Goal: Task Accomplishment & Management: Manage account settings

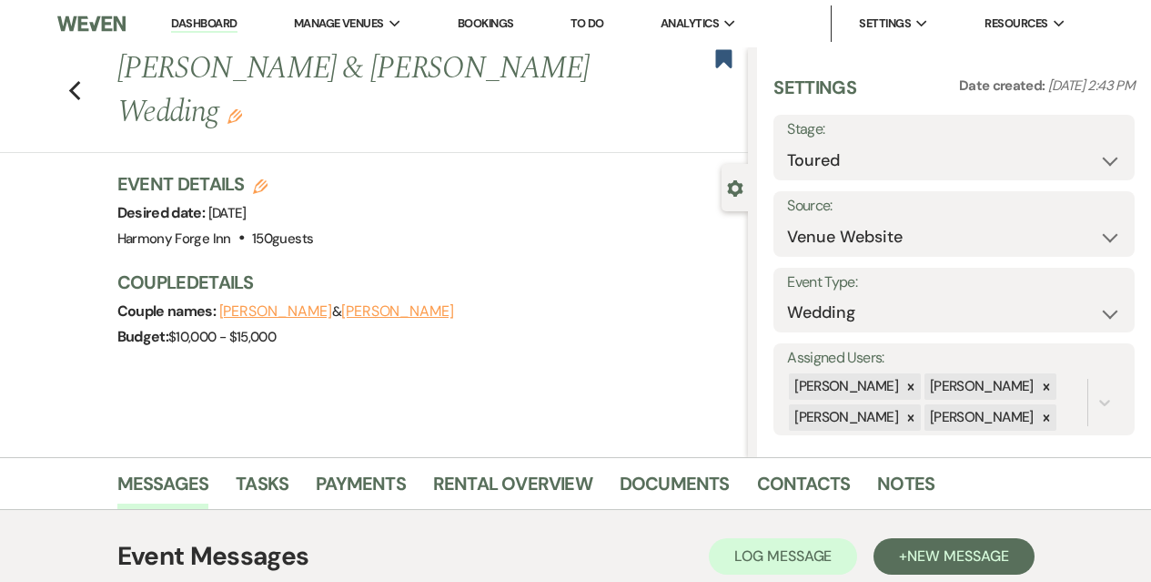
select select "5"
click at [185, 23] on link "Dashboard" at bounding box center [204, 23] width 66 height 17
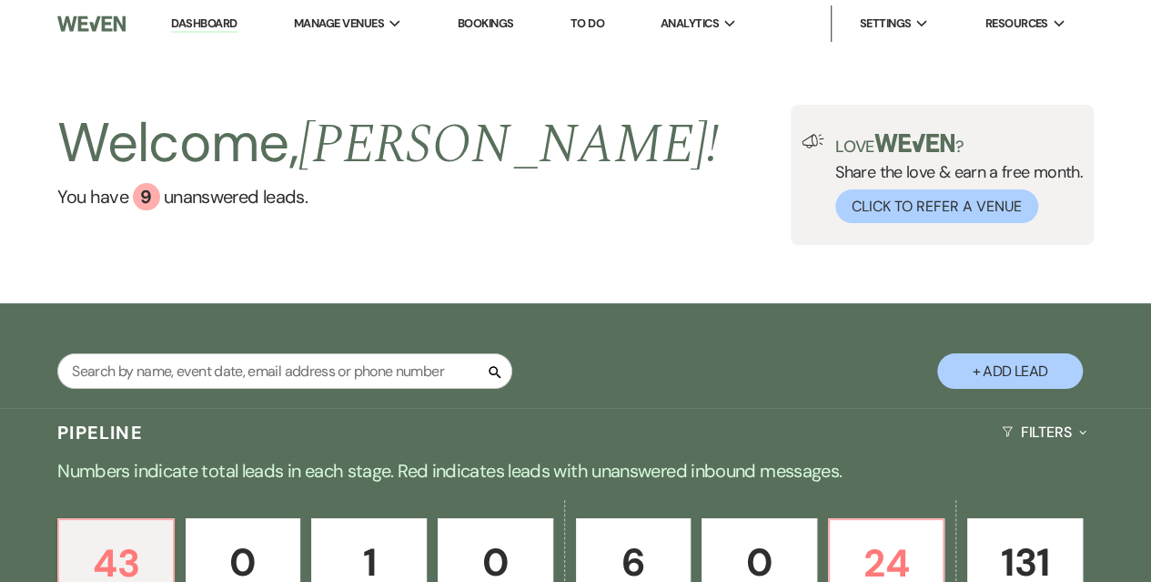
scroll to position [273, 0]
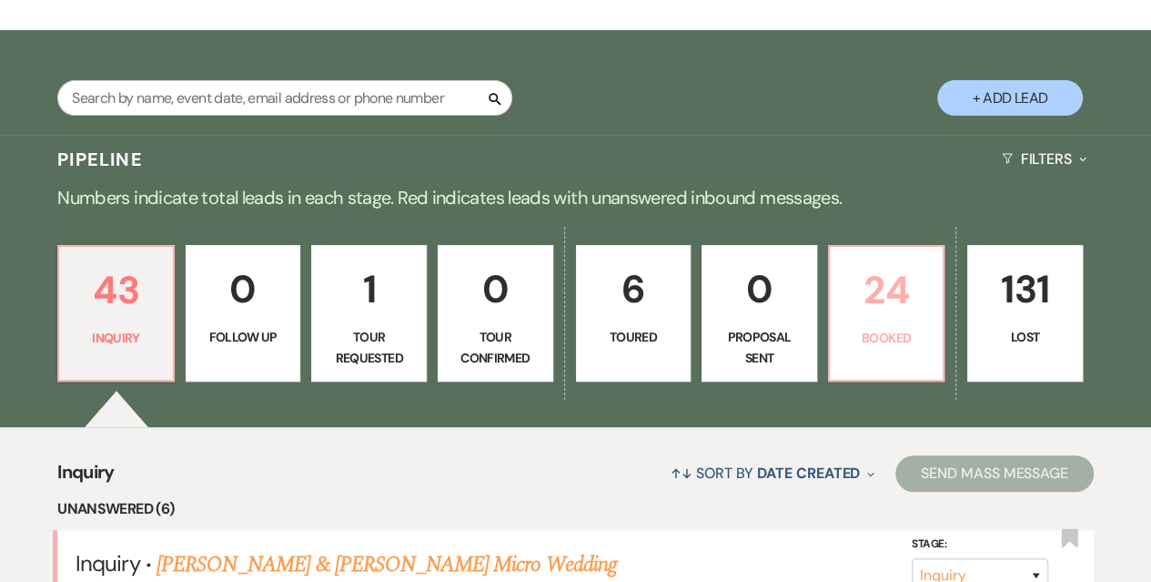
click at [865, 298] on p "24" at bounding box center [887, 289] width 92 height 61
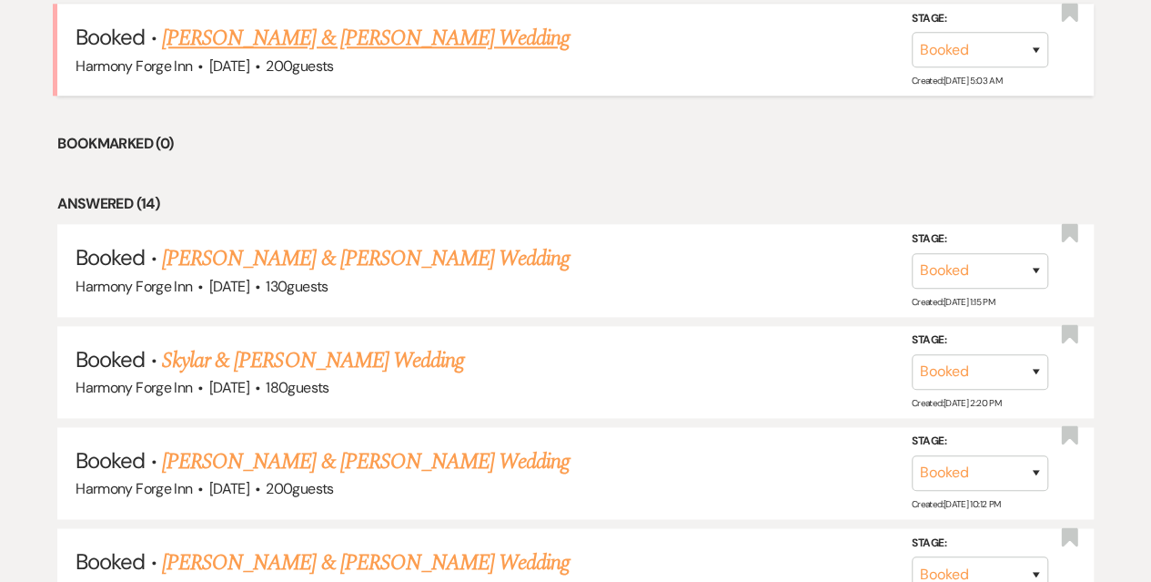
scroll to position [1183, 0]
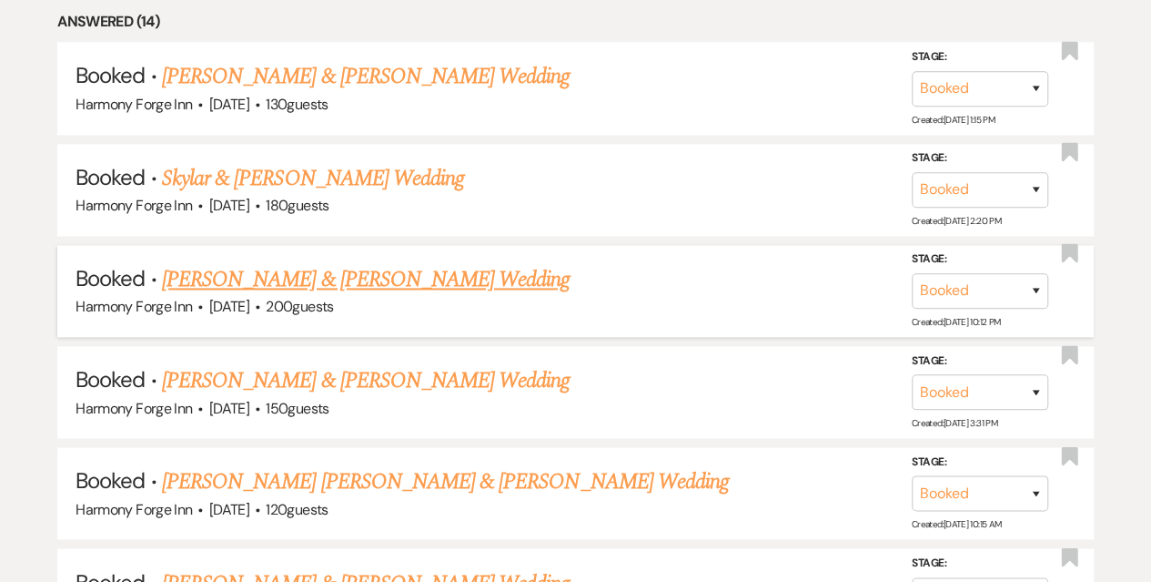
click at [251, 270] on link "[PERSON_NAME] & [PERSON_NAME] Wedding" at bounding box center [366, 279] width 408 height 33
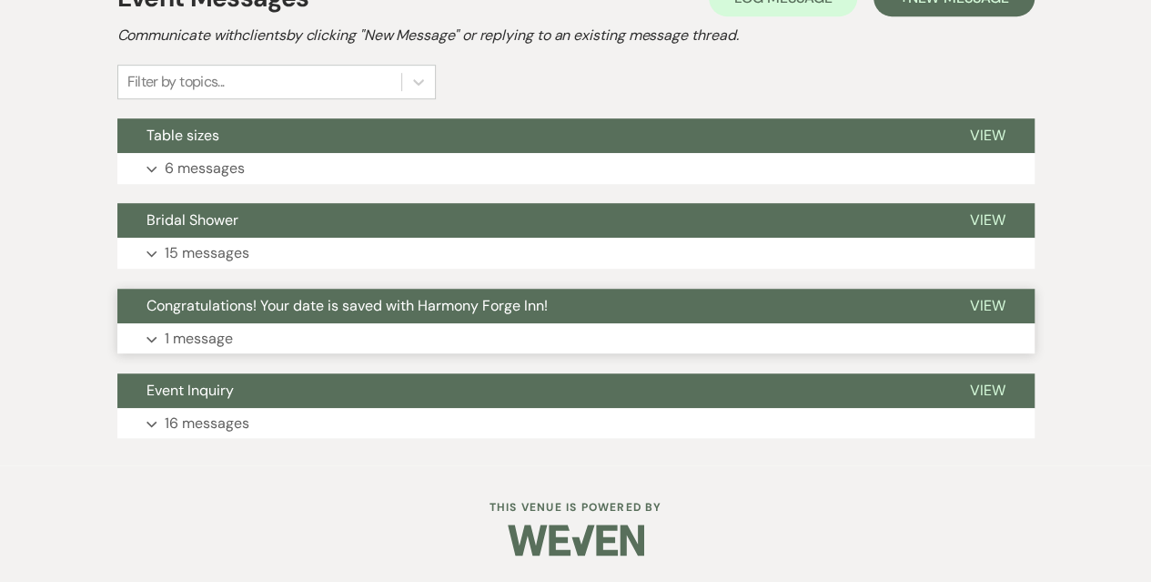
scroll to position [426, 0]
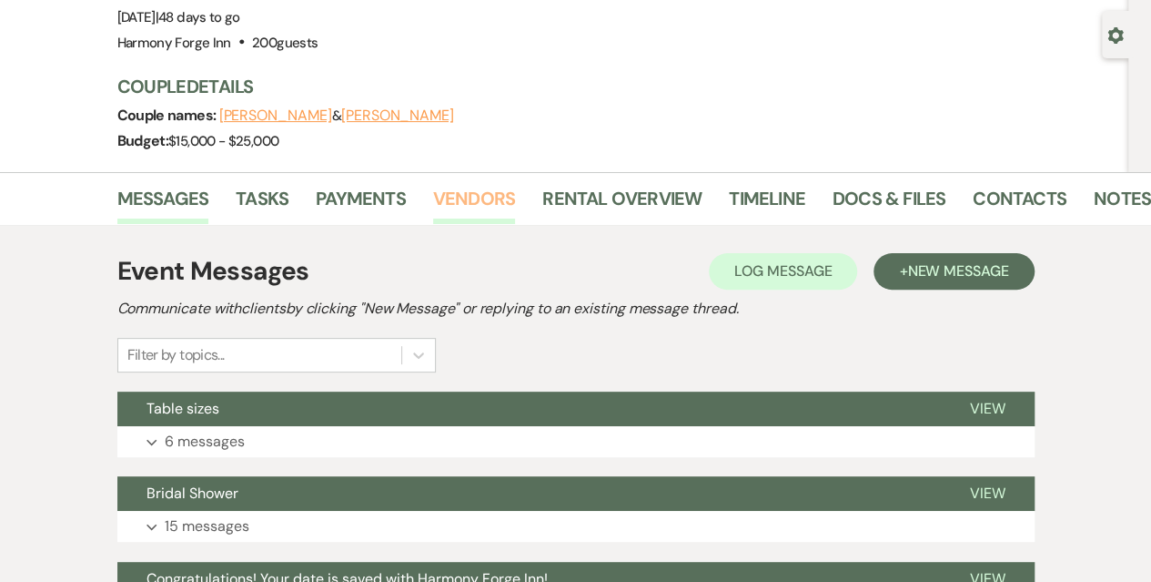
click at [466, 202] on link "Vendors" at bounding box center [474, 204] width 82 height 40
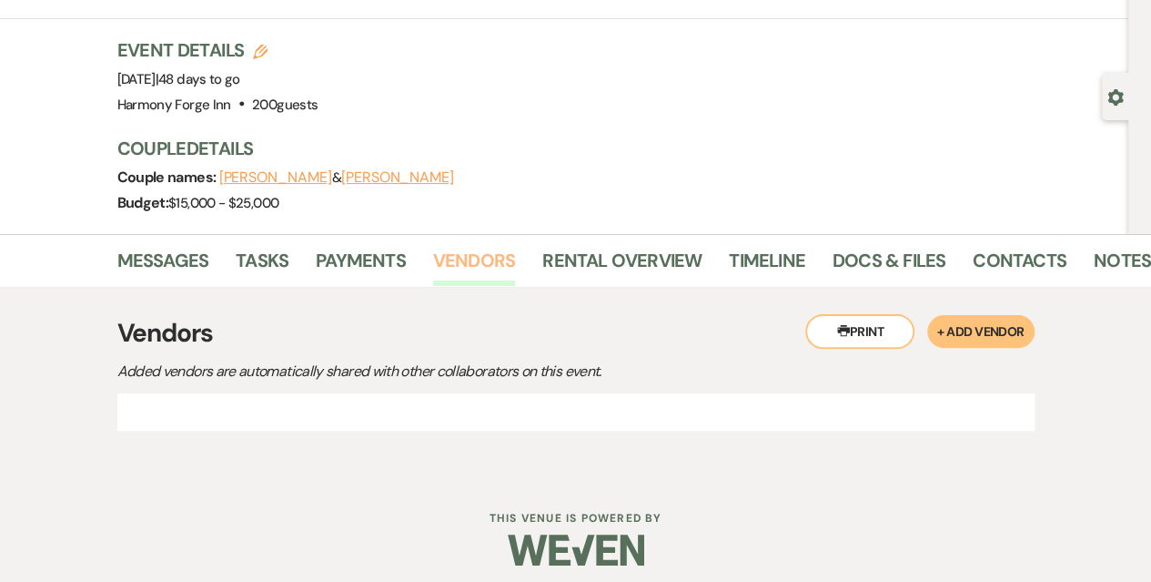
scroll to position [153, 0]
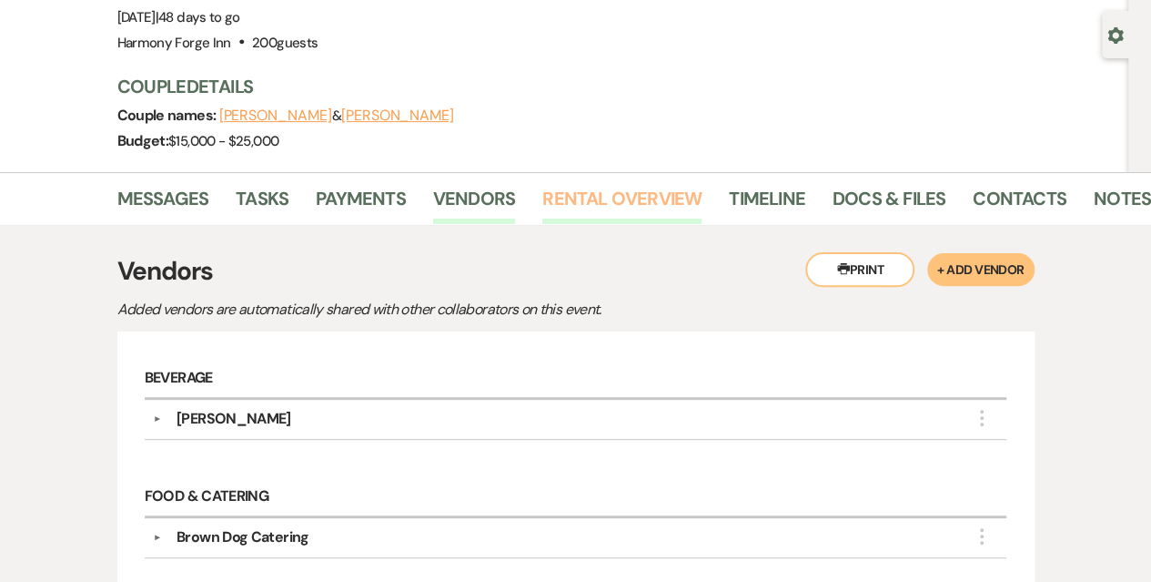
click at [612, 205] on link "Rental Overview" at bounding box center [621, 204] width 159 height 40
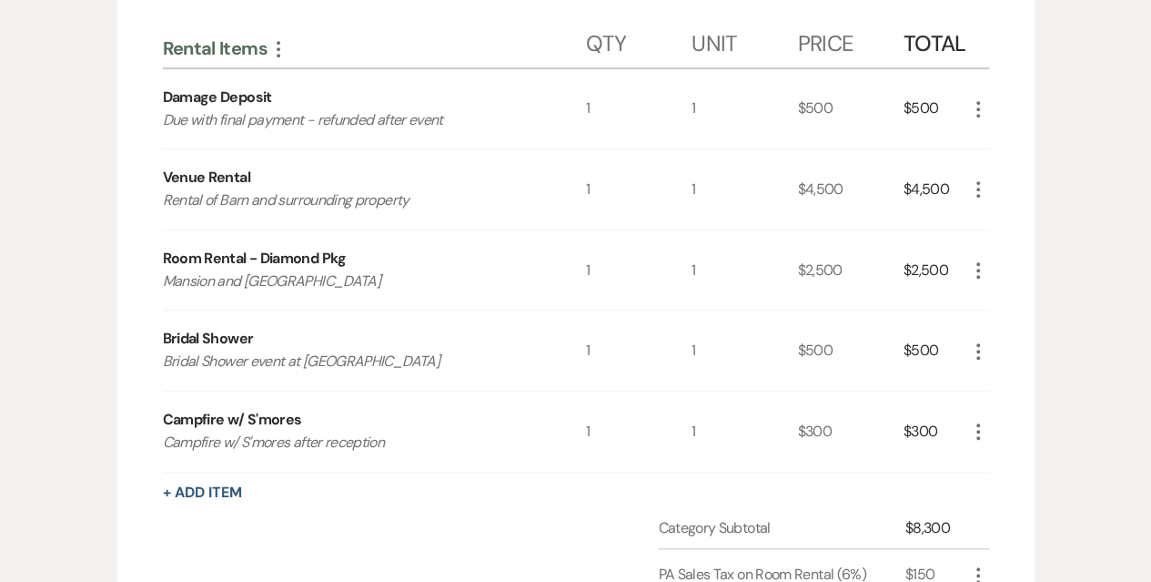
scroll to position [455, 0]
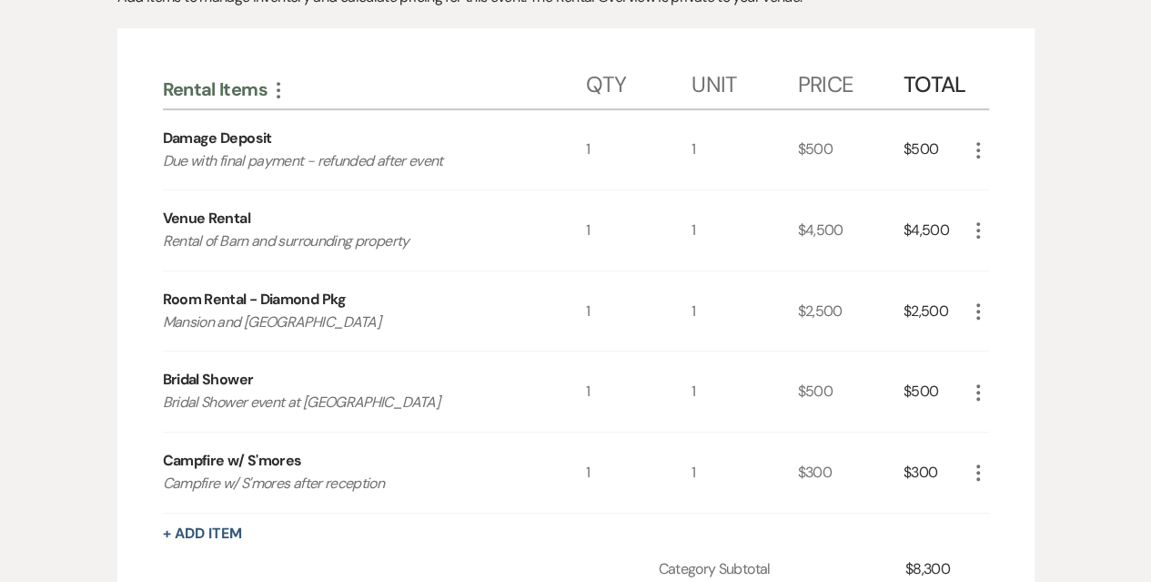
click at [923, 238] on div "$4,500" at bounding box center [936, 230] width 64 height 80
click at [920, 304] on div "$2,500" at bounding box center [936, 311] width 64 height 80
click at [914, 397] on div "$500" at bounding box center [936, 391] width 64 height 80
click at [915, 469] on div "$300" at bounding box center [936, 472] width 64 height 80
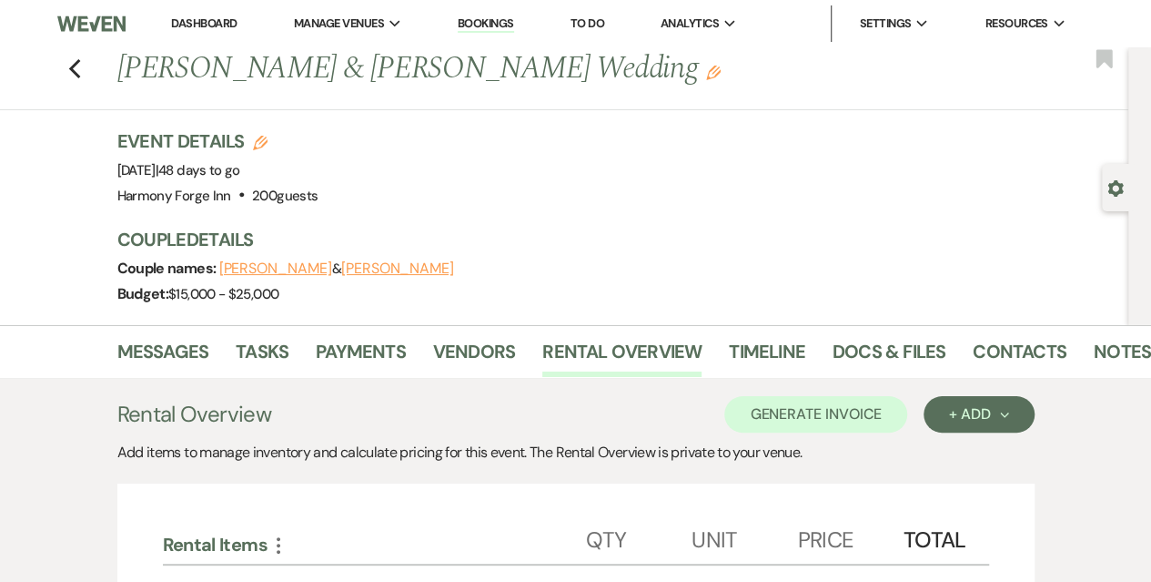
scroll to position [0, 0]
click at [182, 25] on link "Dashboard" at bounding box center [204, 22] width 66 height 15
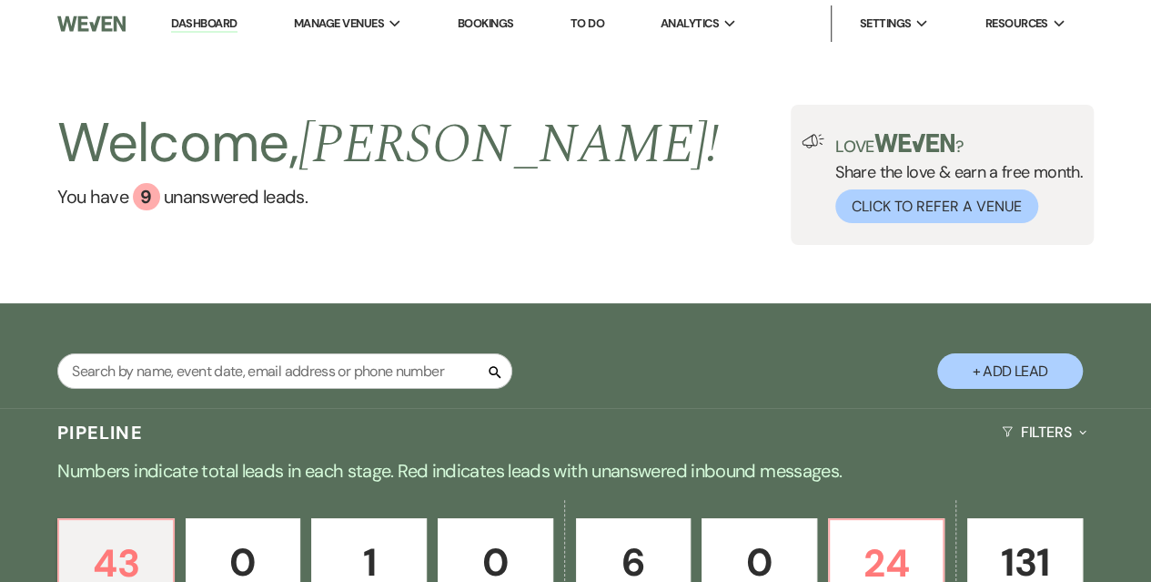
scroll to position [273, 0]
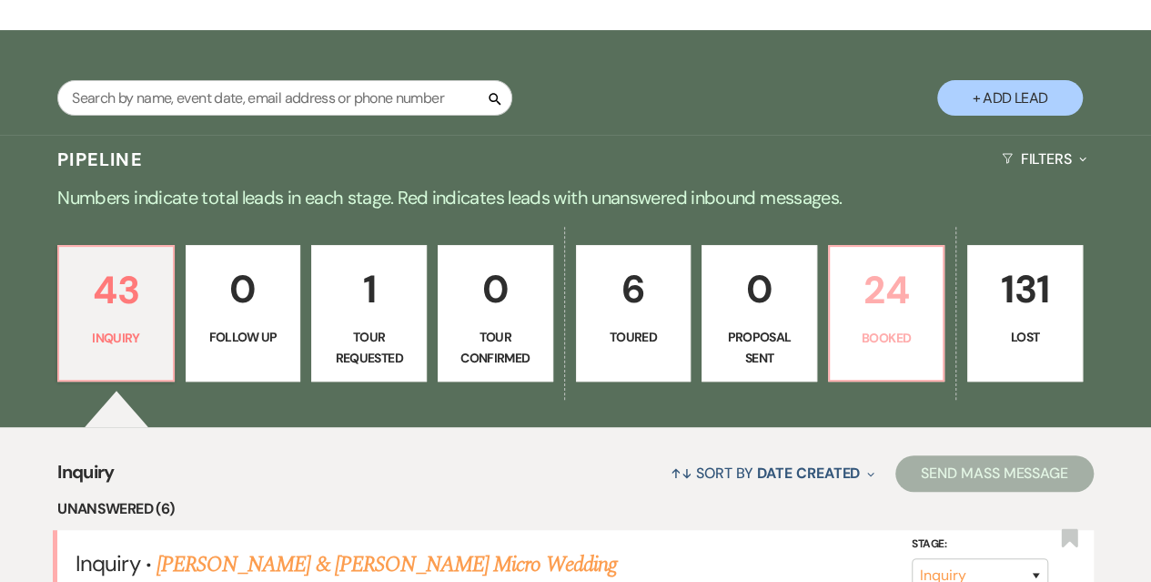
click at [908, 318] on p "24" at bounding box center [887, 289] width 92 height 61
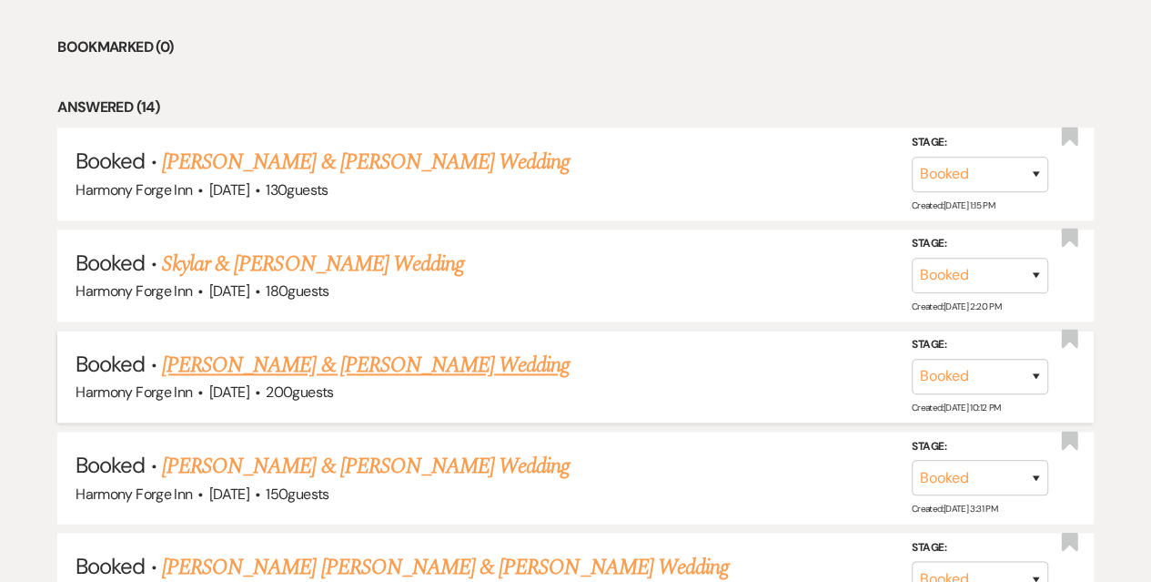
scroll to position [1092, 0]
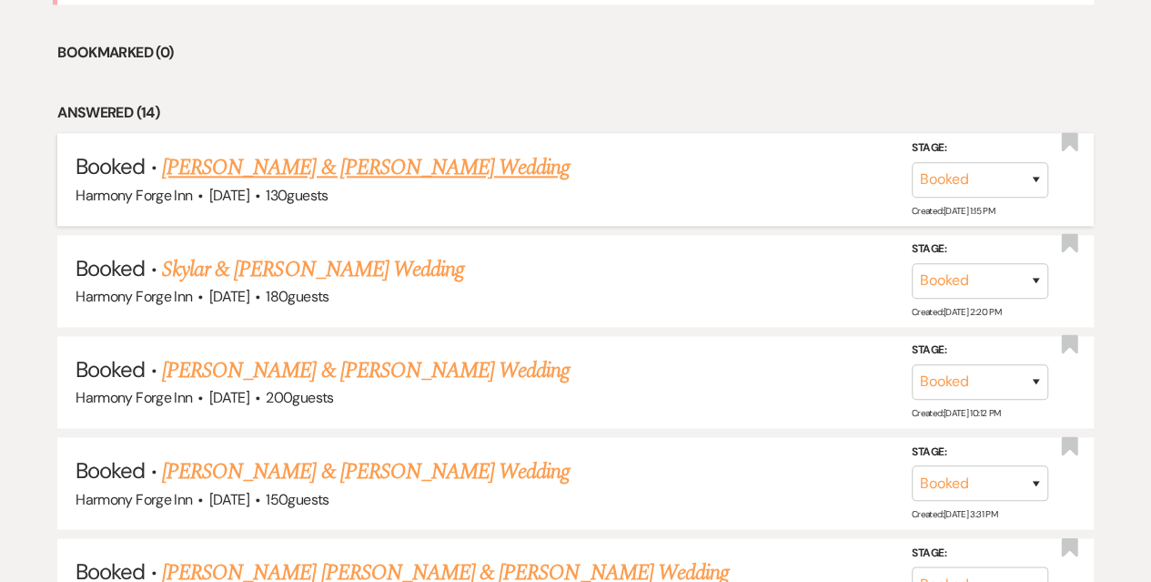
click at [278, 165] on link "[PERSON_NAME] & [PERSON_NAME] Wedding" at bounding box center [366, 167] width 408 height 33
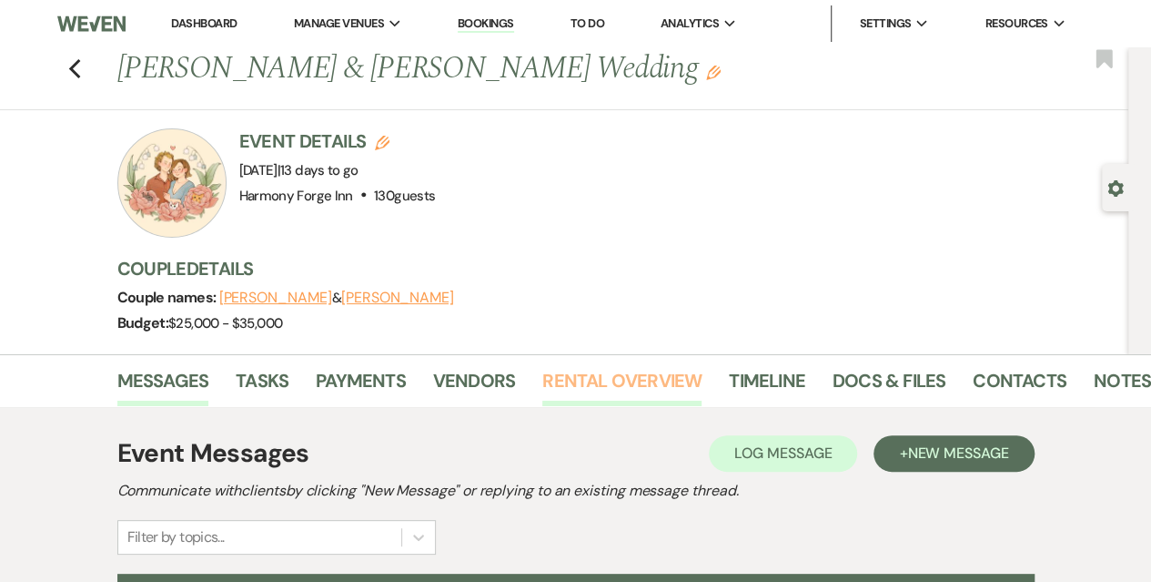
click at [586, 389] on link "Rental Overview" at bounding box center [621, 386] width 159 height 40
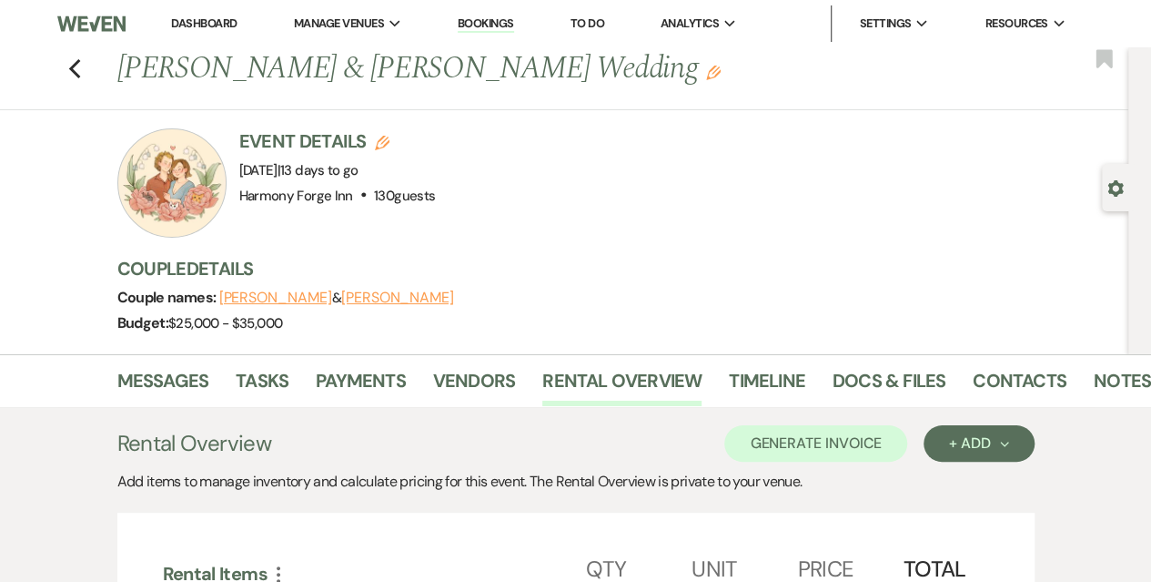
click at [178, 18] on link "Dashboard" at bounding box center [204, 22] width 66 height 15
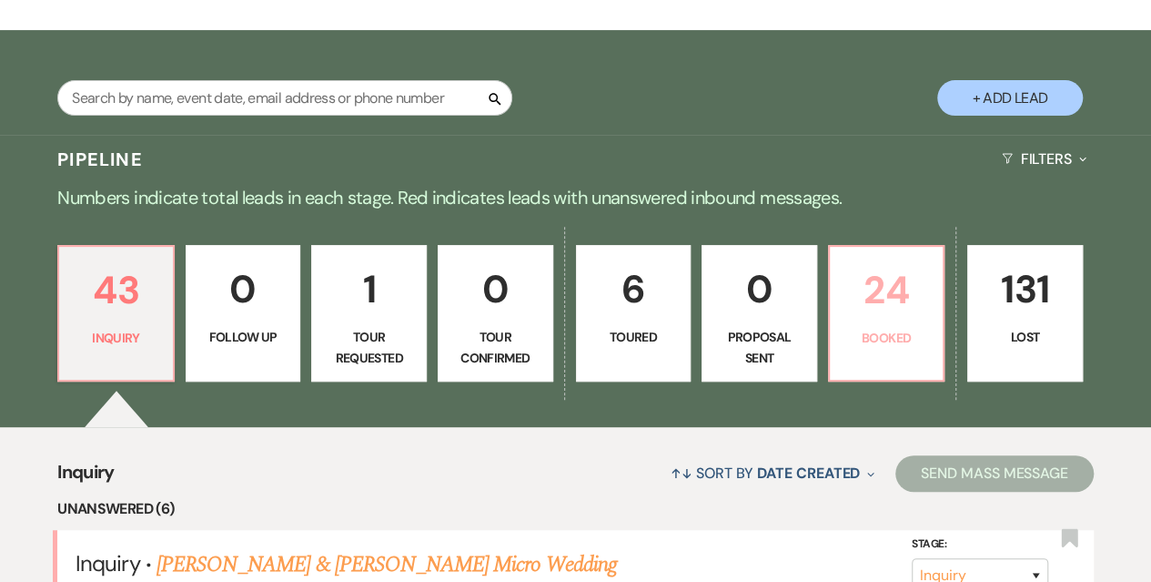
click at [871, 294] on p "24" at bounding box center [887, 289] width 92 height 61
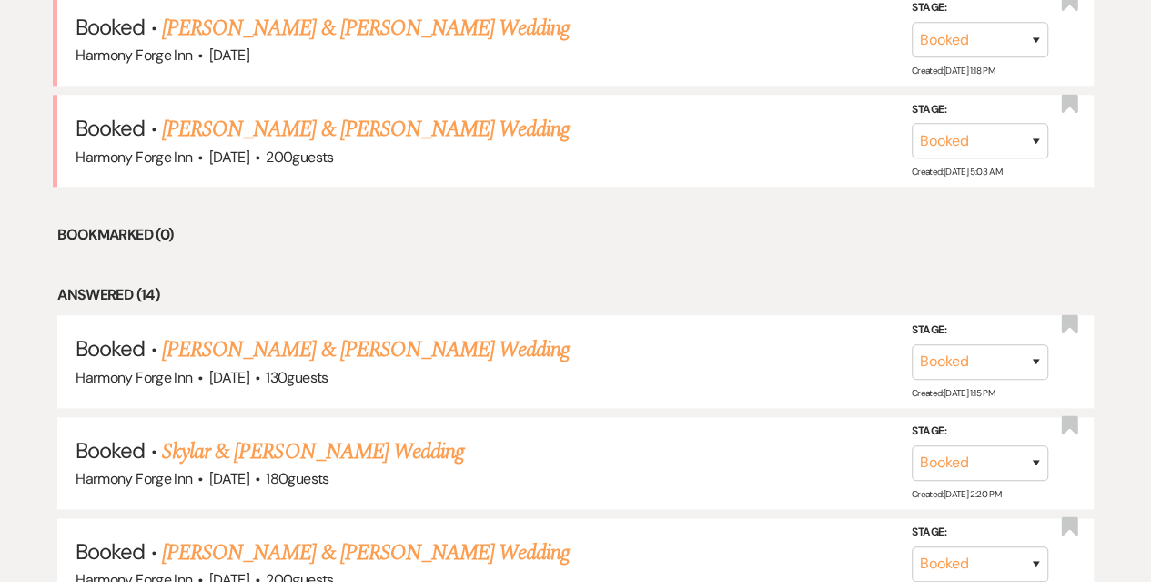
scroll to position [1001, 0]
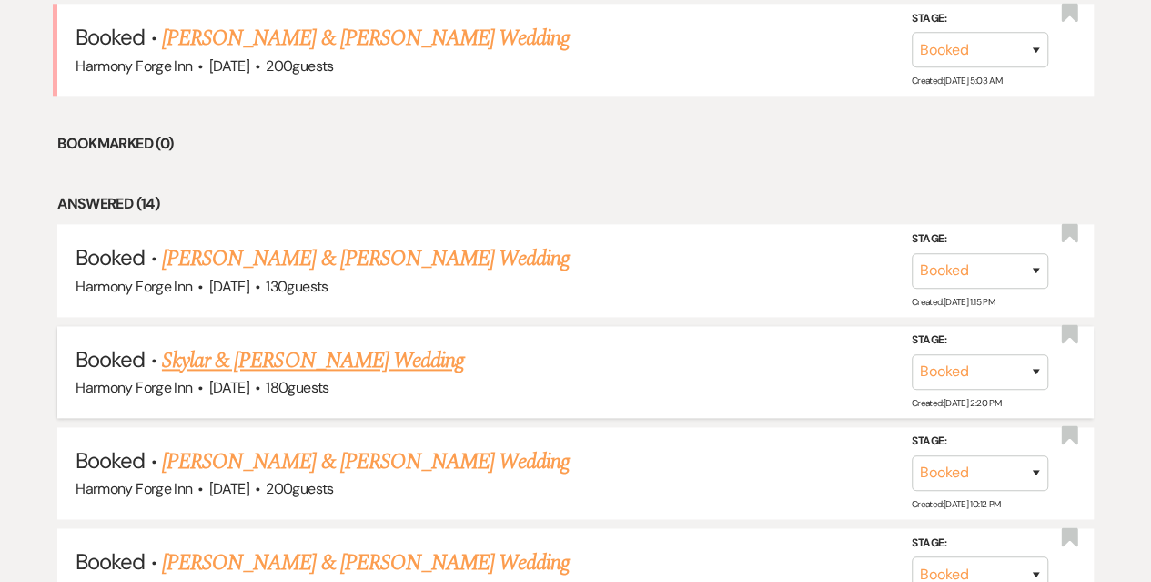
click at [332, 350] on link "Skylar & [PERSON_NAME] Wedding" at bounding box center [313, 360] width 302 height 33
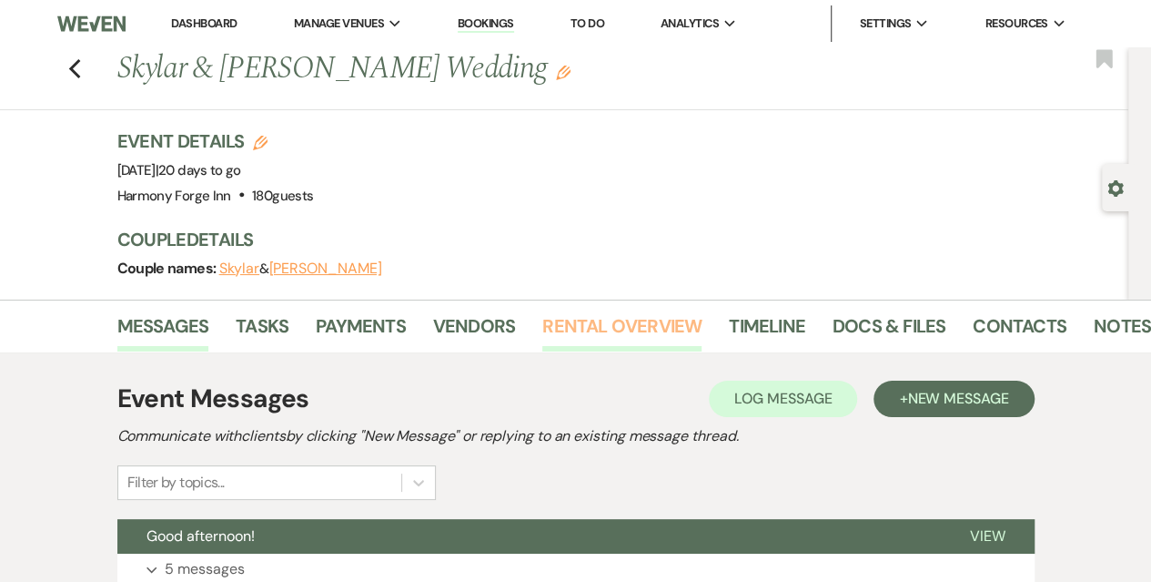
click at [585, 322] on link "Rental Overview" at bounding box center [621, 331] width 159 height 40
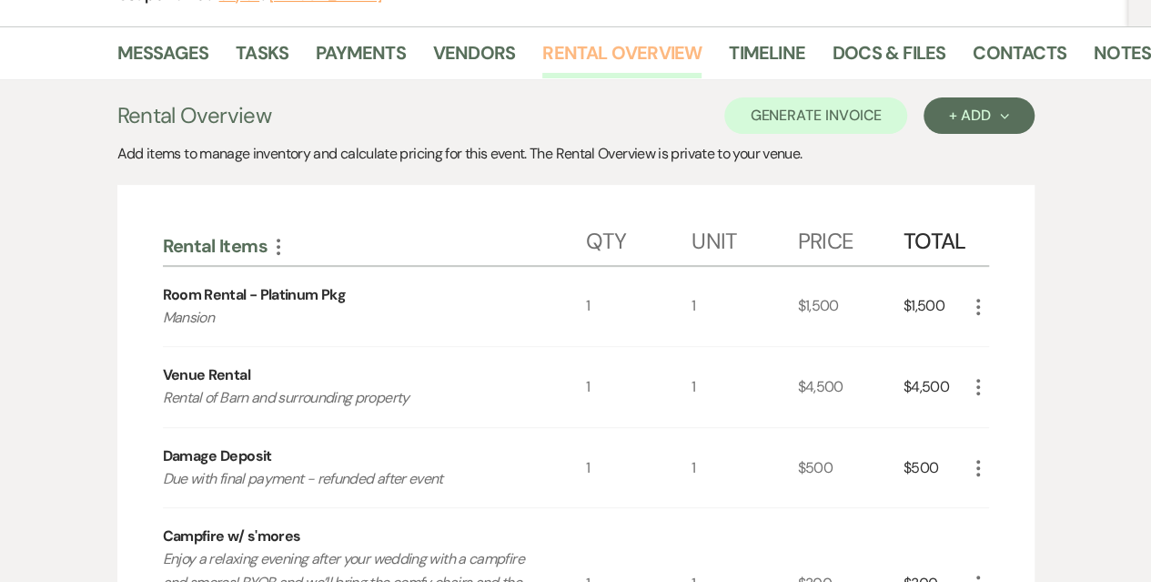
scroll to position [455, 0]
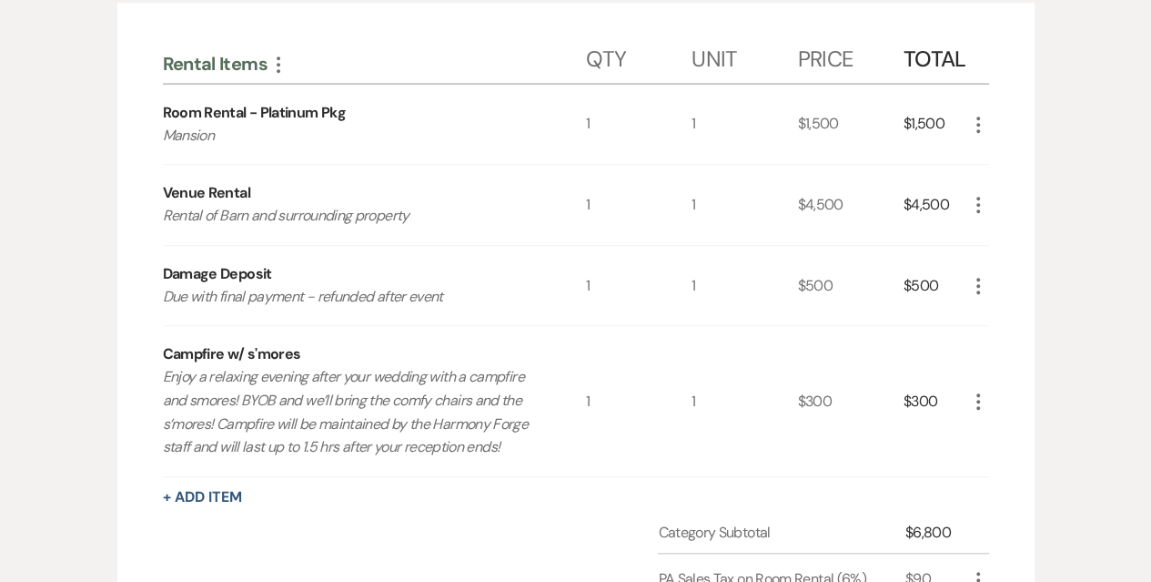
click at [945, 299] on div "$500" at bounding box center [936, 286] width 64 height 80
click at [928, 389] on div "$300" at bounding box center [936, 400] width 64 height 149
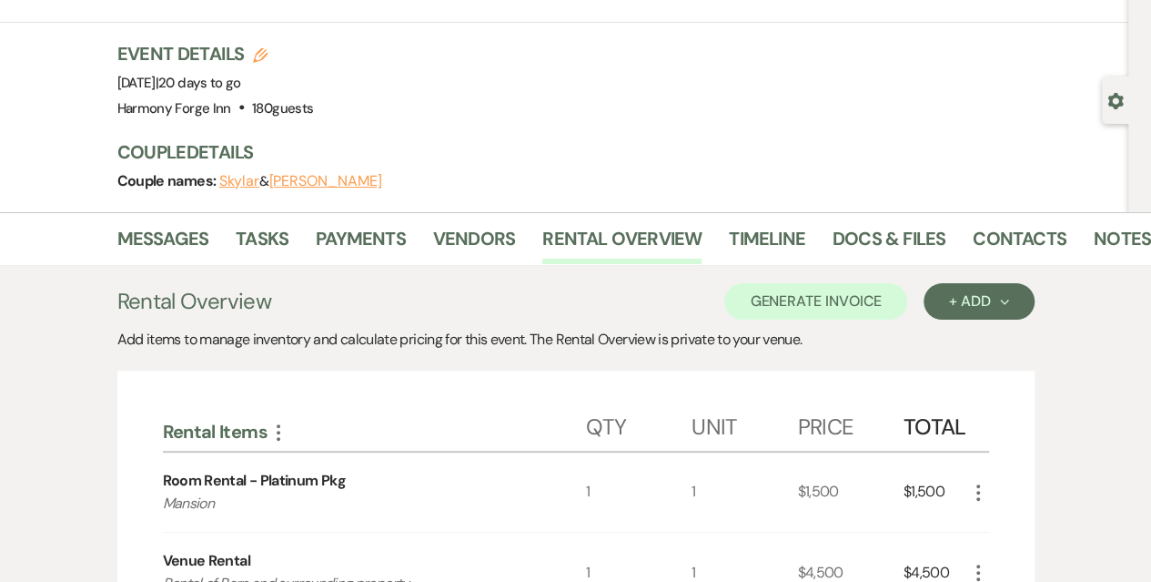
scroll to position [0, 0]
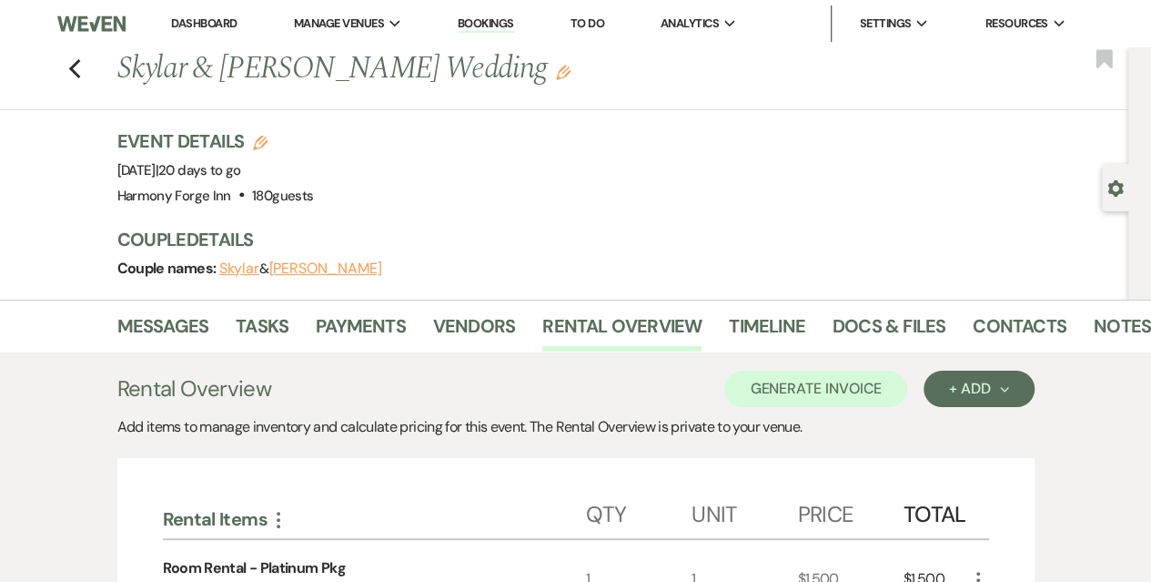
click at [177, 25] on link "Dashboard" at bounding box center [204, 22] width 66 height 15
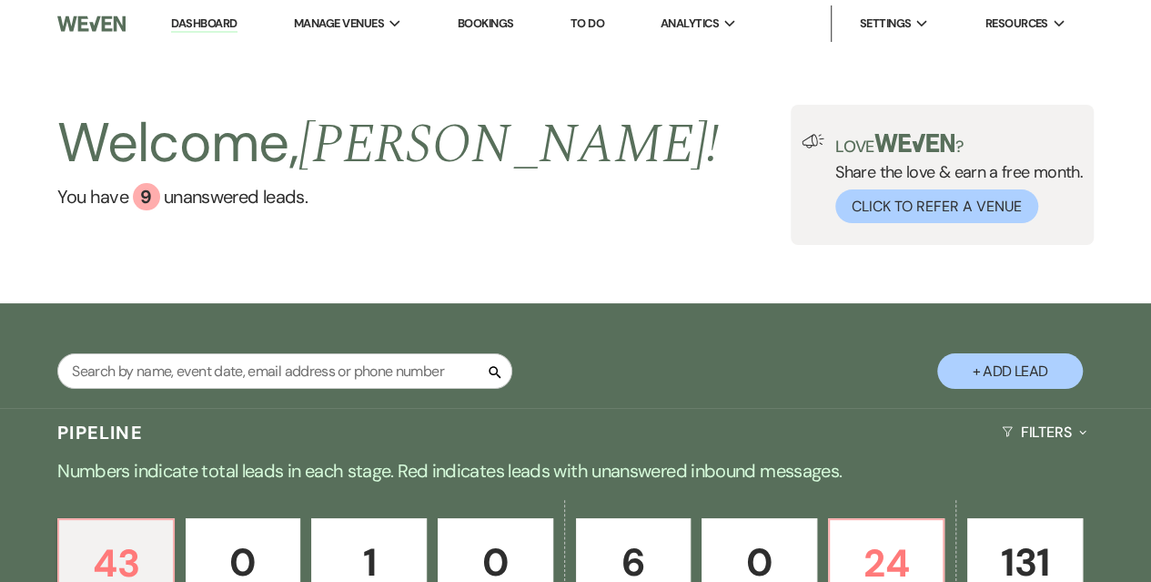
click at [186, 19] on link "Dashboard" at bounding box center [204, 23] width 66 height 17
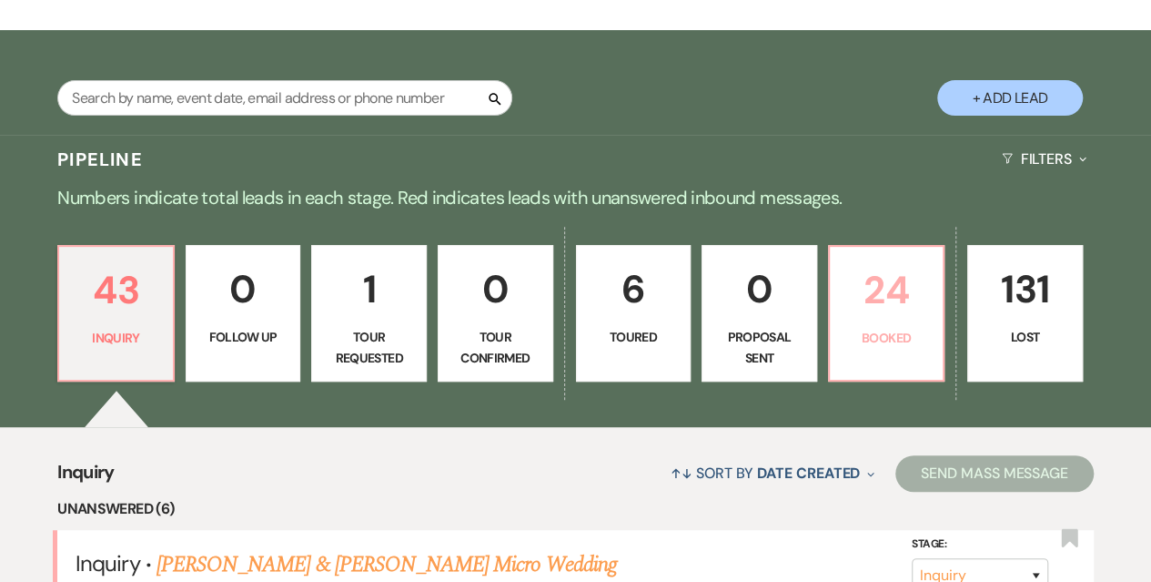
click at [897, 320] on link "24 Booked" at bounding box center [886, 313] width 117 height 137
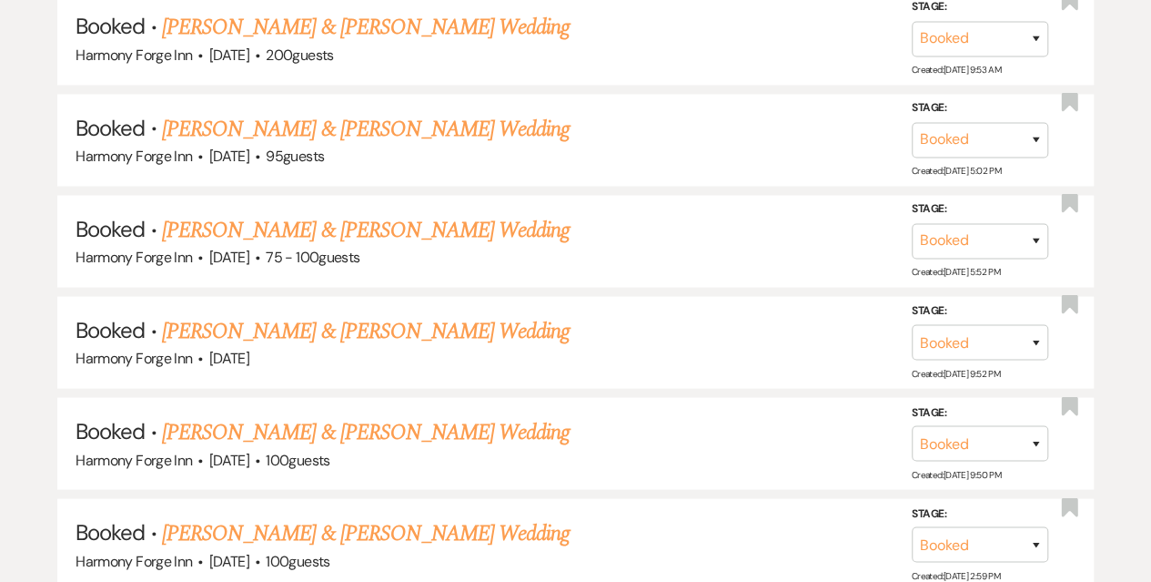
scroll to position [1820, 0]
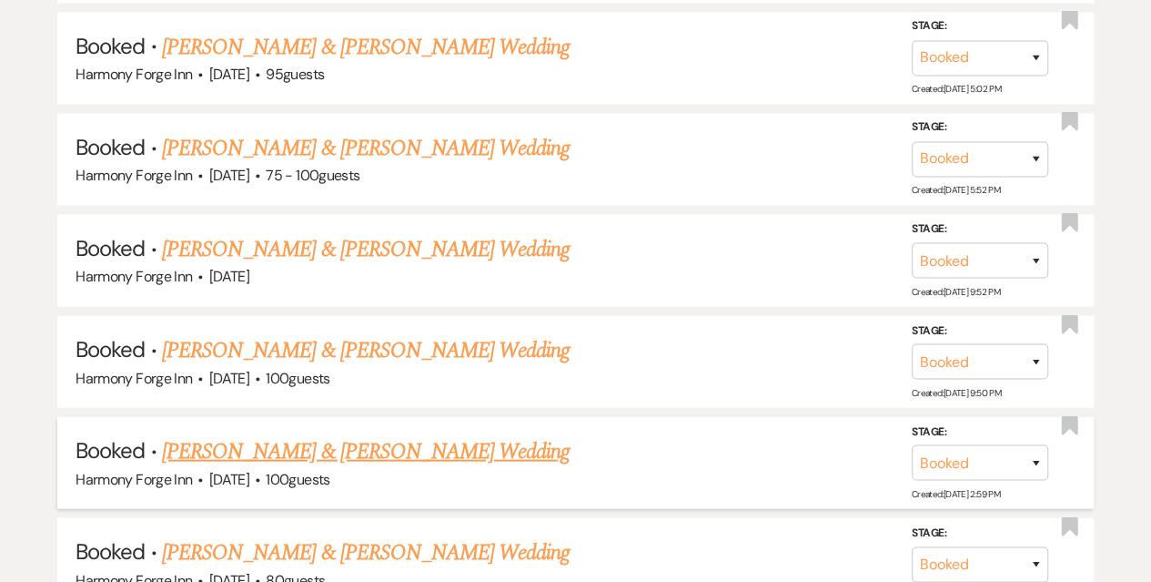
click at [250, 449] on link "[PERSON_NAME] & [PERSON_NAME] Wedding" at bounding box center [366, 451] width 408 height 33
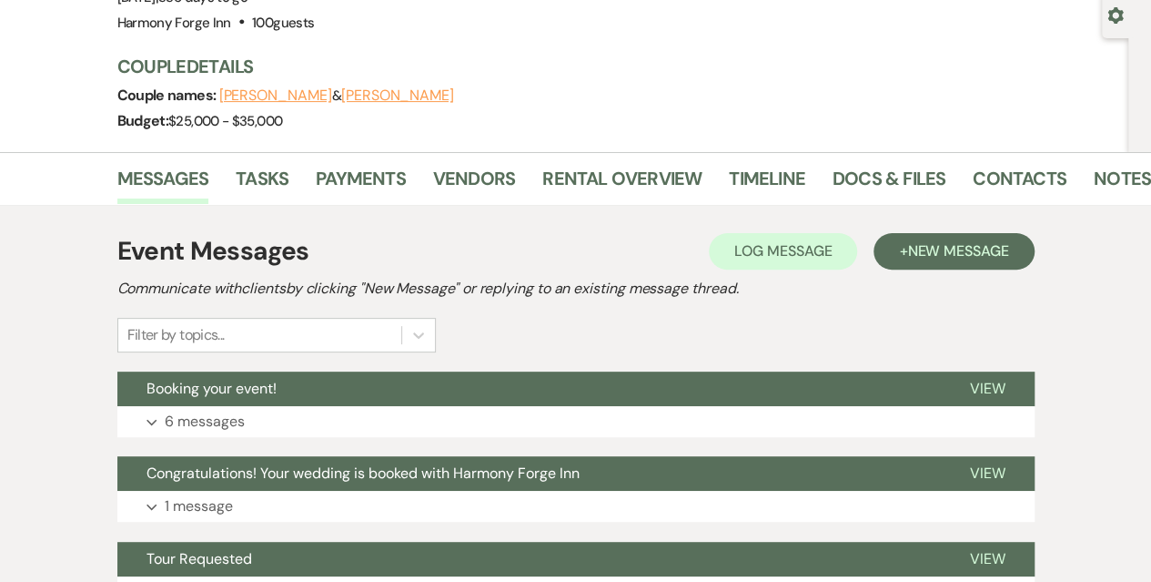
scroll to position [273, 0]
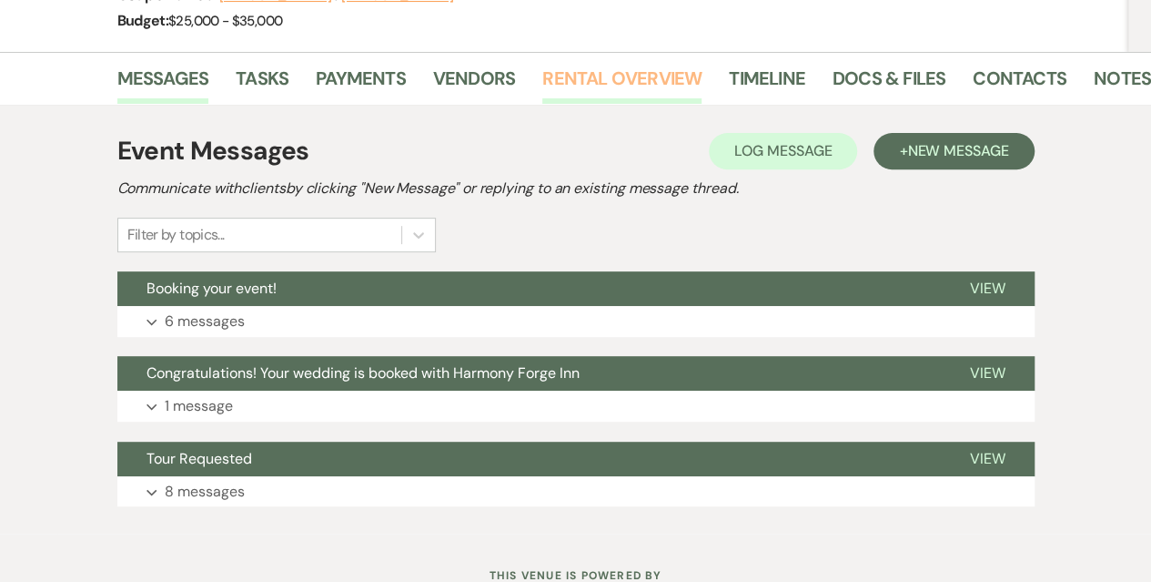
click at [597, 76] on link "Rental Overview" at bounding box center [621, 84] width 159 height 40
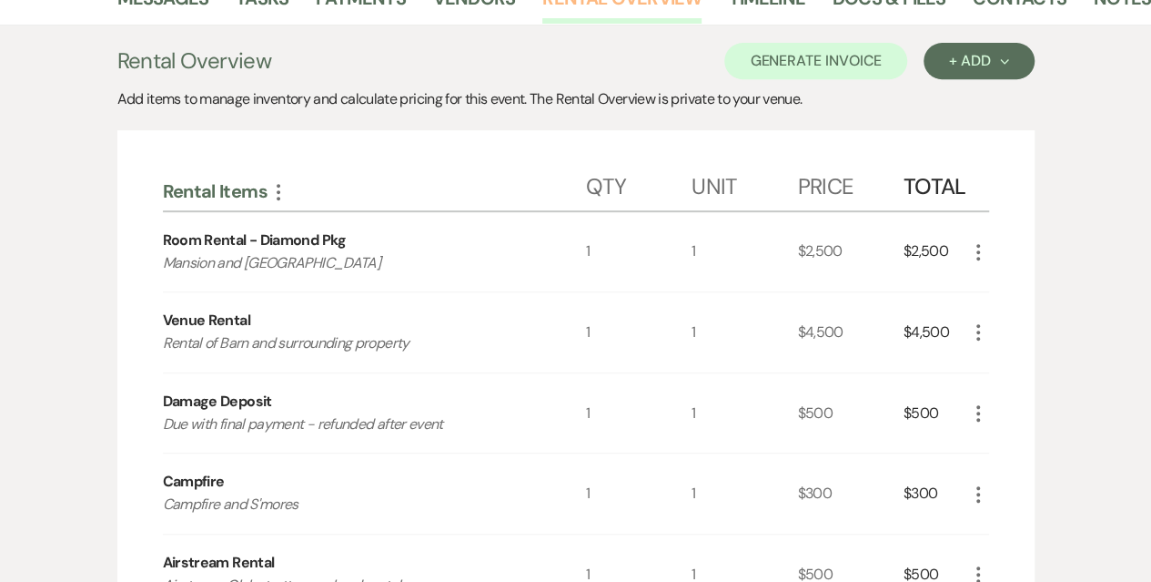
scroll to position [455, 0]
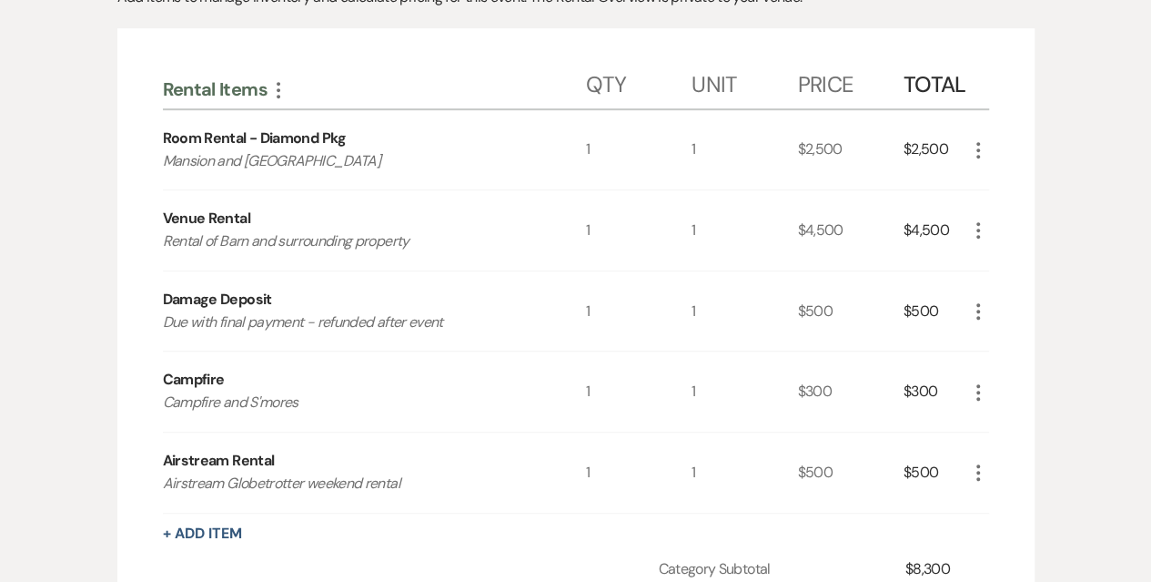
click at [823, 163] on div "$2,500" at bounding box center [850, 150] width 106 height 80
click at [821, 229] on div "$4,500" at bounding box center [850, 230] width 106 height 80
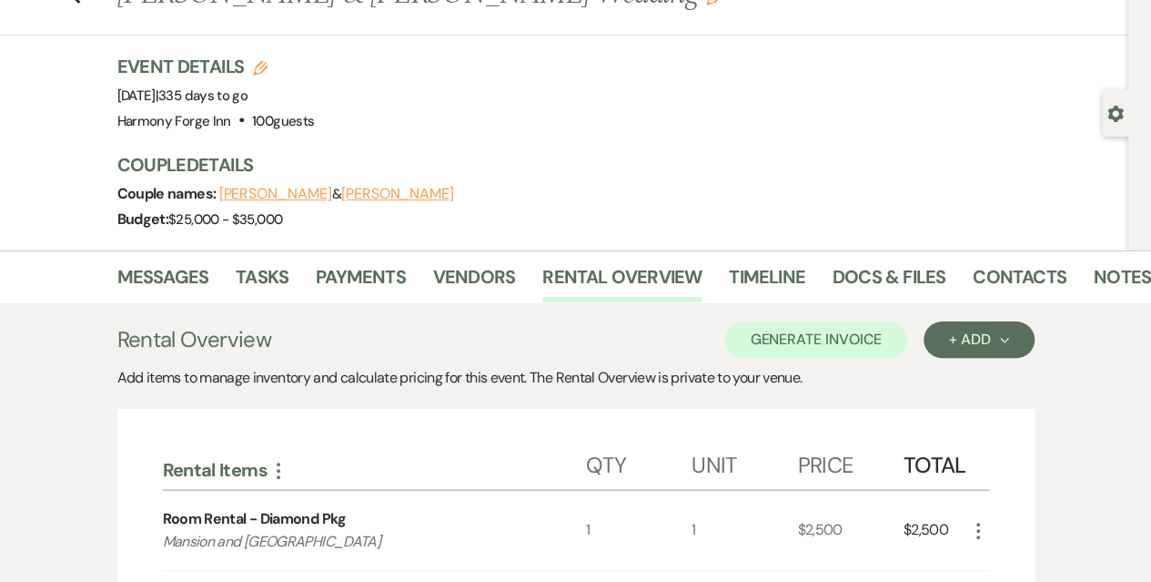
scroll to position [0, 0]
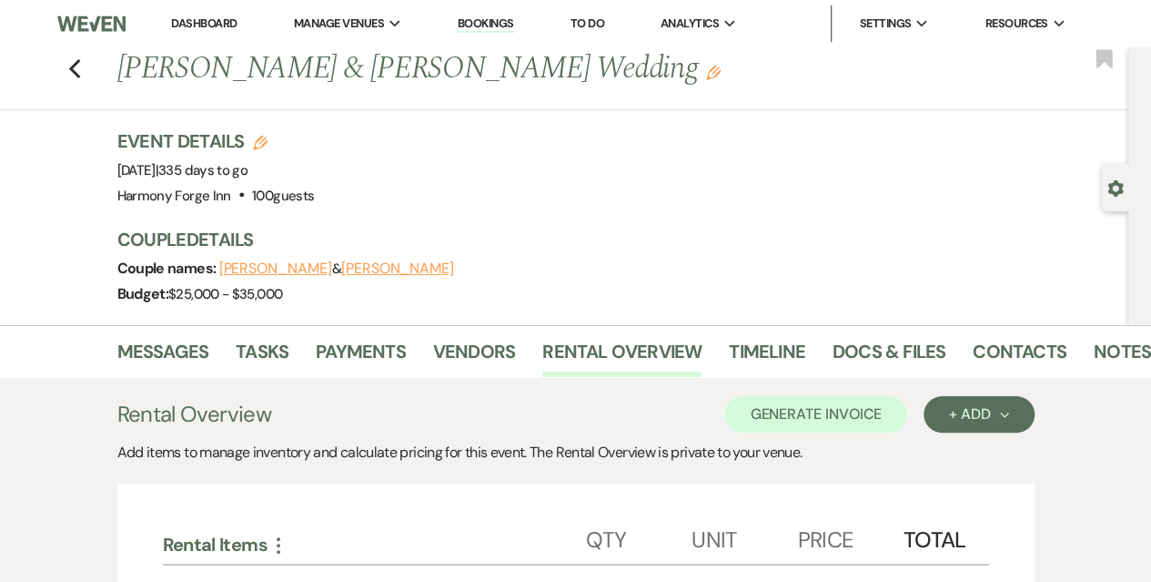
click at [205, 25] on link "Dashboard" at bounding box center [204, 22] width 66 height 15
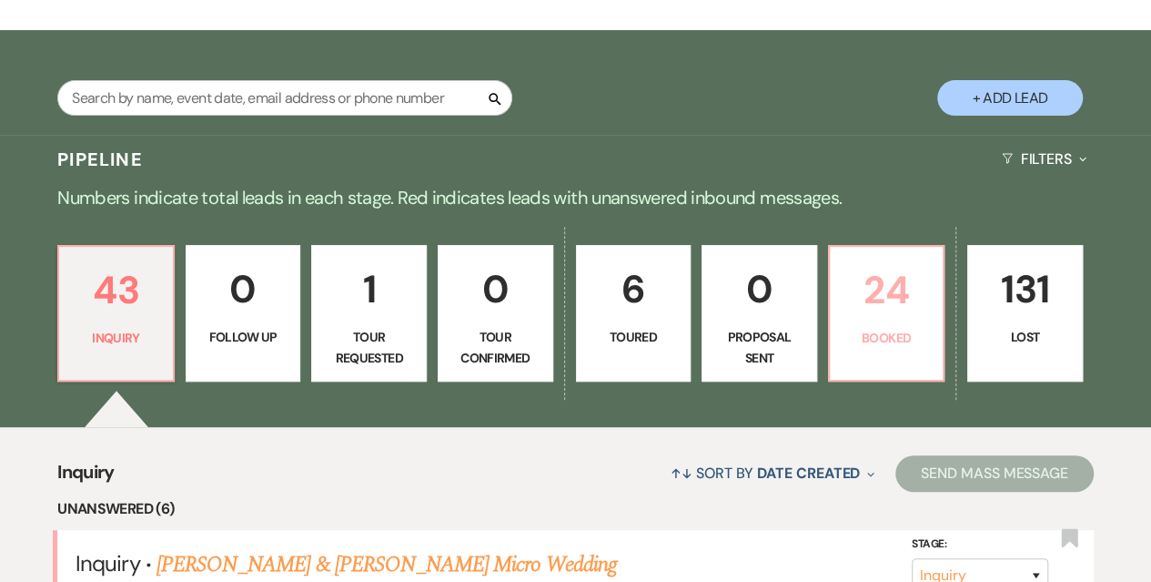
click at [890, 313] on p "24" at bounding box center [887, 289] width 92 height 61
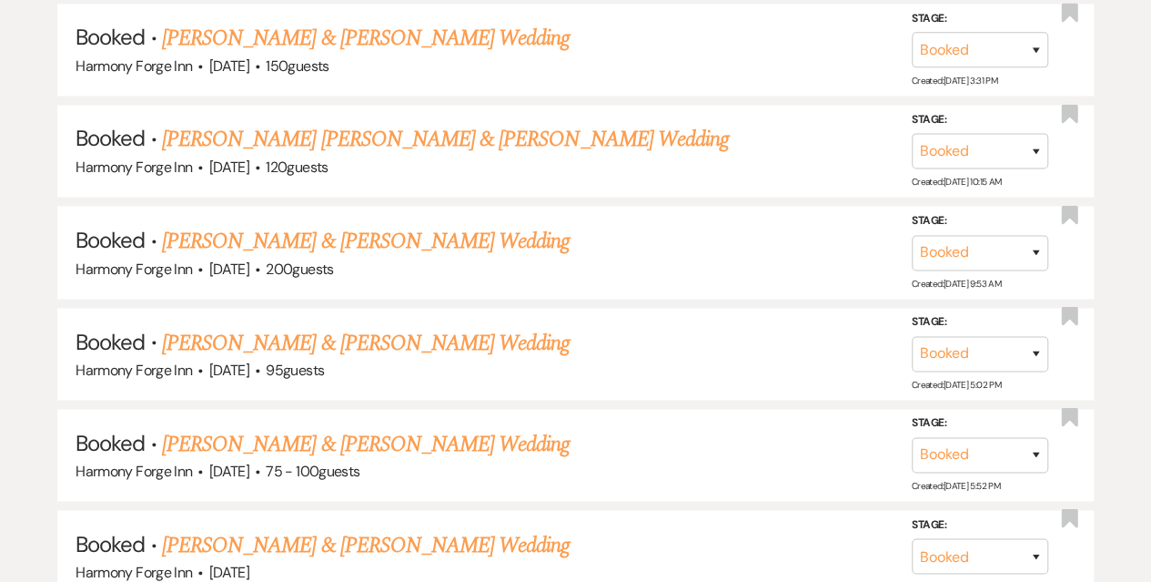
scroll to position [1456, 0]
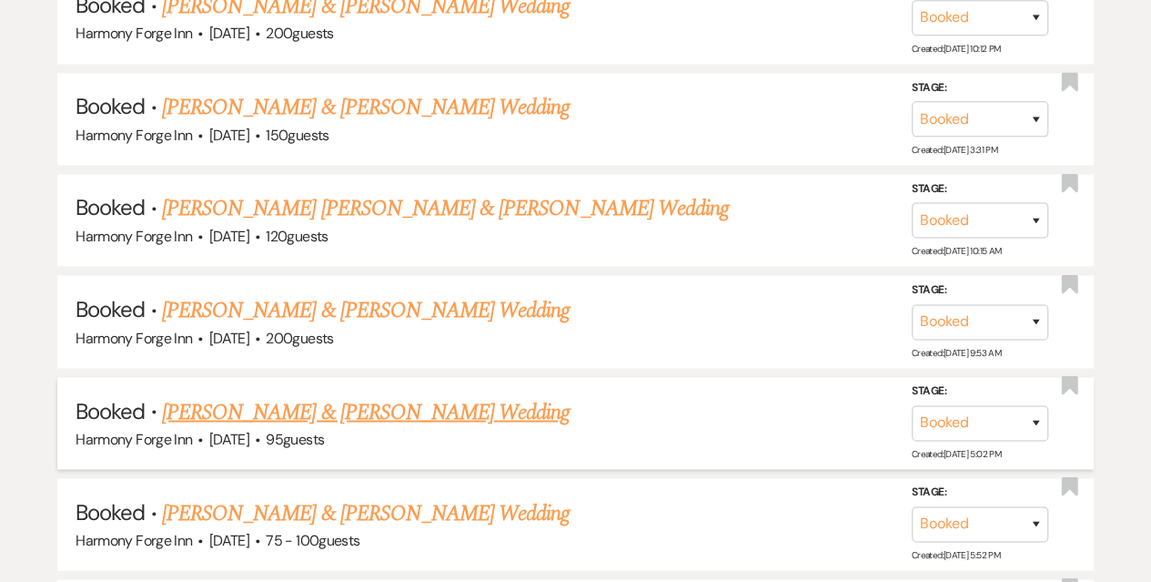
click at [337, 411] on link "[PERSON_NAME] & [PERSON_NAME] Wedding" at bounding box center [366, 411] width 408 height 33
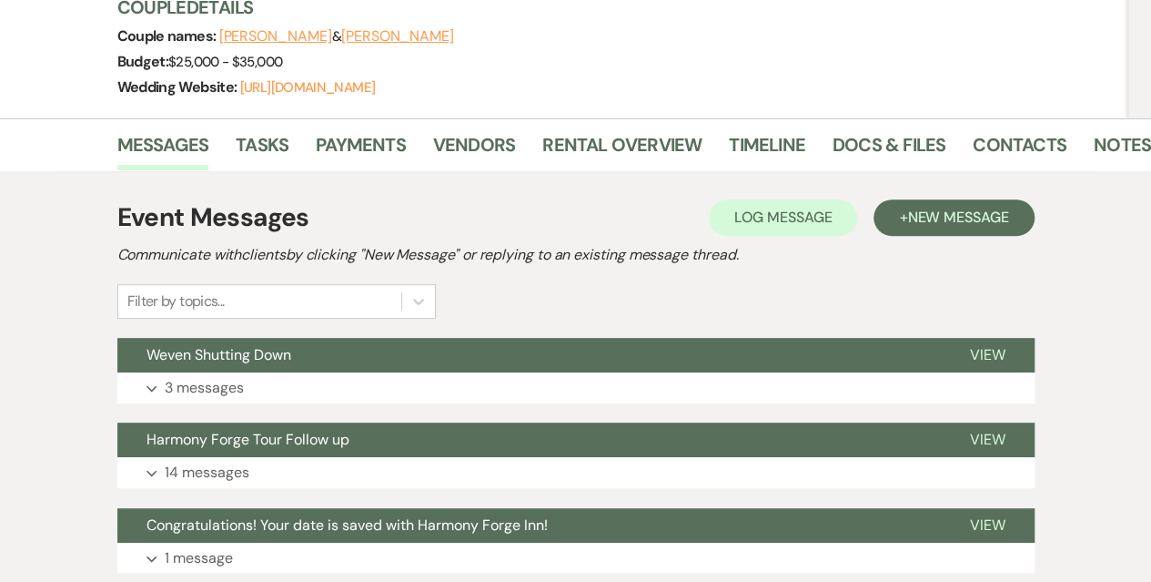
scroll to position [182, 0]
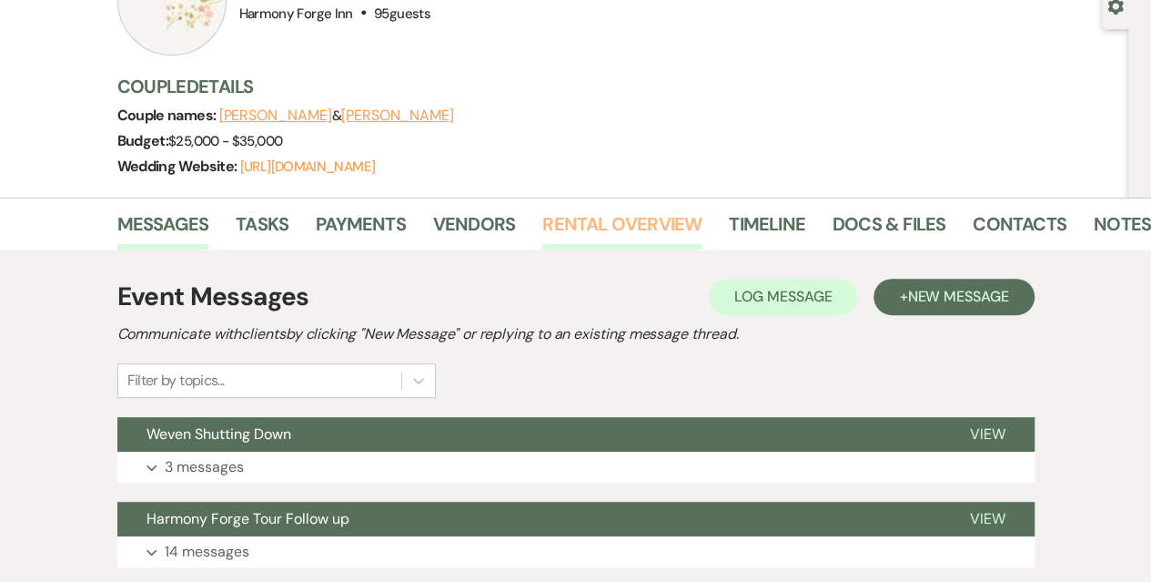
click at [586, 221] on link "Rental Overview" at bounding box center [621, 229] width 159 height 40
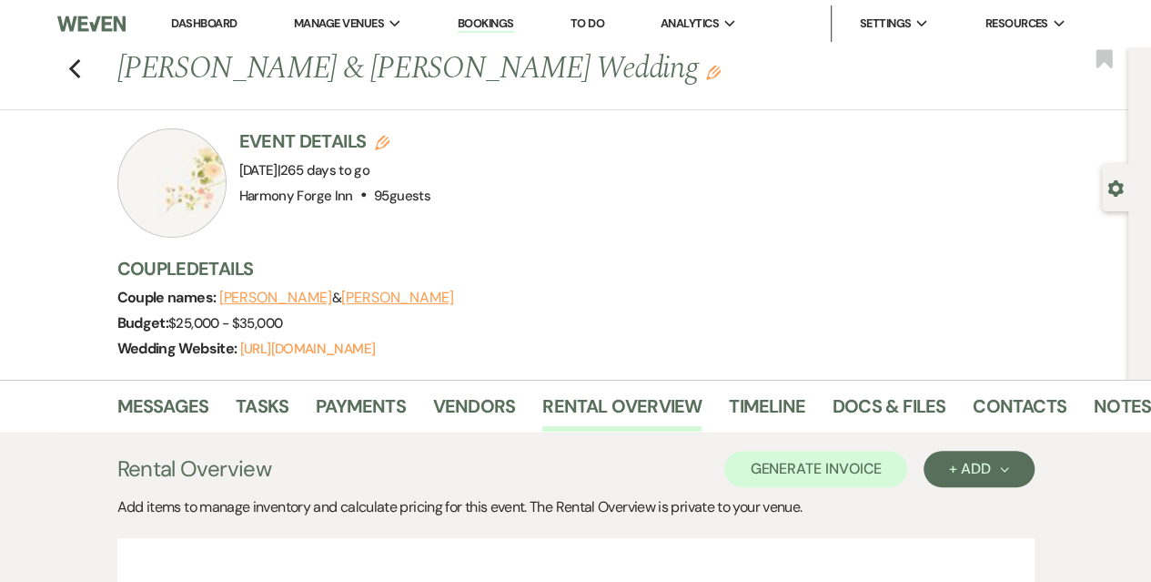
click at [225, 21] on link "Dashboard" at bounding box center [204, 22] width 66 height 15
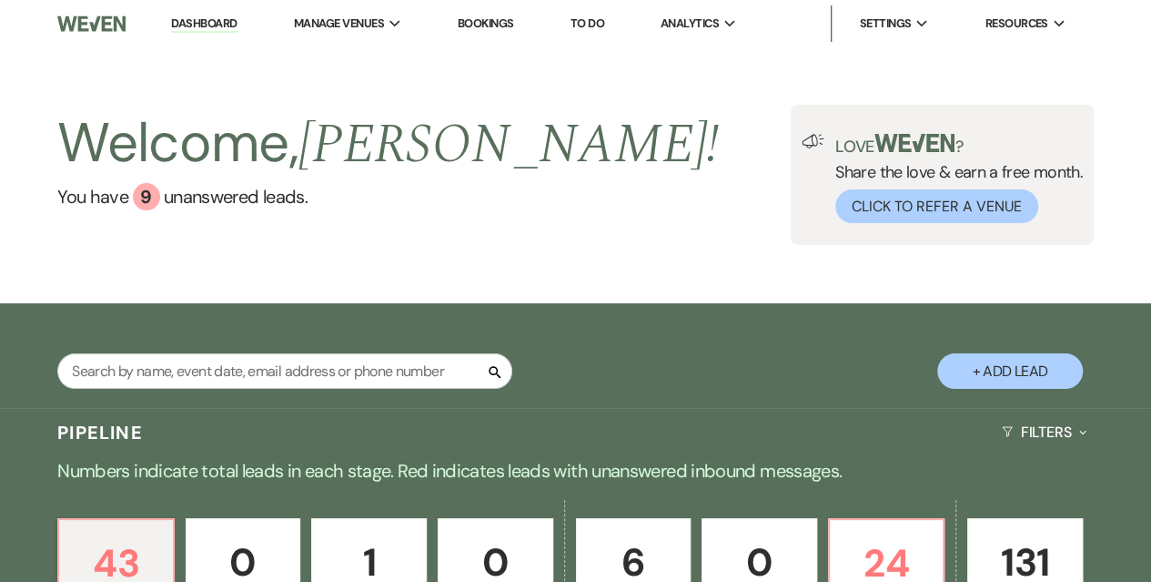
scroll to position [273, 0]
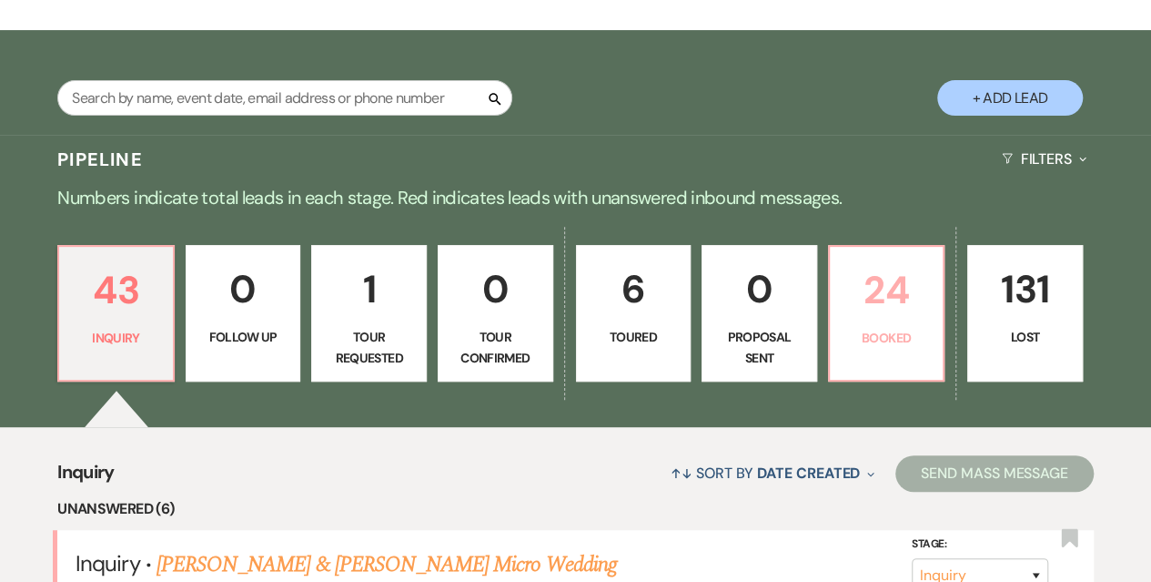
click at [915, 315] on p "24" at bounding box center [887, 289] width 92 height 61
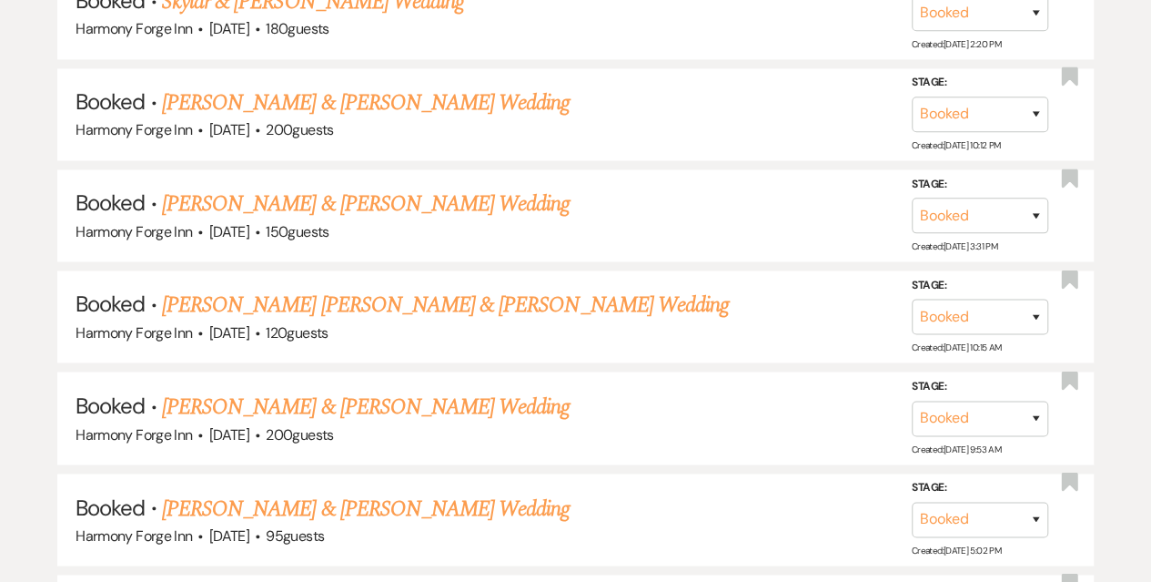
scroll to position [1456, 0]
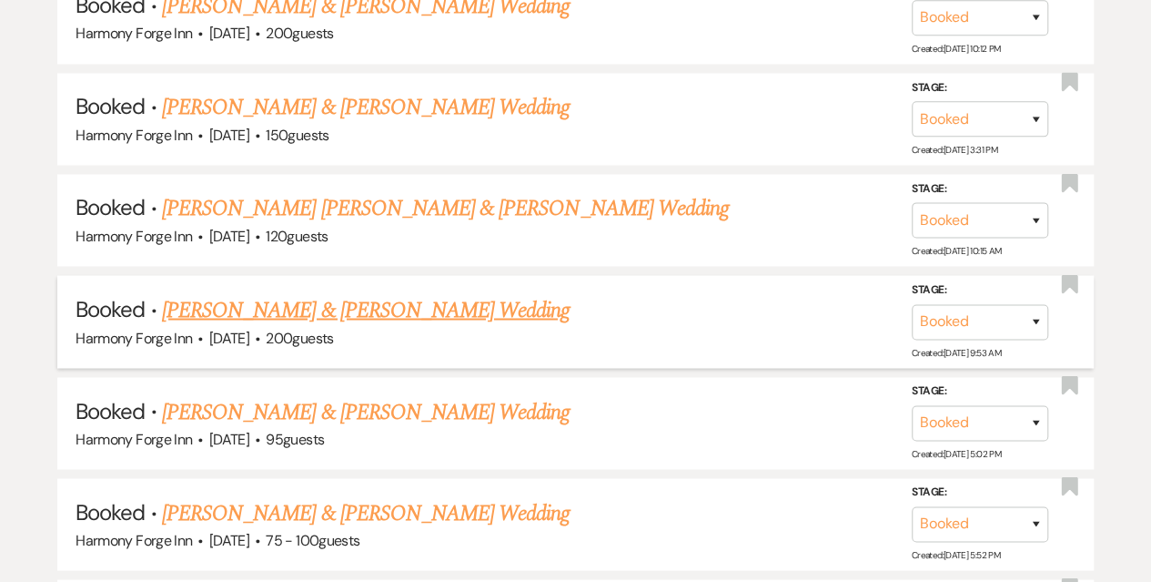
click at [277, 313] on link "[PERSON_NAME] & [PERSON_NAME] Wedding" at bounding box center [366, 309] width 408 height 33
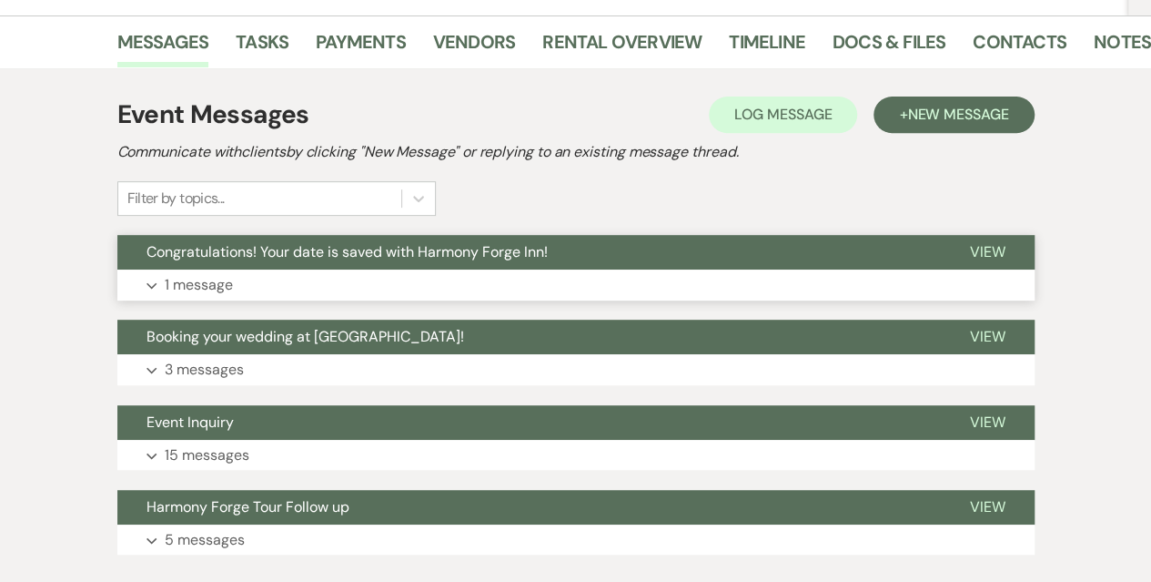
scroll to position [244, 0]
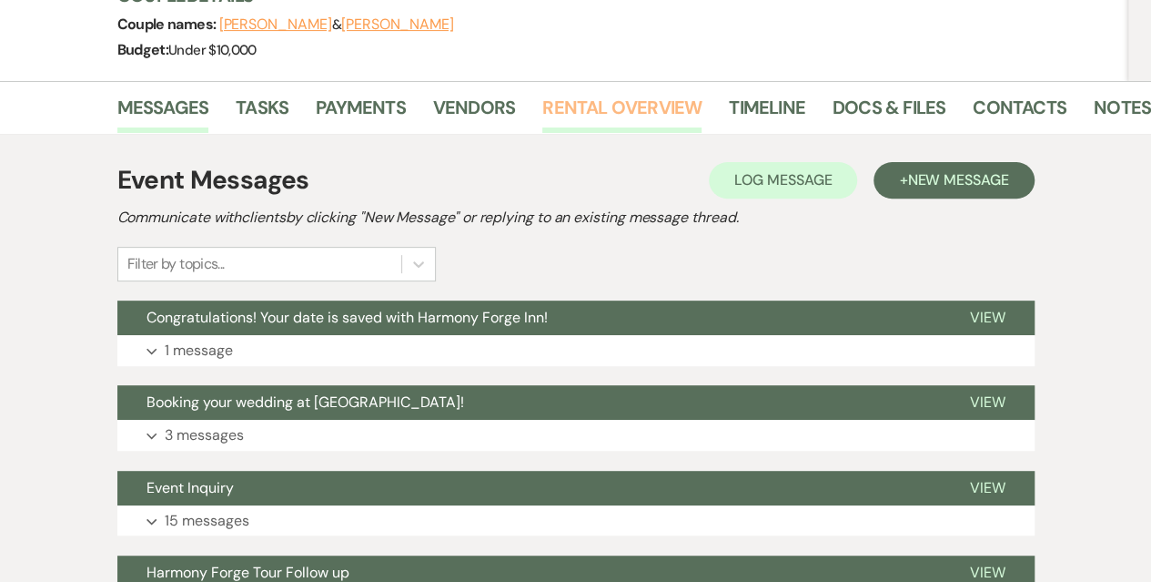
click at [594, 106] on link "Rental Overview" at bounding box center [621, 113] width 159 height 40
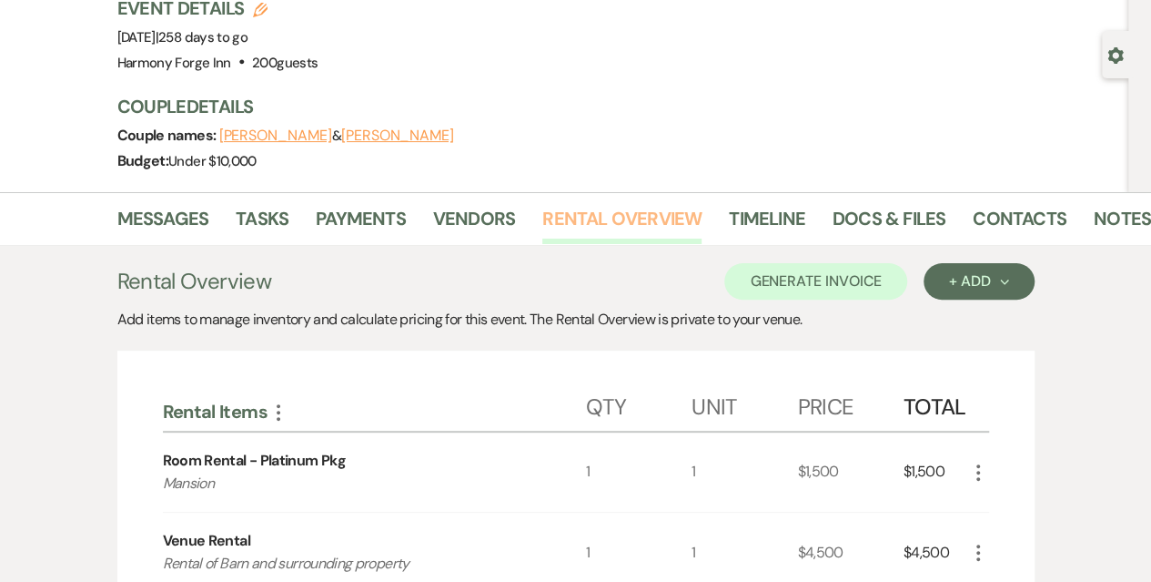
scroll to position [91, 0]
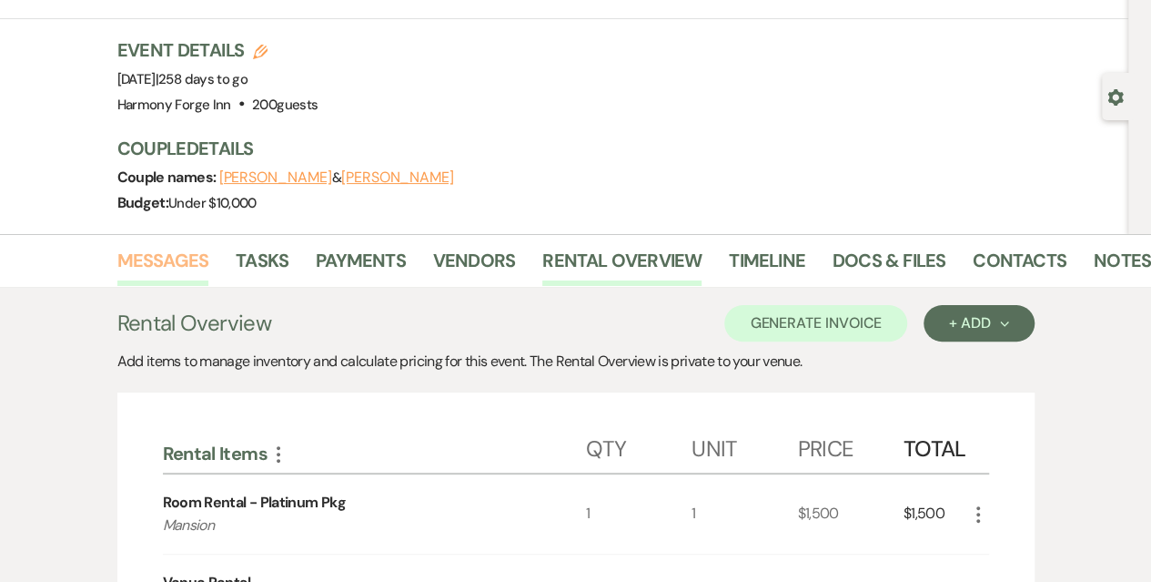
click at [198, 256] on link "Messages" at bounding box center [163, 266] width 92 height 40
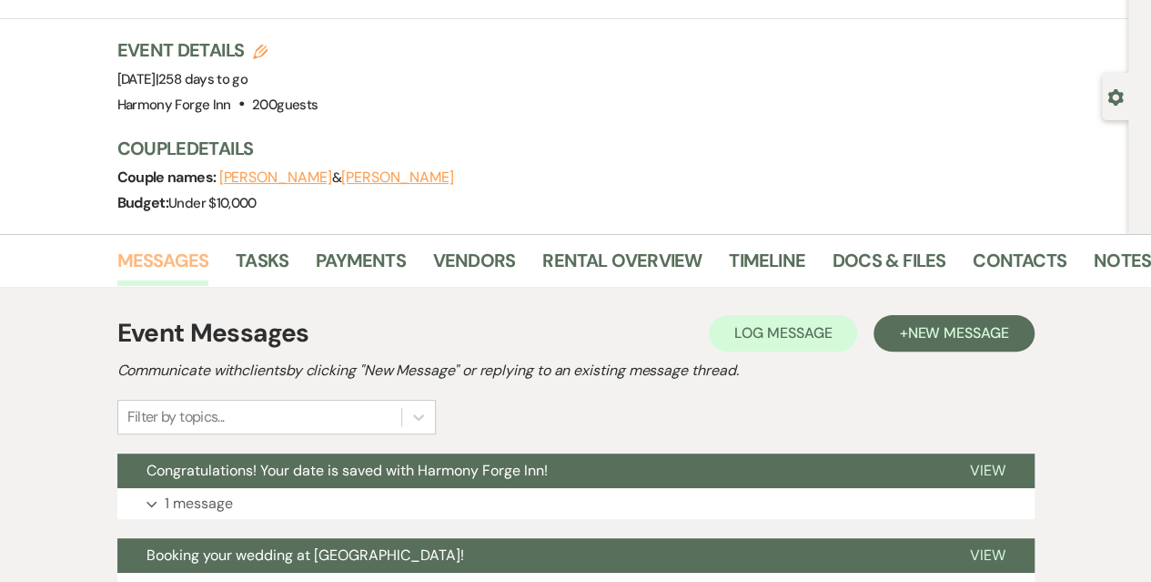
scroll to position [364, 0]
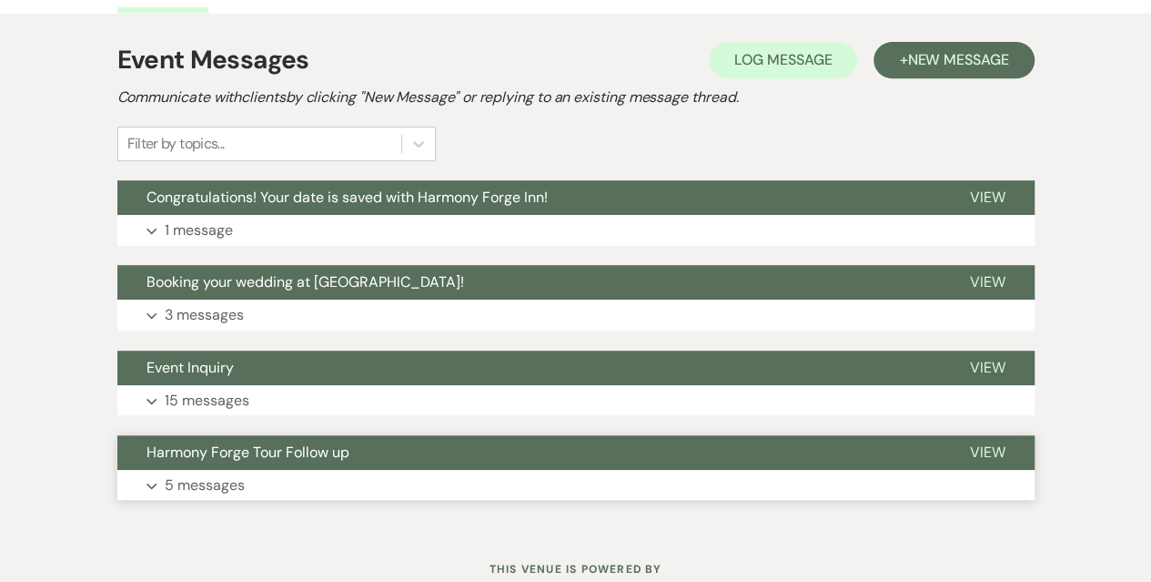
click at [201, 481] on p "5 messages" at bounding box center [205, 485] width 80 height 24
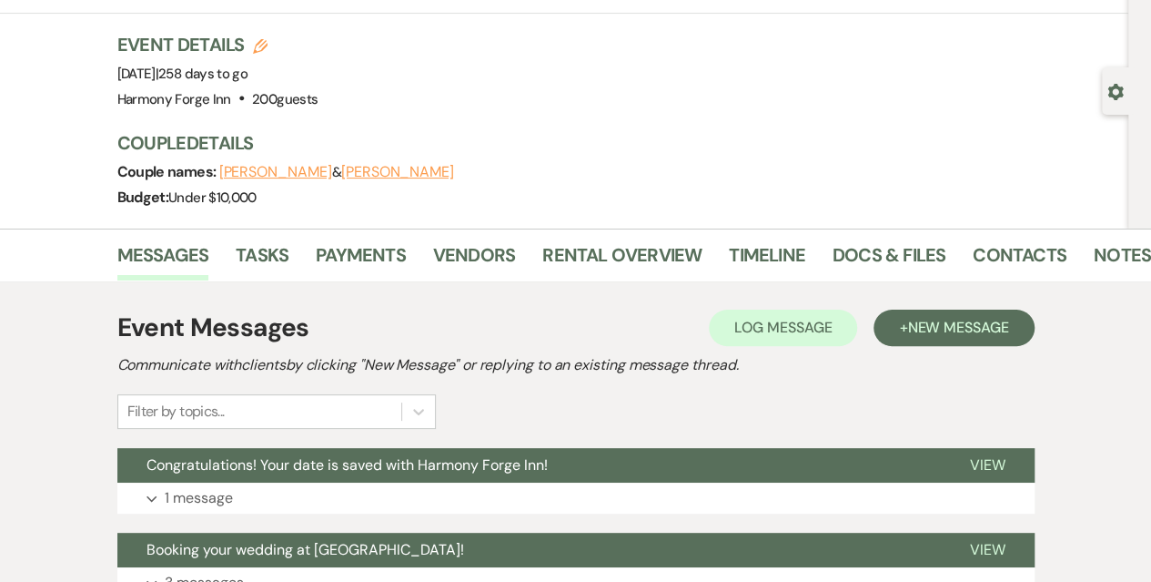
scroll to position [0, 0]
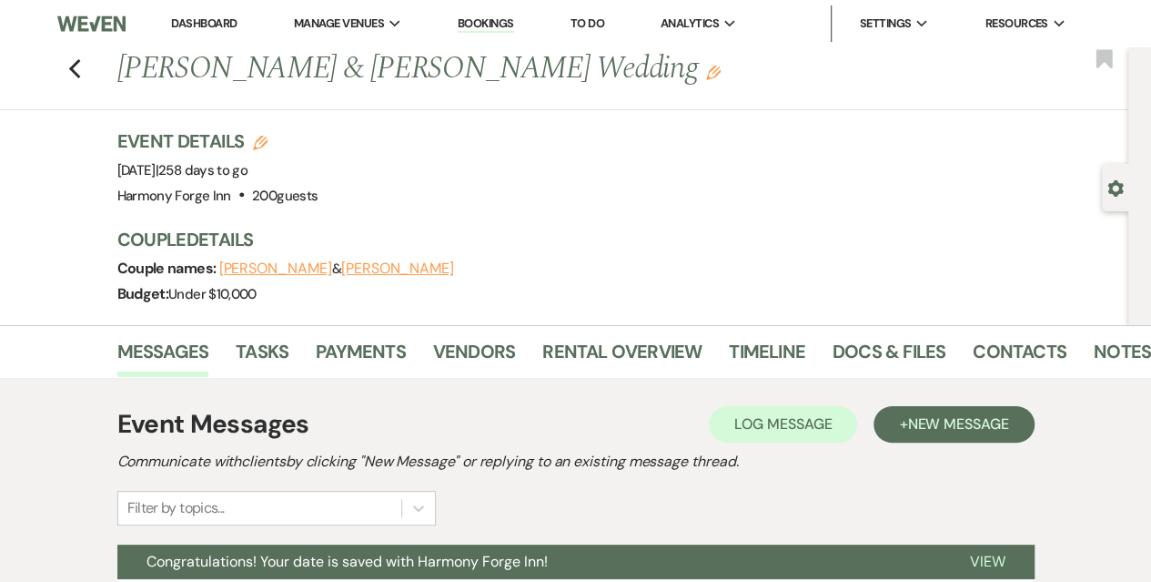
click at [195, 23] on link "Dashboard" at bounding box center [204, 22] width 66 height 15
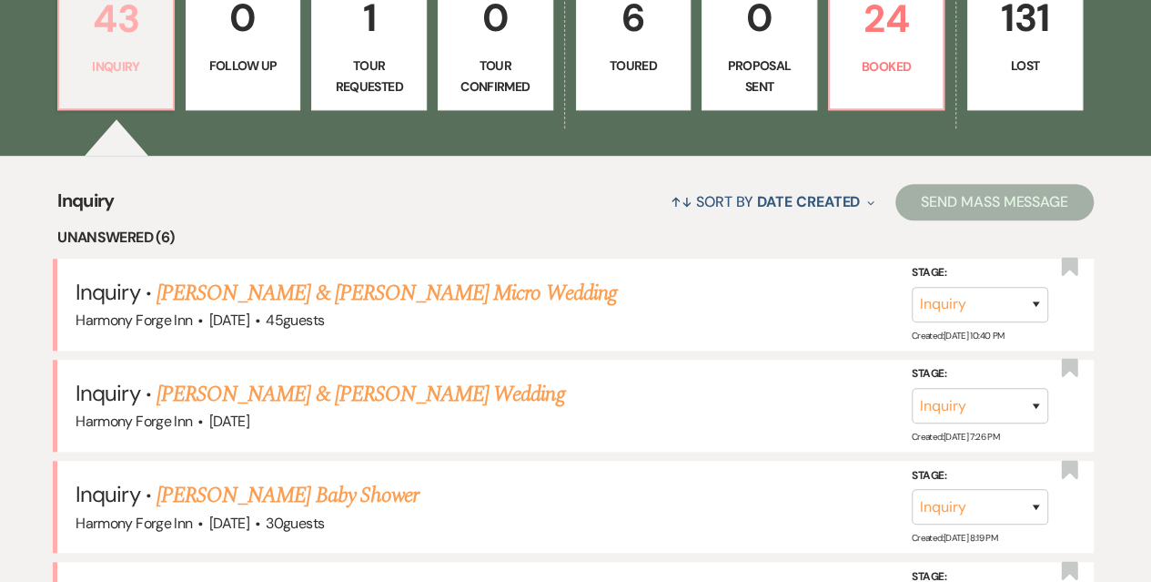
scroll to position [546, 0]
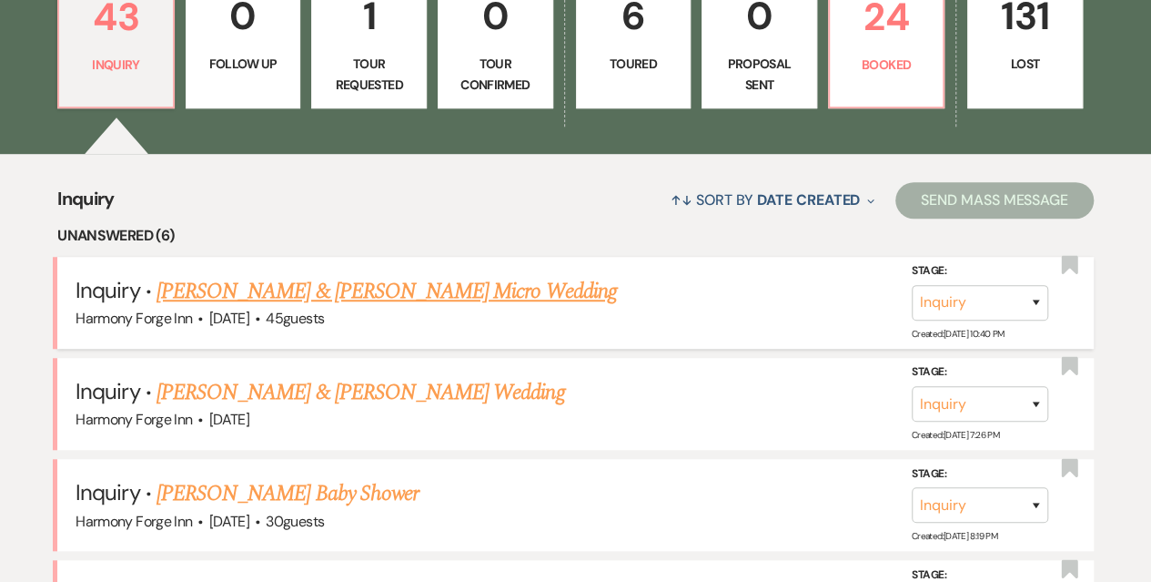
click at [242, 298] on link "[PERSON_NAME] & [PERSON_NAME] Micro Wedding" at bounding box center [387, 291] width 460 height 33
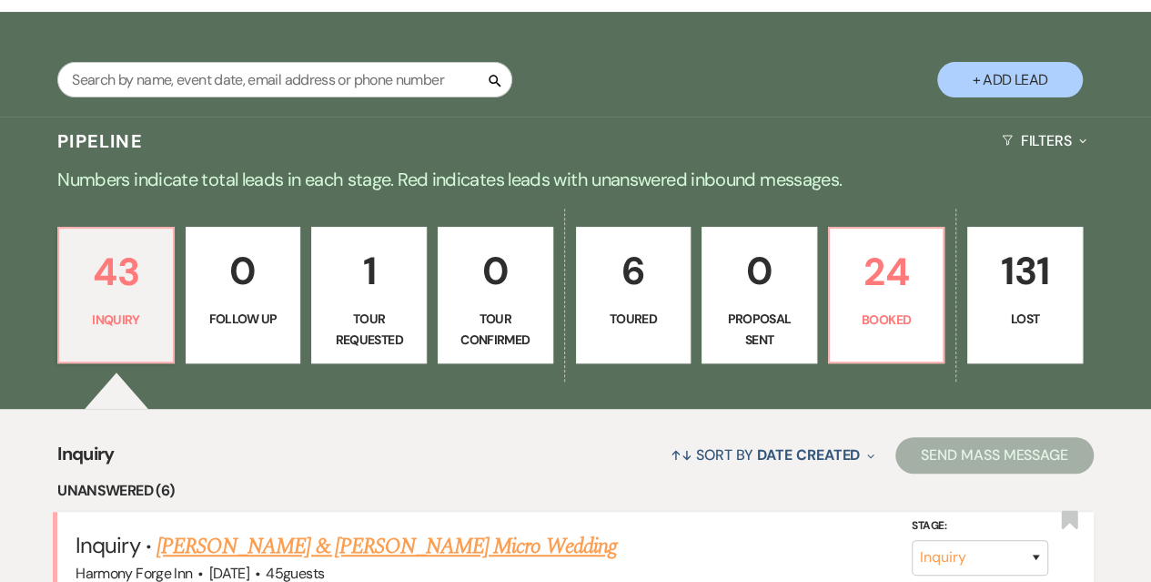
select select "5"
select select "16"
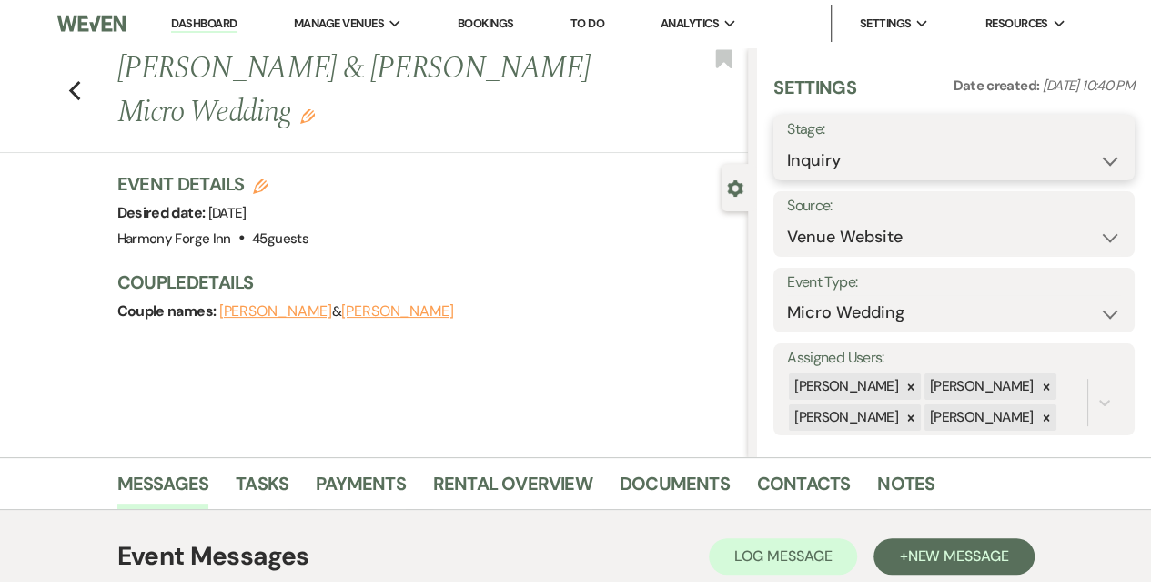
click at [917, 143] on select "Inquiry Follow Up Tour Requested Tour Confirmed Toured Proposal Sent Booked Lost" at bounding box center [954, 160] width 334 height 35
click at [729, 238] on div "Event Details Edit Desired date: [DATE] Venue: [GEOGRAPHIC_DATA] . 45 guests Ve…" at bounding box center [423, 211] width 613 height 80
click at [862, 223] on select "Weven Venue Website Instagram Facebook Pinterest Google The Knot Wedding Wire H…" at bounding box center [954, 236] width 334 height 35
click at [817, 309] on select "Wedding Anniversary Party Baby Shower Bachelorette / Bachelor Party Birthday Pa…" at bounding box center [954, 312] width 334 height 35
click at [695, 319] on div "Couple names: [PERSON_NAME] & [PERSON_NAME]" at bounding box center [423, 310] width 613 height 25
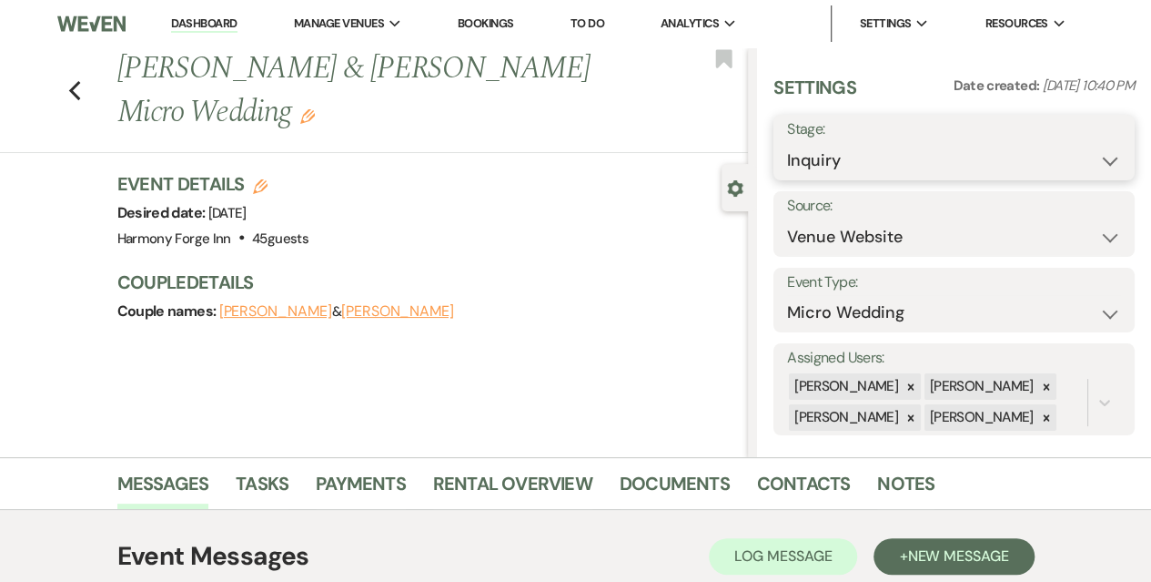
click at [943, 161] on select "Inquiry Follow Up Tour Requested Tour Confirmed Toured Proposal Sent Booked Lost" at bounding box center [954, 160] width 334 height 35
select select "4"
click at [787, 143] on select "Inquiry Follow Up Tour Requested Tour Confirmed Toured Proposal Sent Booked Lost" at bounding box center [954, 160] width 334 height 35
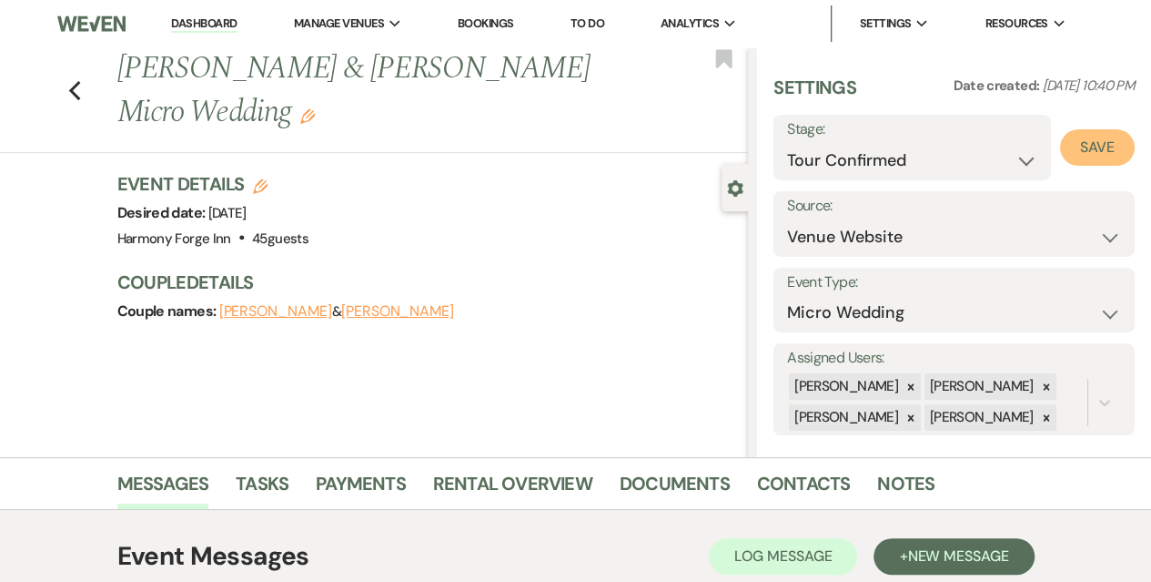
click at [1103, 151] on button "Save" at bounding box center [1097, 147] width 75 height 36
click at [235, 25] on link "Dashboard" at bounding box center [204, 23] width 66 height 17
select select "4"
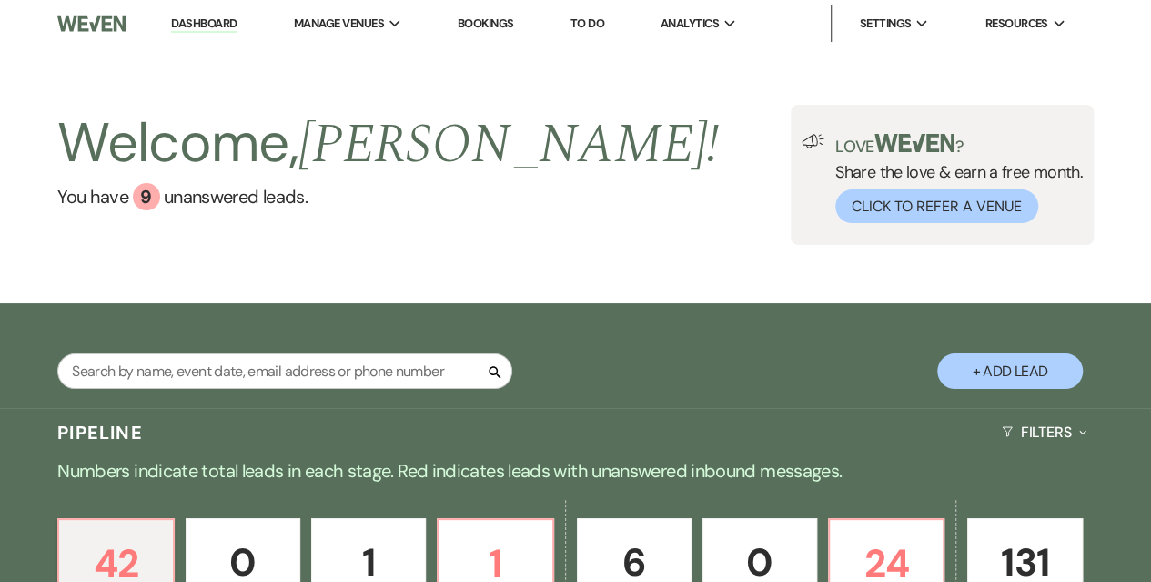
scroll to position [273, 0]
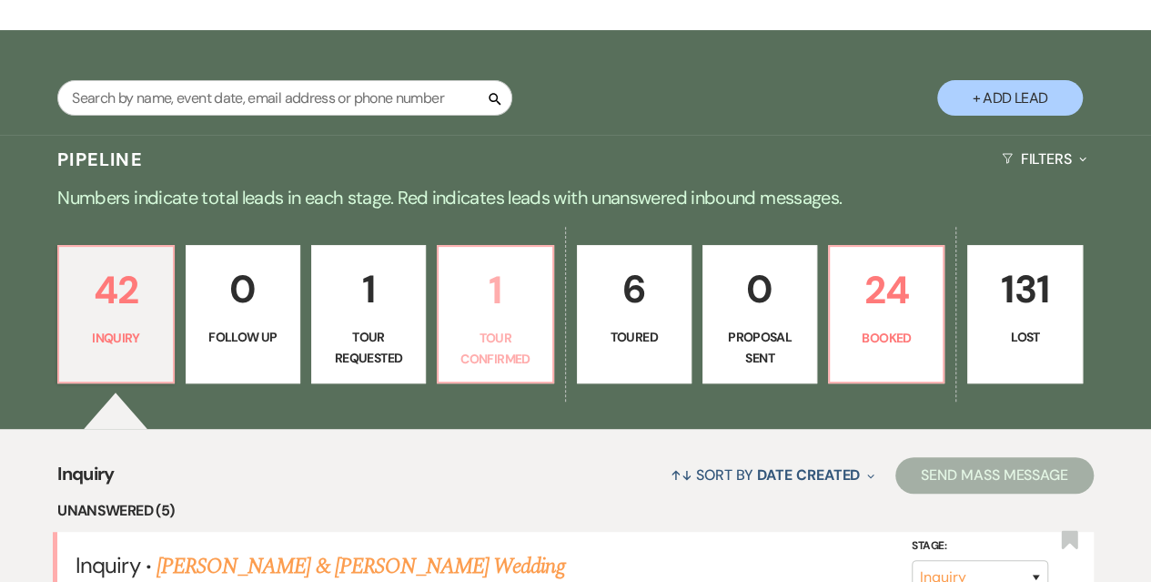
click at [483, 307] on p "1" at bounding box center [495, 289] width 91 height 61
select select "4"
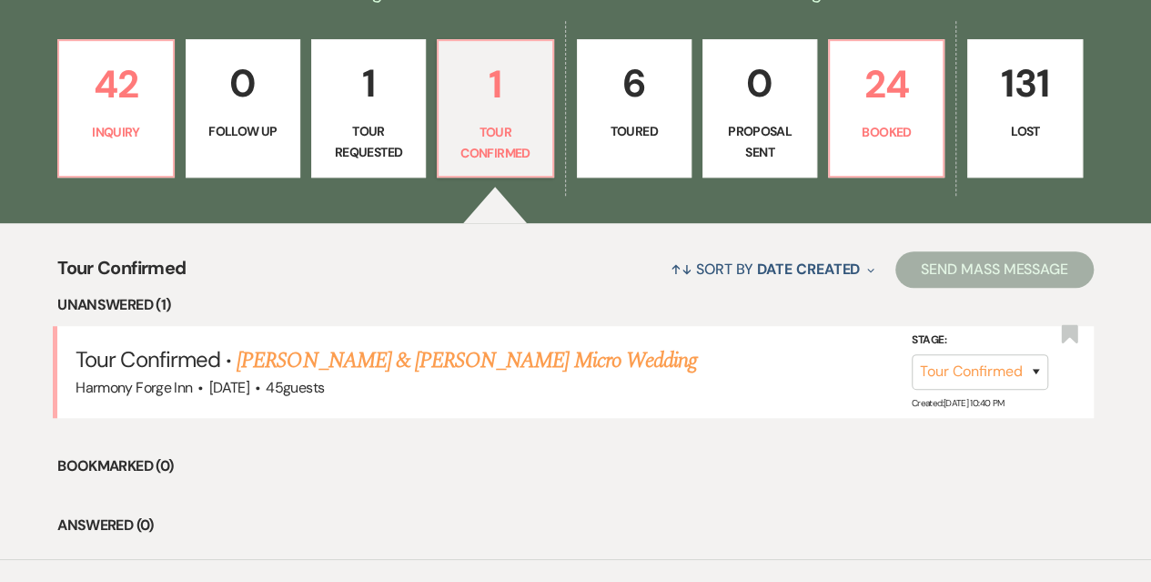
scroll to position [455, 0]
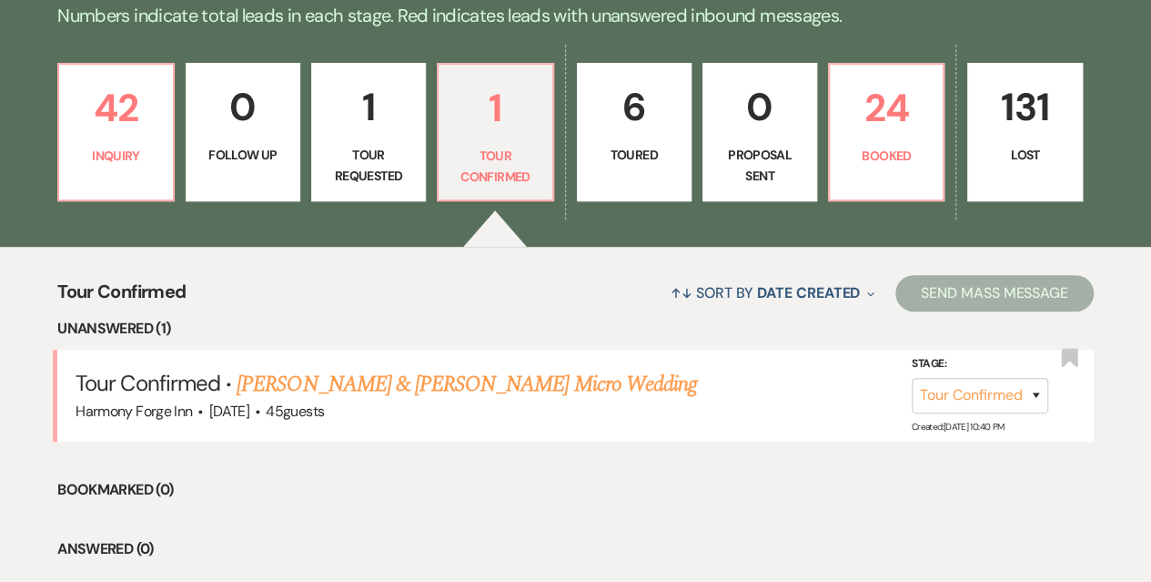
click at [637, 177] on link "6 Toured" at bounding box center [634, 132] width 115 height 138
select select "5"
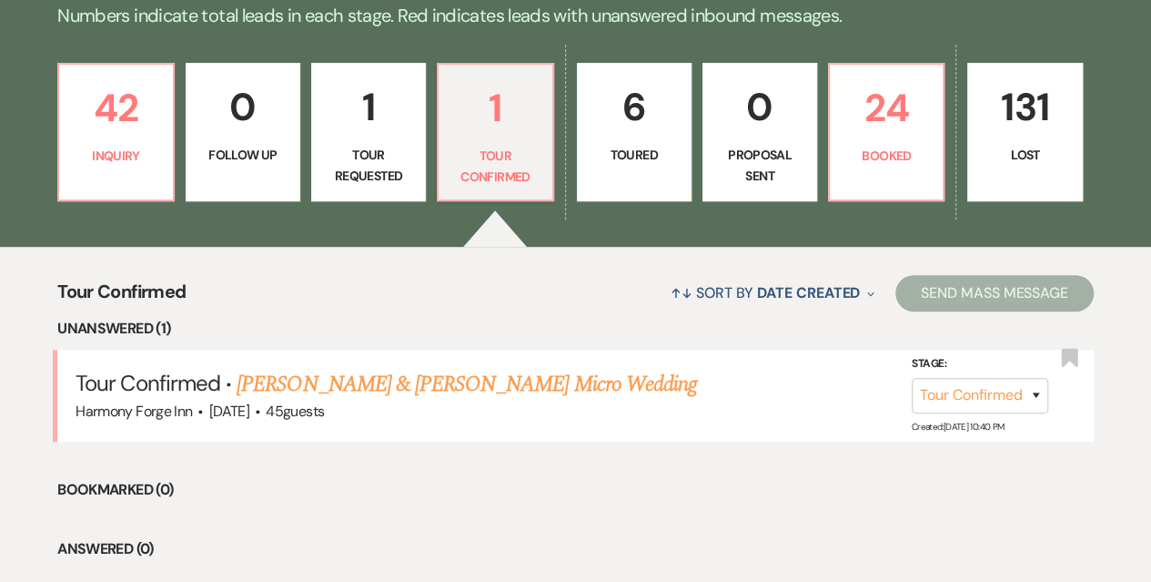
select select "5"
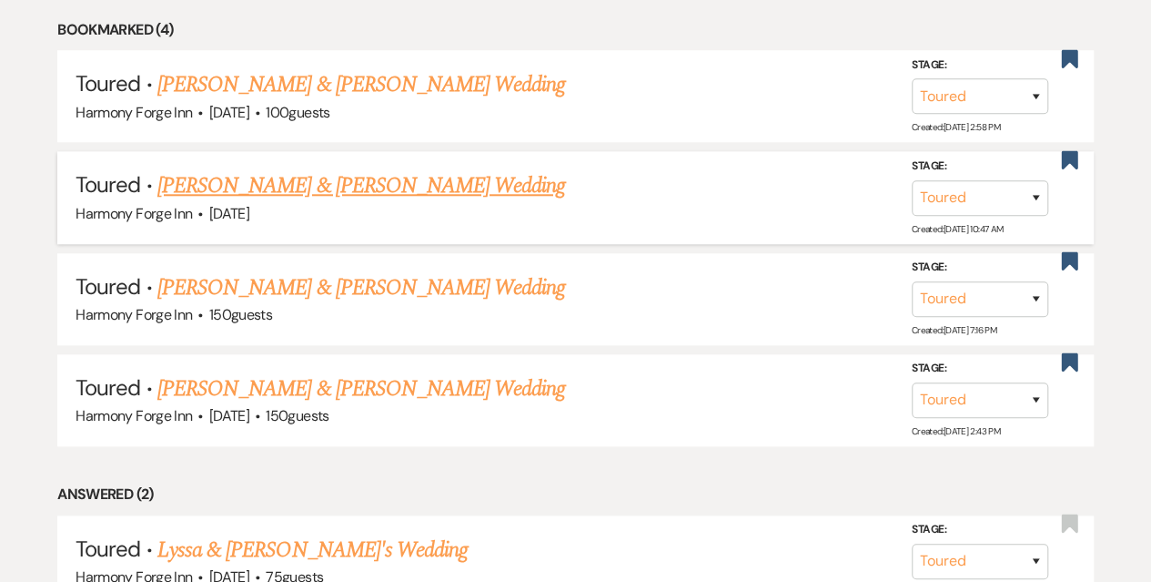
scroll to position [910, 0]
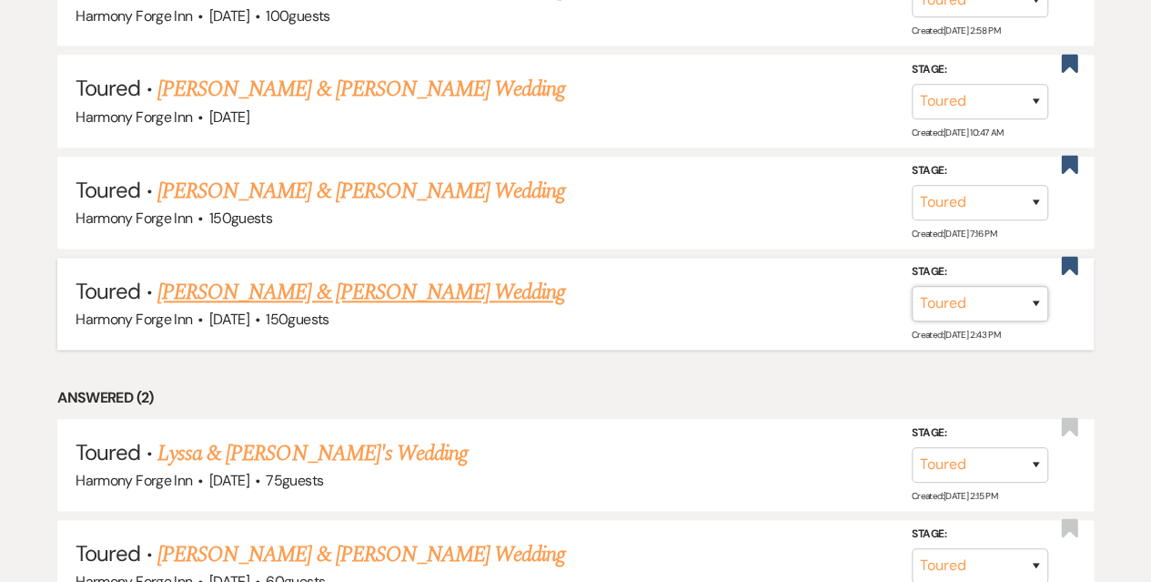
click at [992, 303] on select "Inquiry Follow Up Tour Requested Tour Confirmed Toured Proposal Sent Booked Lost" at bounding box center [980, 303] width 137 height 35
select select "6"
click at [912, 286] on select "Inquiry Follow Up Tour Requested Tour Confirmed Toured Proposal Sent Booked Lost" at bounding box center [980, 303] width 137 height 35
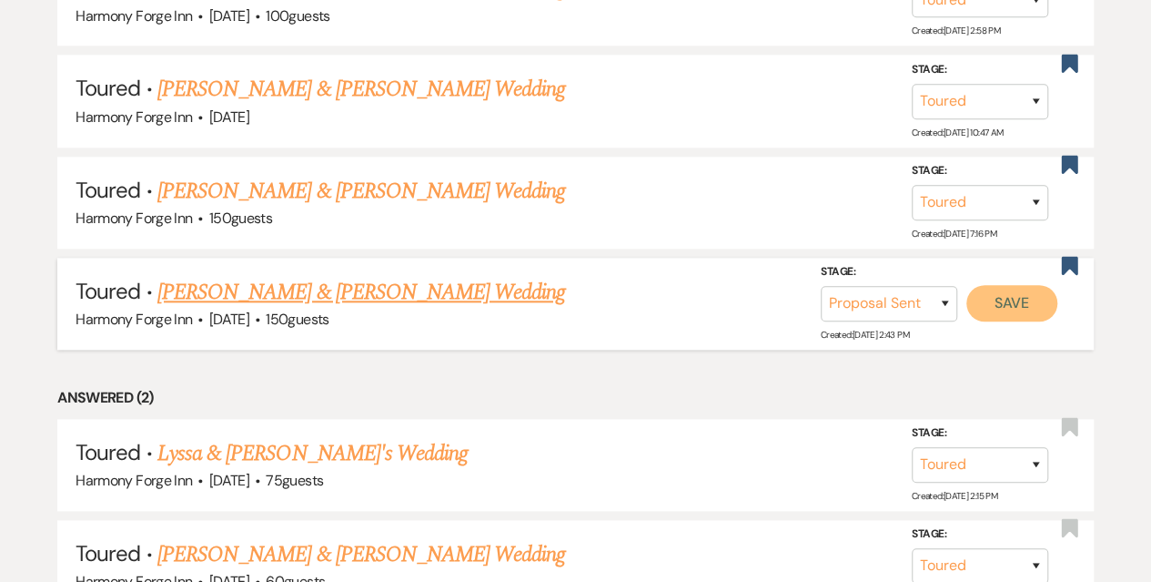
click at [1019, 303] on button "Save" at bounding box center [1011, 303] width 91 height 36
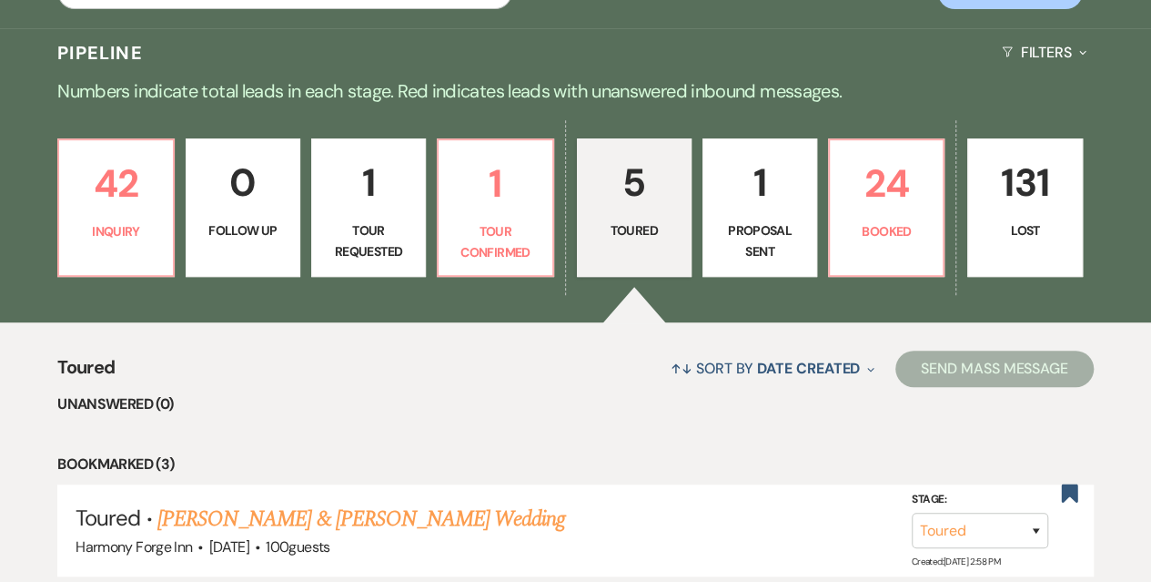
scroll to position [364, 0]
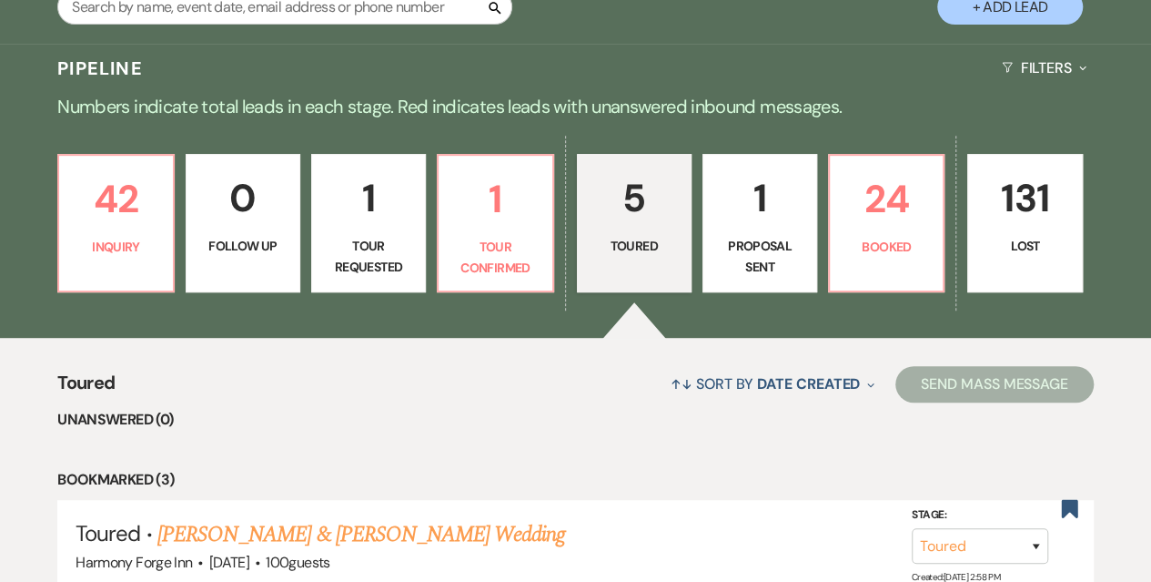
click at [631, 229] on link "5 Toured" at bounding box center [634, 223] width 115 height 138
click at [759, 231] on link "1 Proposal Sent" at bounding box center [760, 223] width 115 height 138
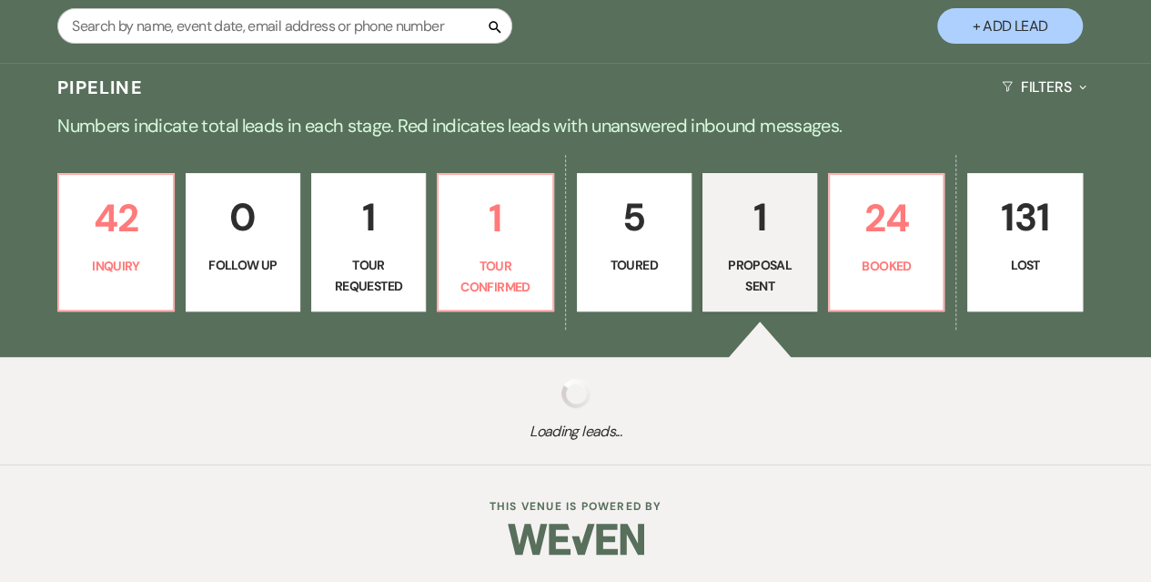
select select "6"
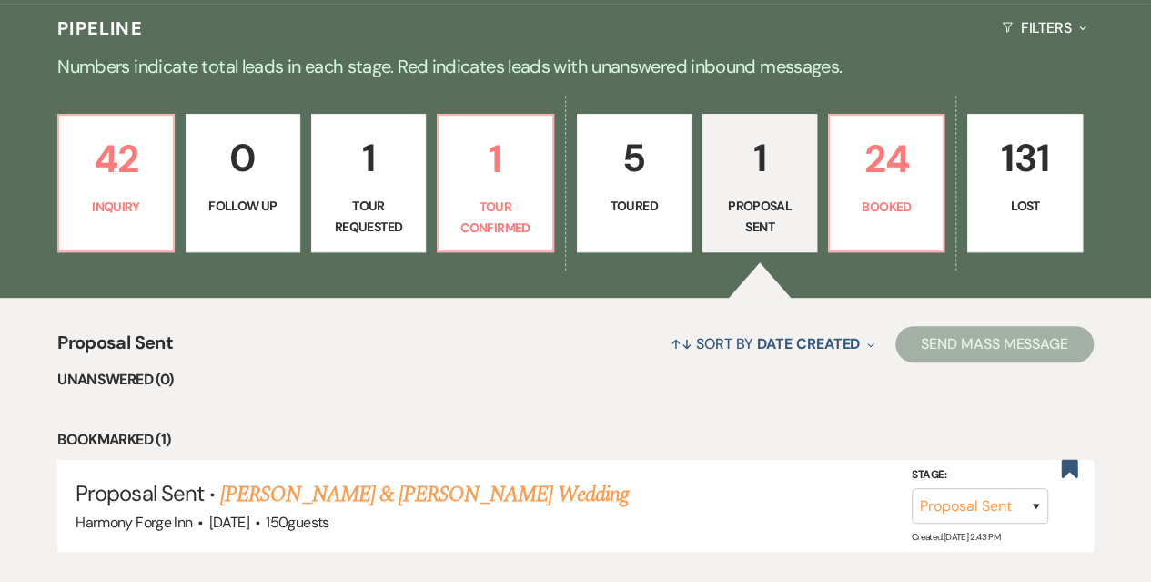
scroll to position [364, 0]
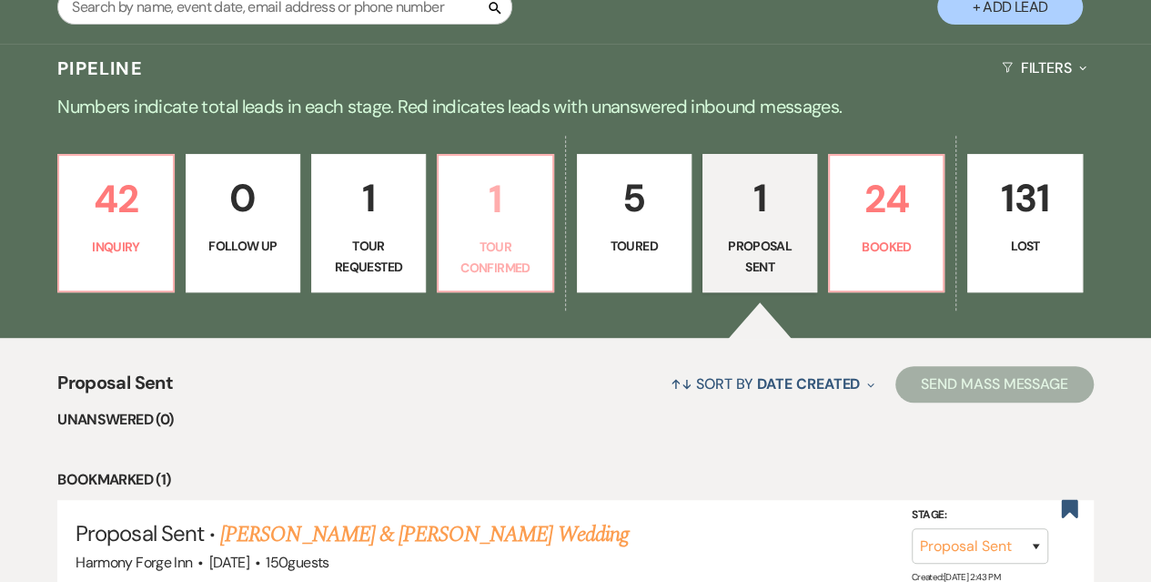
click at [499, 230] on link "1 Tour Confirmed" at bounding box center [495, 223] width 116 height 138
select select "4"
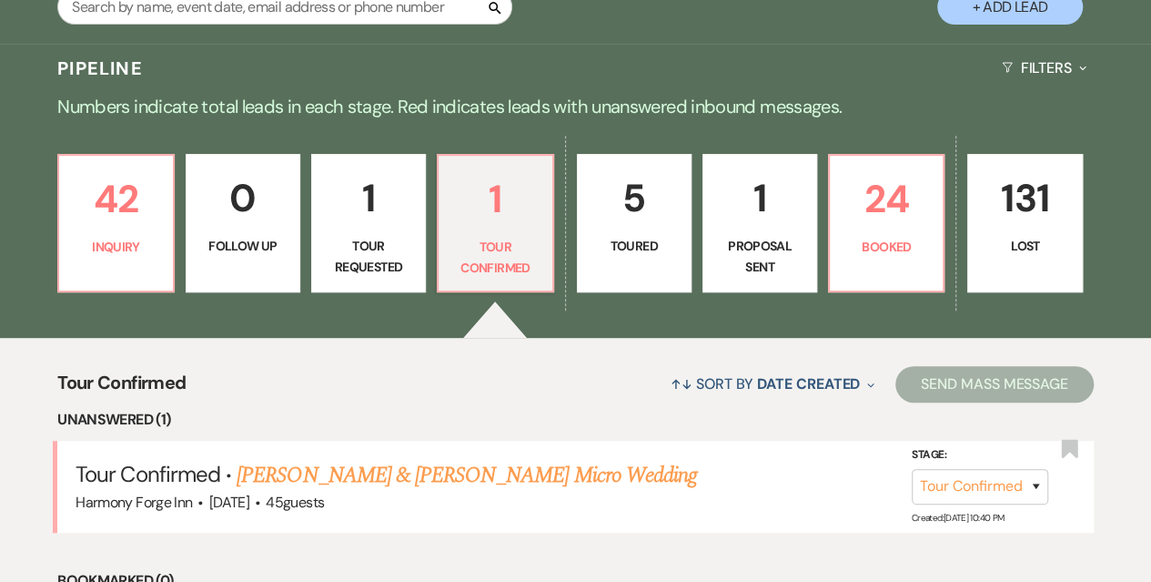
click at [368, 226] on p "1" at bounding box center [368, 197] width 91 height 61
select select "2"
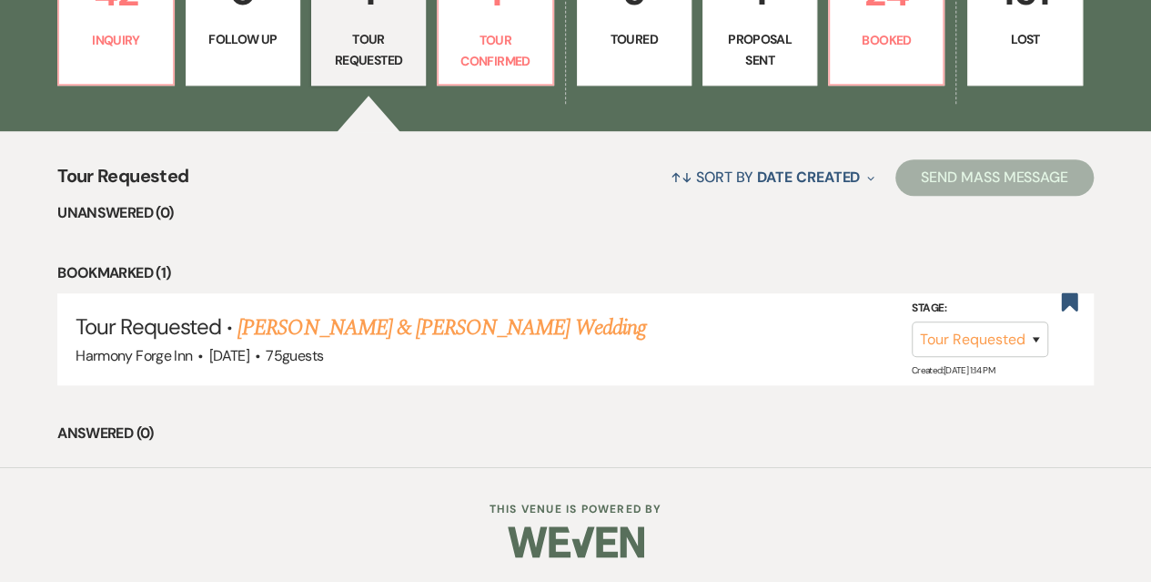
scroll to position [572, 0]
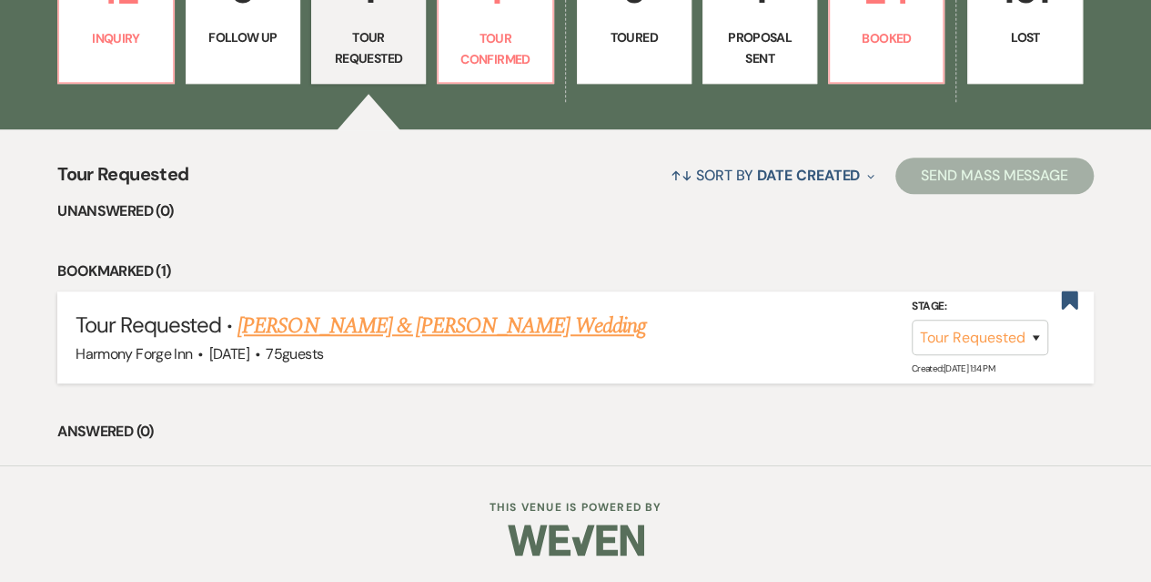
click at [352, 320] on link "[PERSON_NAME] & [PERSON_NAME] Wedding" at bounding box center [442, 325] width 408 height 33
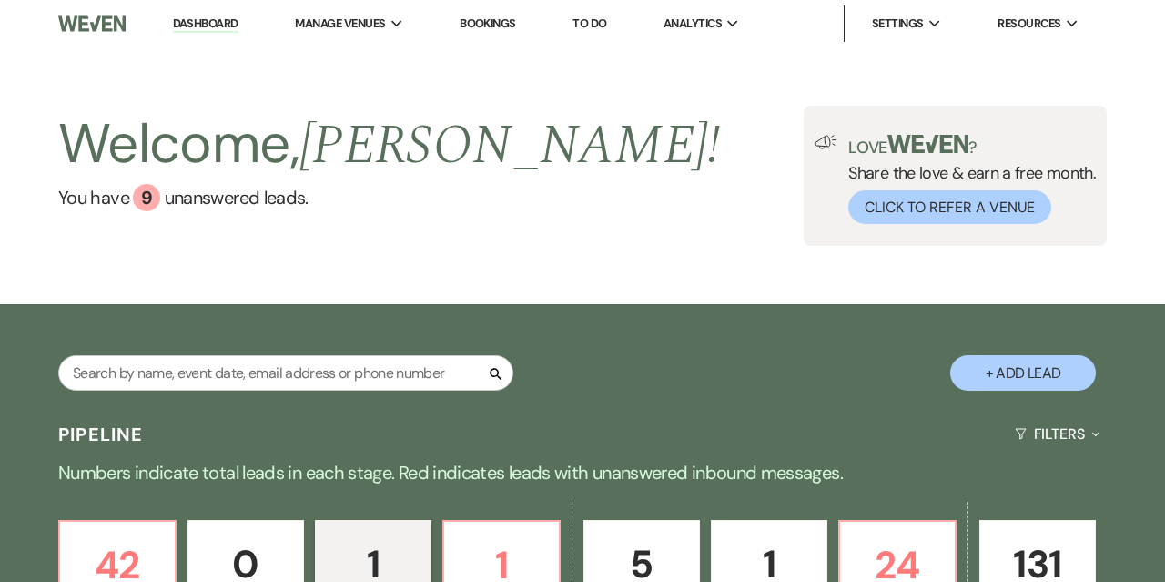
select select "2"
select select "17"
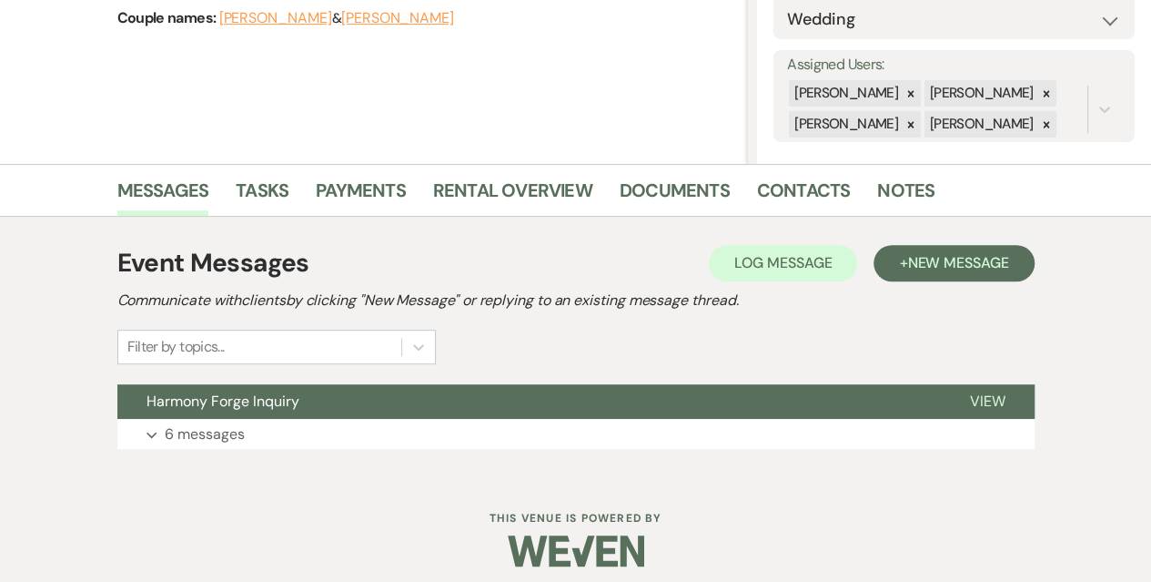
scroll to position [304, 0]
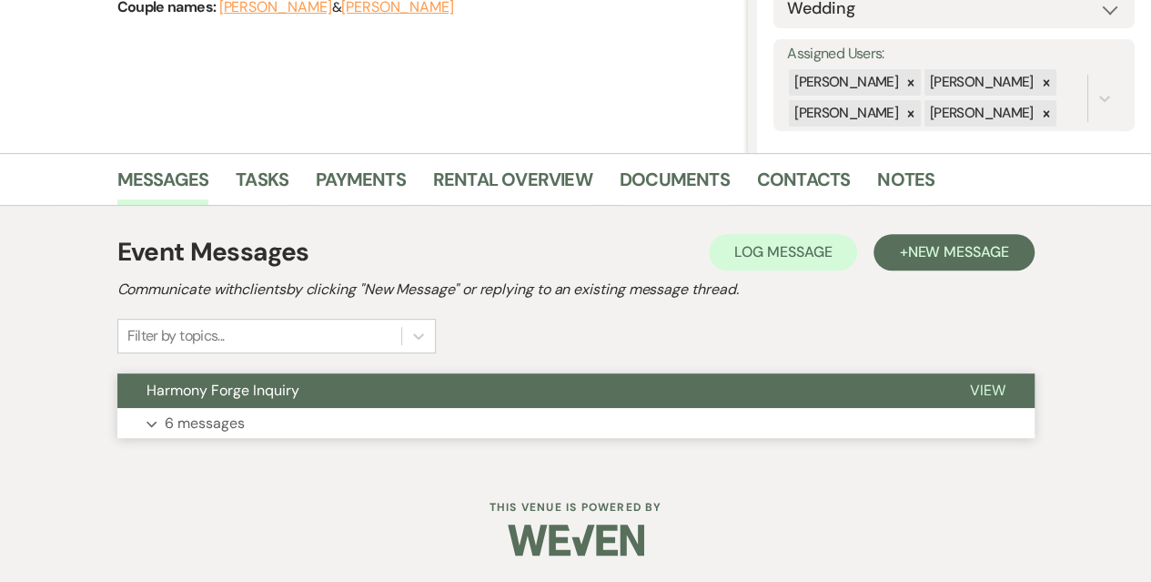
click at [229, 416] on p "6 messages" at bounding box center [205, 423] width 80 height 24
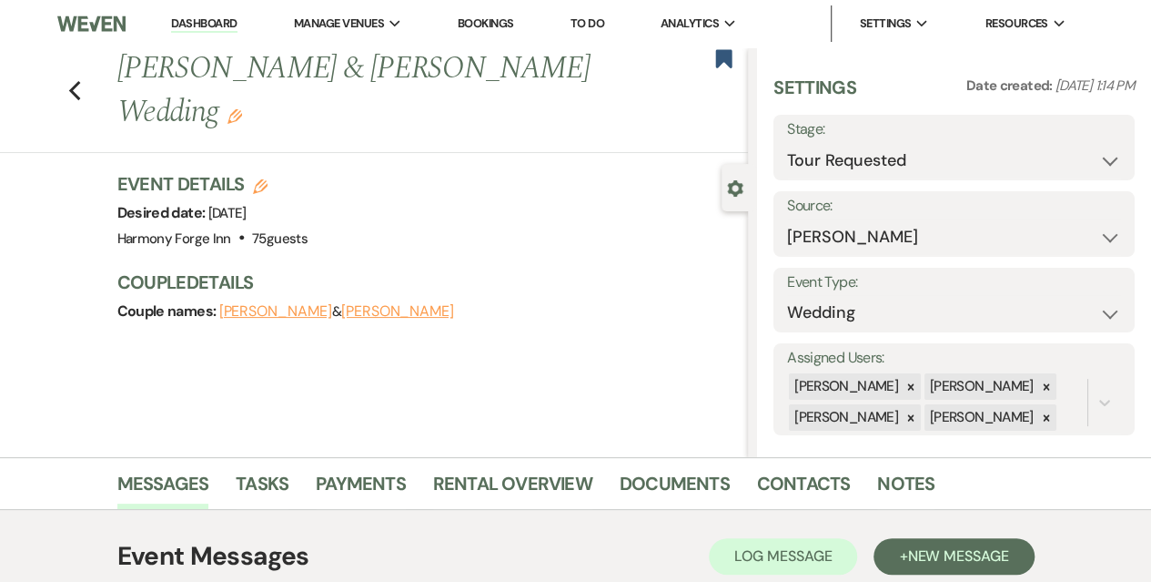
scroll to position [0, 0]
click at [934, 166] on select "Inquiry Follow Up Tour Requested Tour Confirmed Toured Proposal Sent Booked Lost" at bounding box center [954, 160] width 334 height 35
select select "8"
click at [787, 143] on select "Inquiry Follow Up Tour Requested Tour Confirmed Toured Proposal Sent Booked Lost" at bounding box center [954, 160] width 334 height 35
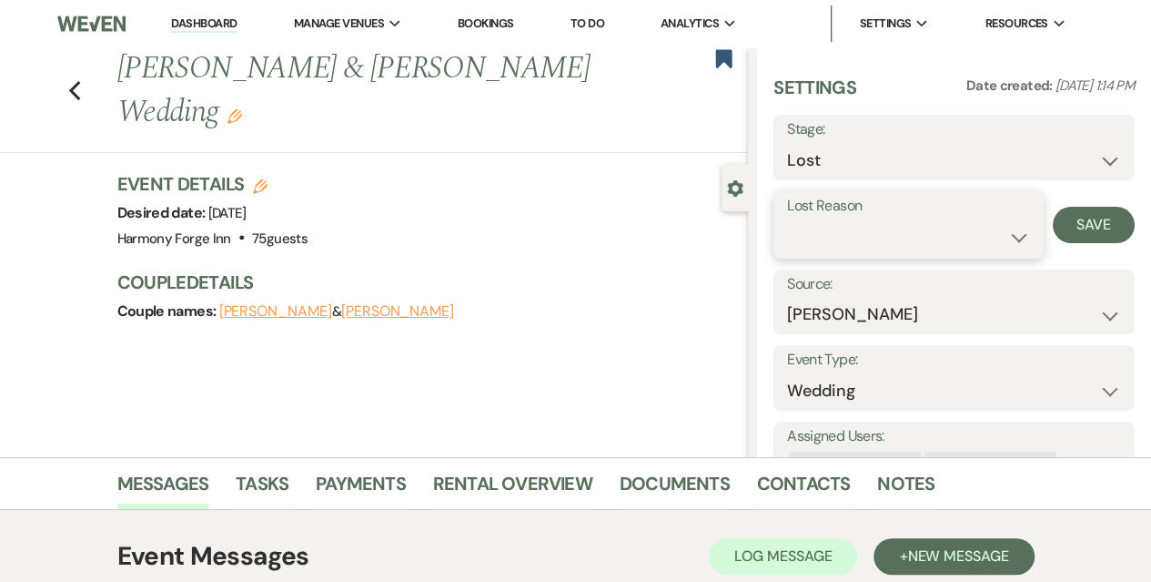
click at [898, 219] on select "Booked Elsewhere Budget Date Unavailable No Response Not a Good Match Capacity …" at bounding box center [908, 236] width 243 height 35
select select "5"
click at [787, 219] on select "Booked Elsewhere Budget Date Unavailable No Response Not a Good Match Capacity …" at bounding box center [908, 236] width 243 height 35
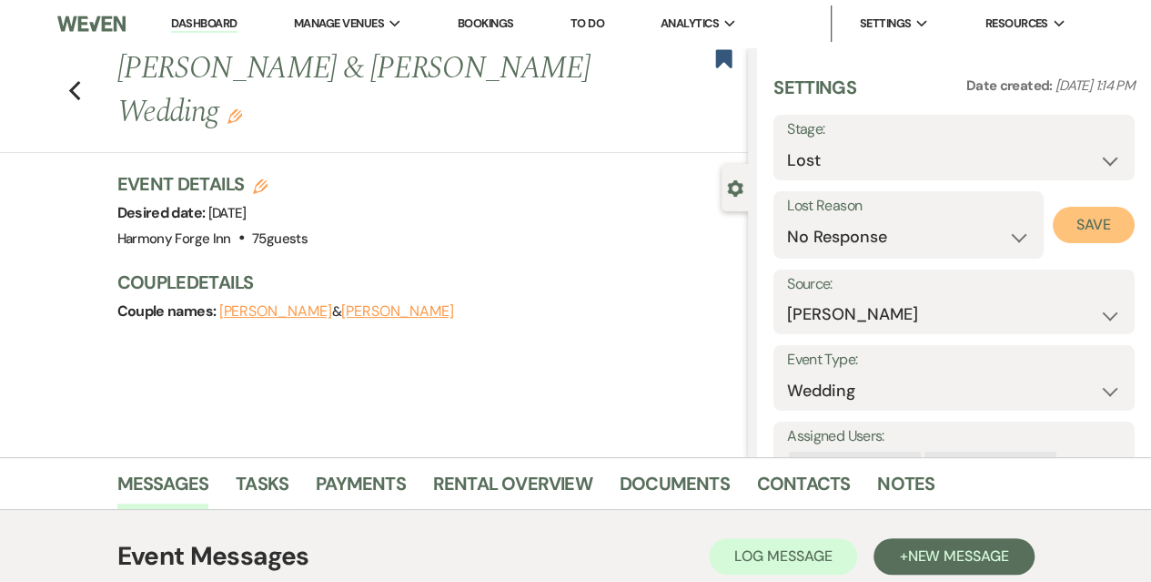
click at [1072, 220] on button "Save" at bounding box center [1094, 225] width 82 height 36
click at [203, 26] on link "Dashboard" at bounding box center [204, 23] width 66 height 17
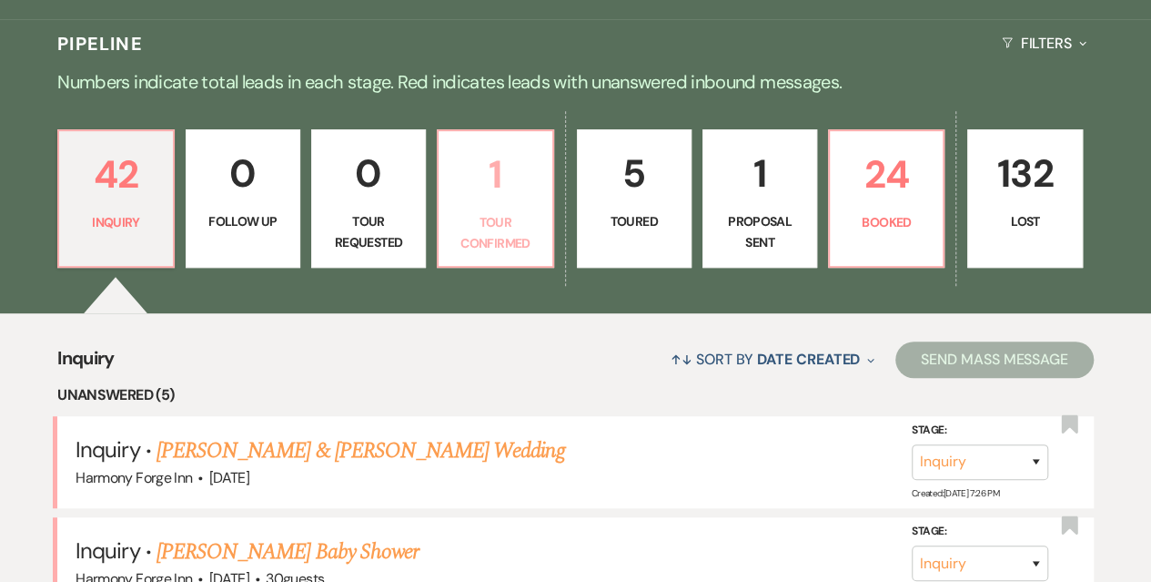
scroll to position [455, 0]
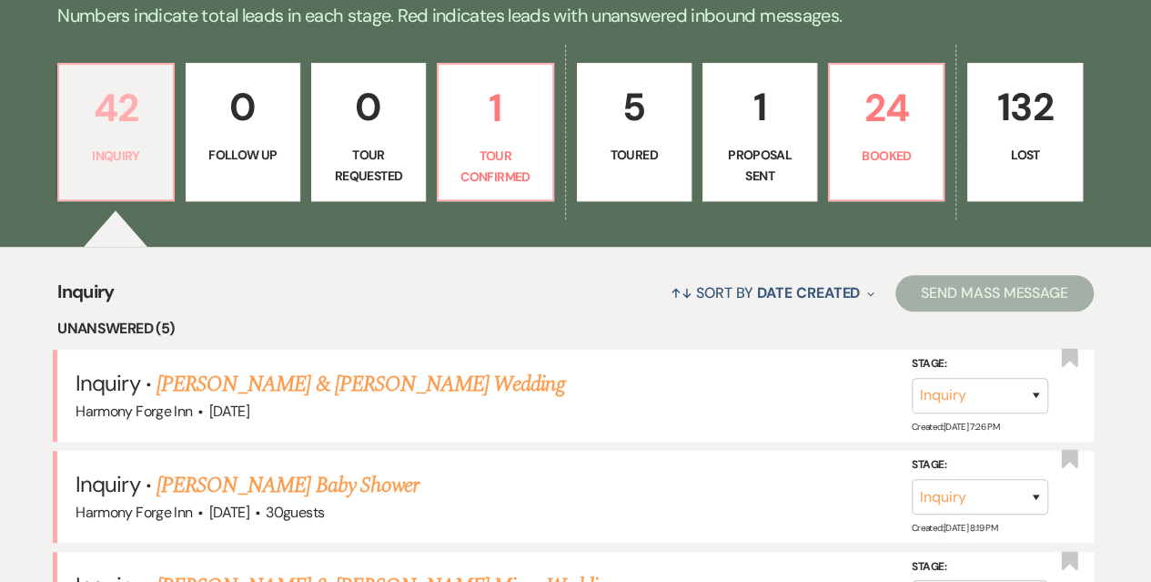
click at [136, 147] on p "Inquiry" at bounding box center [115, 156] width 91 height 20
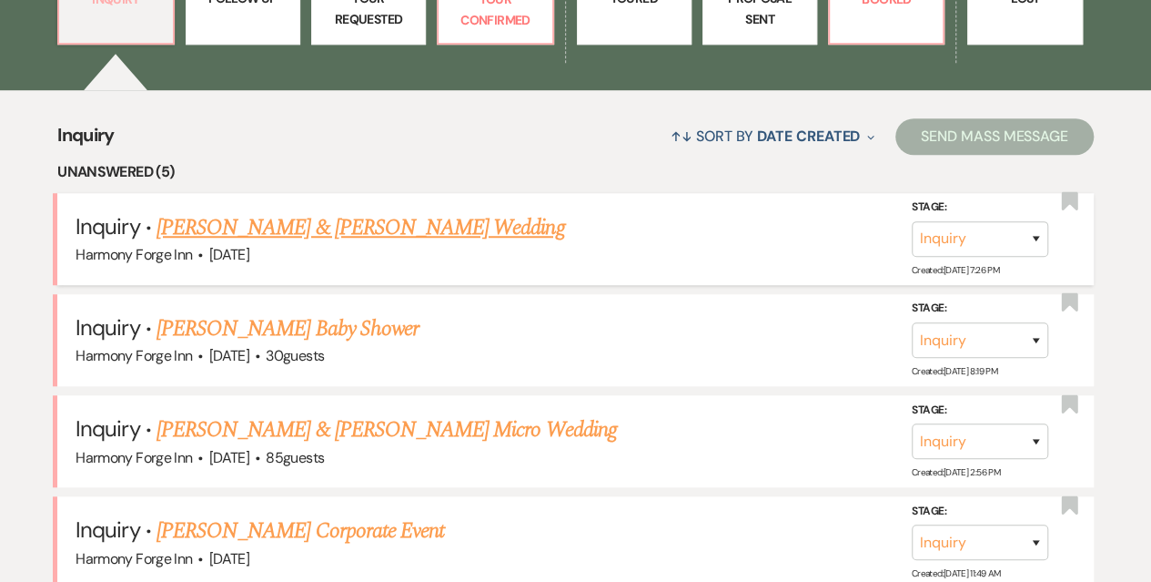
scroll to position [637, 0]
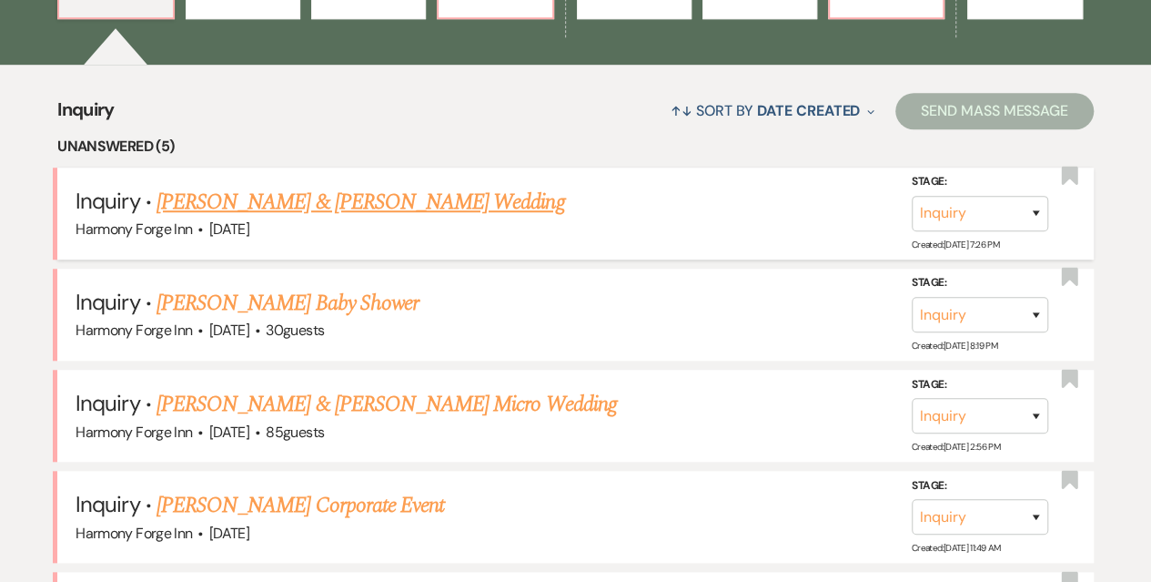
click at [308, 204] on link "[PERSON_NAME] & [PERSON_NAME] Wedding" at bounding box center [361, 202] width 408 height 33
select select "5"
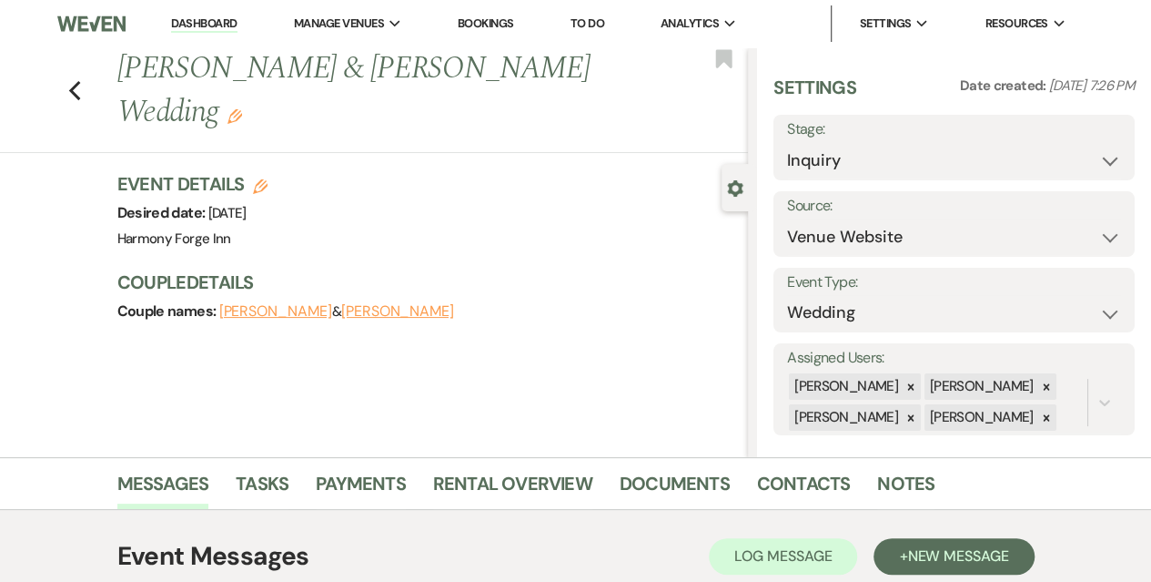
click at [210, 27] on link "Dashboard" at bounding box center [204, 23] width 66 height 17
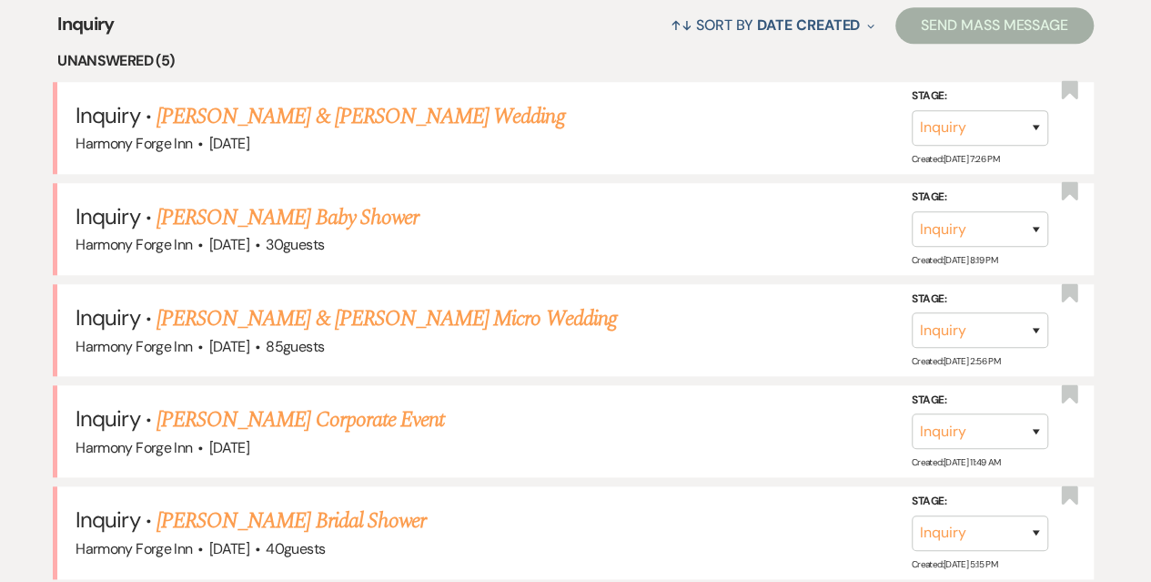
scroll to position [728, 0]
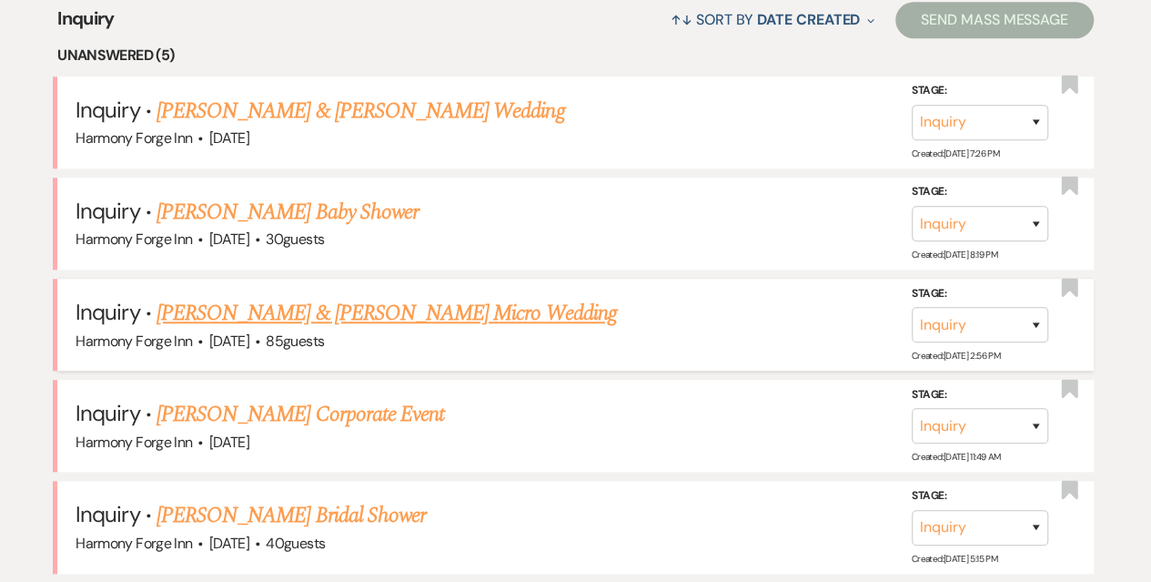
click at [218, 316] on link "[PERSON_NAME] & [PERSON_NAME] Micro Wedding" at bounding box center [387, 313] width 460 height 33
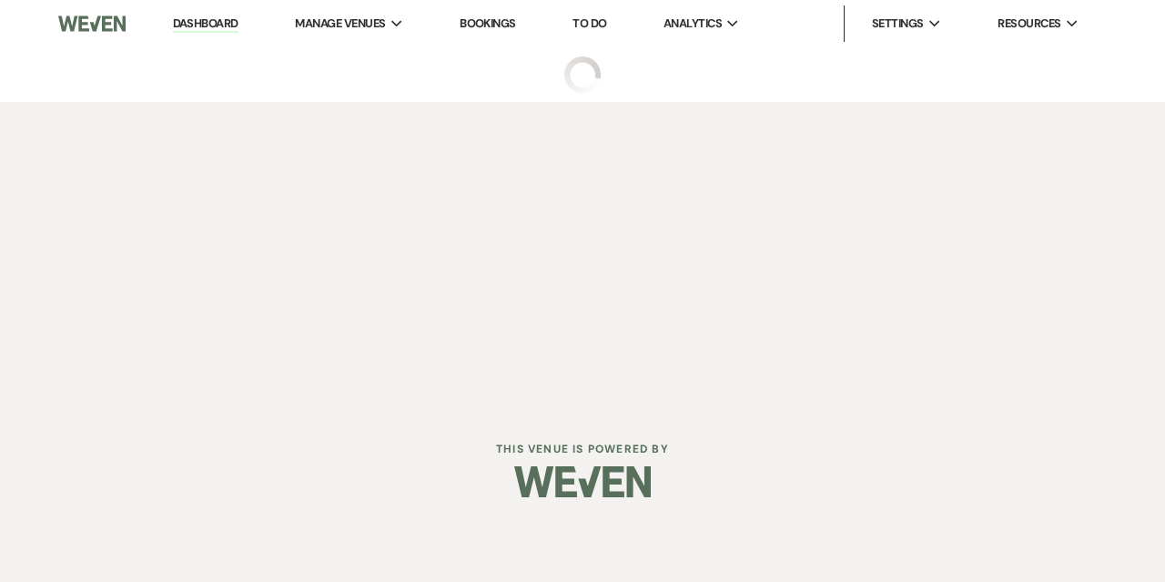
select select "5"
select select "16"
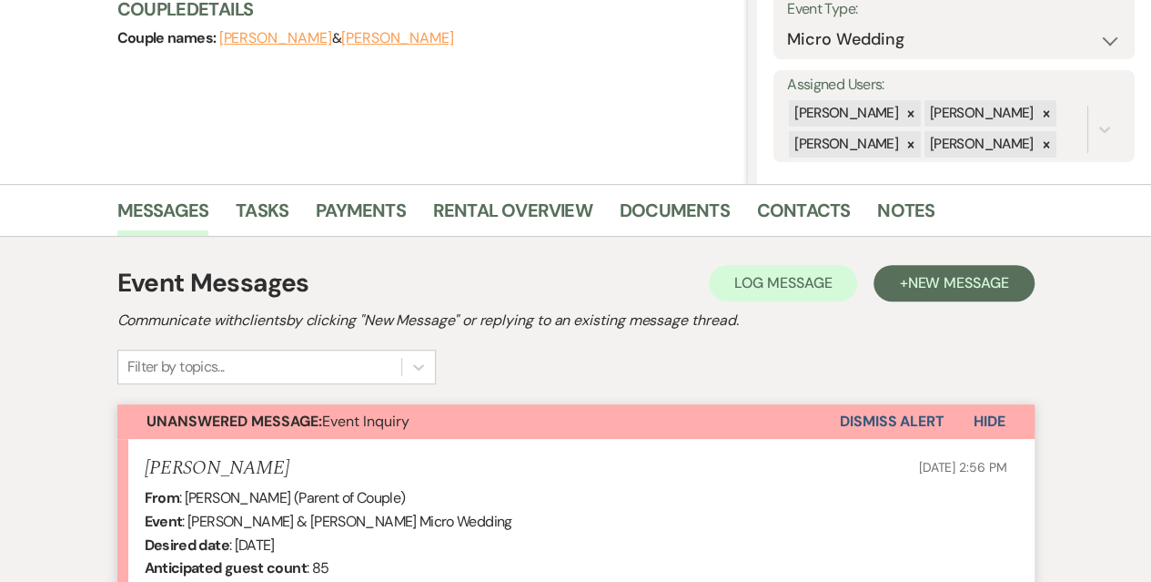
scroll to position [637, 0]
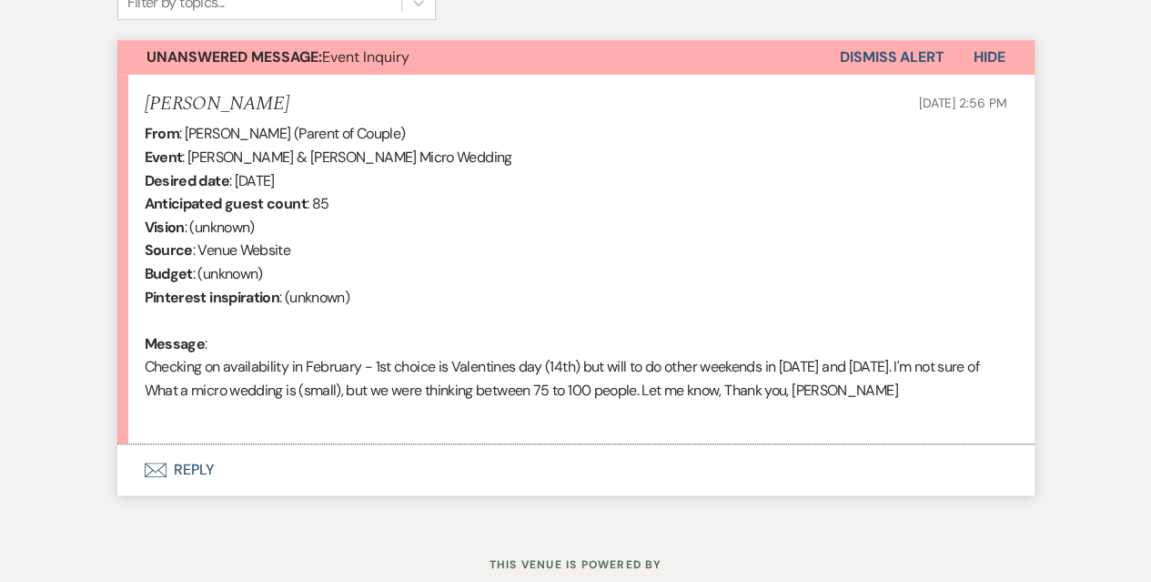
click at [191, 466] on button "Envelope Reply" at bounding box center [575, 469] width 917 height 51
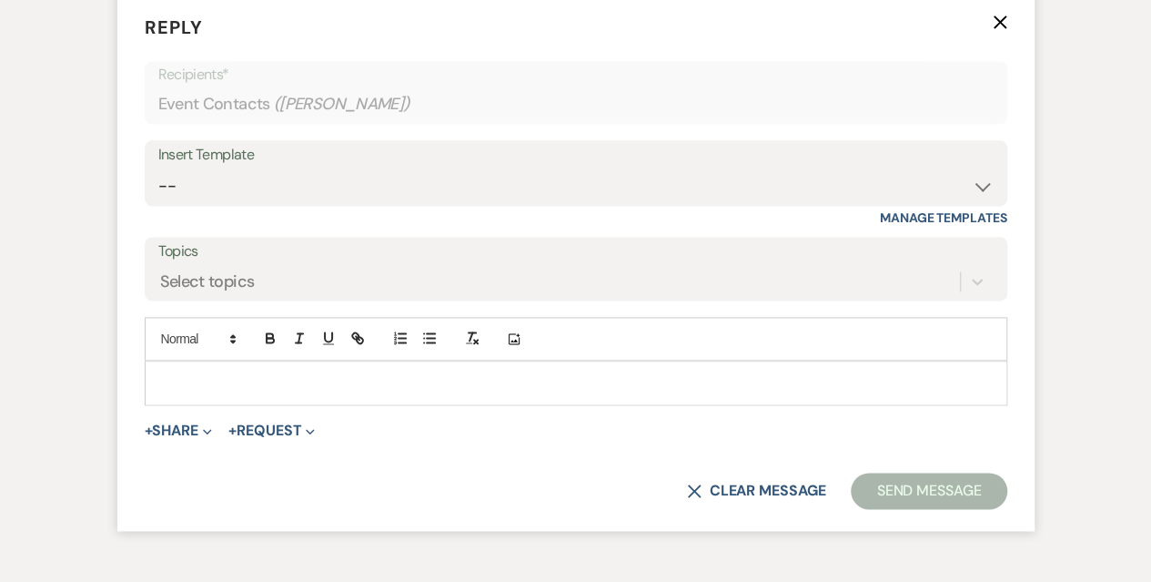
scroll to position [1092, 0]
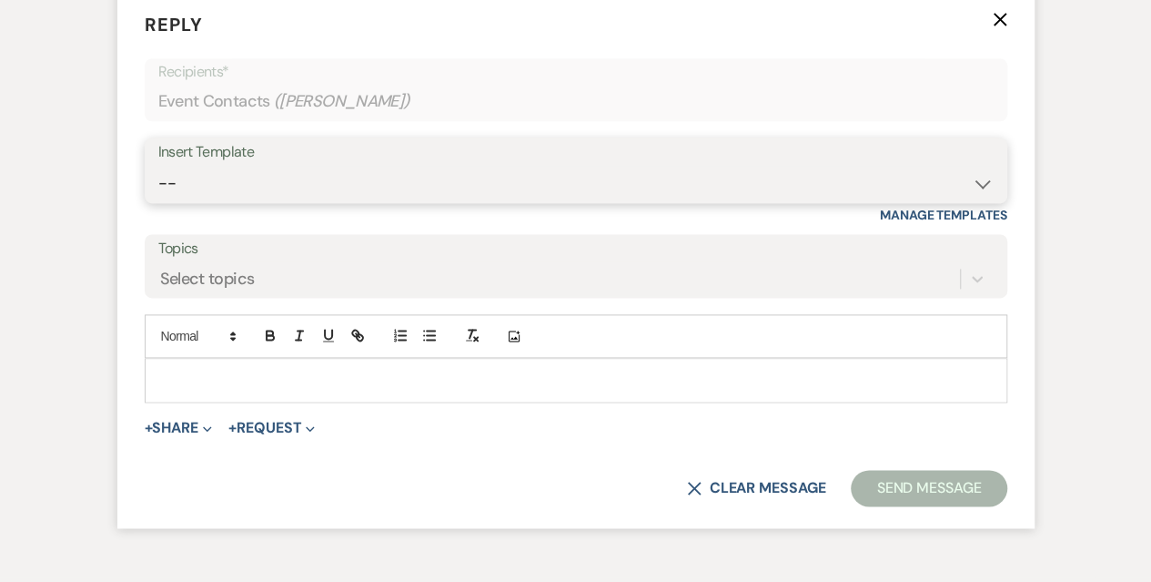
click at [262, 177] on select "-- Weven Planning Portal Introduction (Booked Events) Initial Inquiry Response …" at bounding box center [575, 183] width 835 height 35
select select "5003"
click at [158, 166] on select "-- Weven Planning Portal Introduction (Booked Events) Initial Inquiry Response …" at bounding box center [575, 183] width 835 height 35
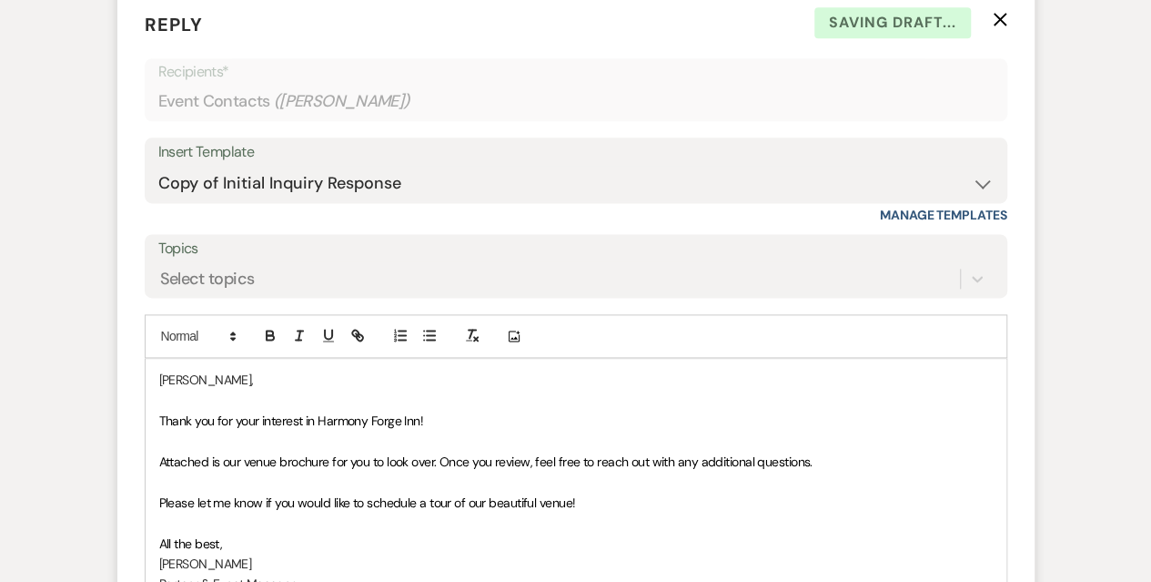
click at [233, 404] on p at bounding box center [576, 400] width 834 height 20
click at [359, 412] on span "Thank you for your interest in Harmony Forge Inn!" at bounding box center [291, 420] width 265 height 16
click at [411, 417] on span "Thank you for your interest in Harmony Forge Inn!" at bounding box center [291, 420] width 265 height 16
click at [238, 460] on span "Attached is our venue brochure for you to look over. Once you review, feel free…" at bounding box center [485, 461] width 653 height 16
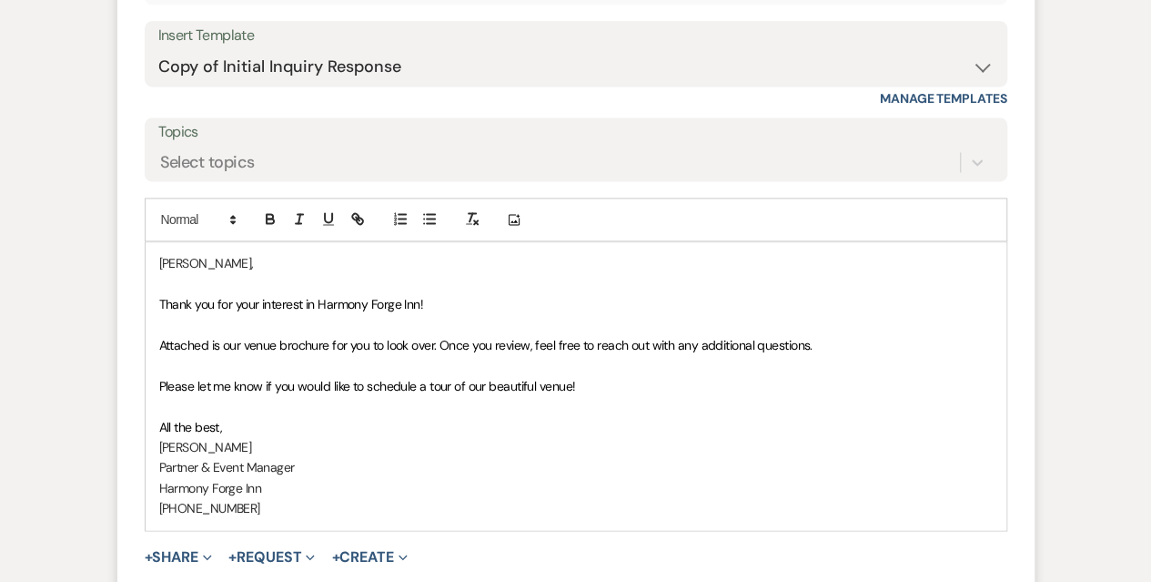
scroll to position [1274, 0]
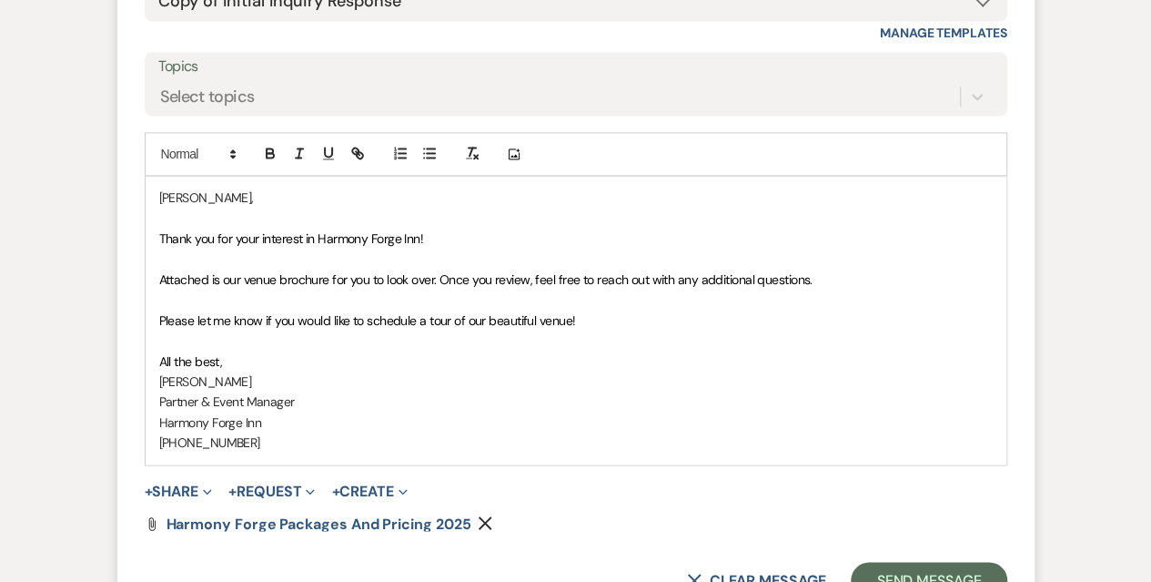
click at [533, 314] on span "Please let me know if you would like to schedule a tour of our beautiful venue!" at bounding box center [367, 320] width 417 height 16
click at [451, 315] on span "Please let me know if you would like to schedule a tour of our beautiful venue!" at bounding box center [367, 320] width 417 height 16
click at [427, 319] on span "Please let me know if you would like to schedule a tour of our beautiful venue!" at bounding box center [367, 320] width 417 height 16
drag, startPoint x: 577, startPoint y: 320, endPoint x: 525, endPoint y: 319, distance: 51.9
click at [525, 319] on span "Please let me know if you would like to schedule a private tour of our beautifu…" at bounding box center [387, 320] width 457 height 16
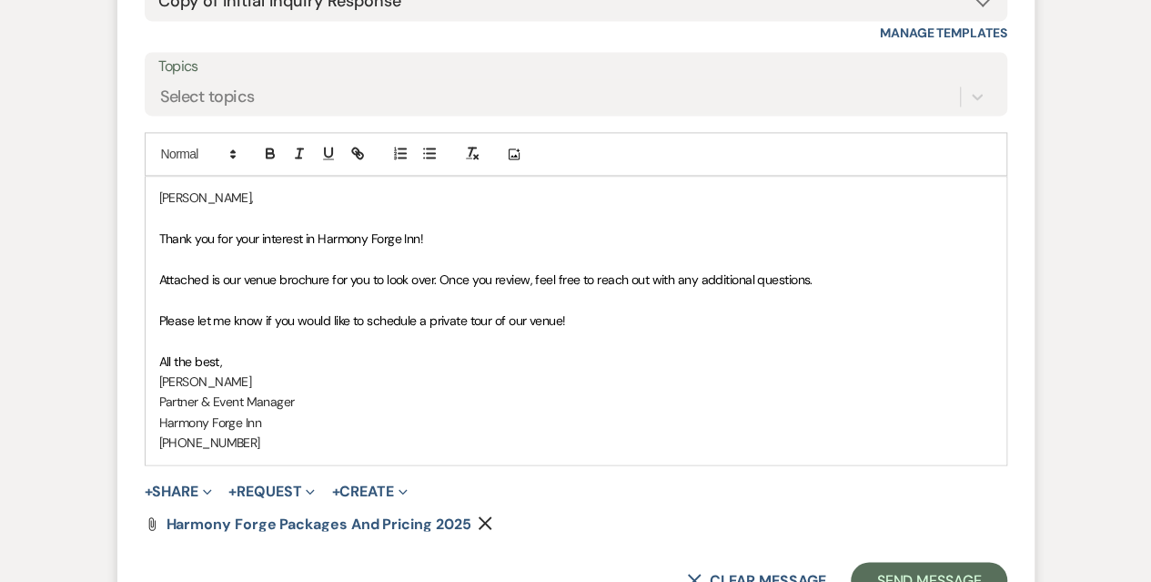
click at [213, 319] on span "Please let me know if you would like to schedule a private tour of our venue!" at bounding box center [362, 320] width 407 height 16
click at [379, 315] on span "Please let me know if you would like to schedule a private tour of our venue!" at bounding box center [362, 320] width 407 height 16
click at [157, 230] on div "[PERSON_NAME], Thank you for your interest in Harmony Forge Inn! Attached is ou…" at bounding box center [576, 320] width 861 height 287
drag, startPoint x: 326, startPoint y: 236, endPoint x: 309, endPoint y: 234, distance: 16.5
click at [309, 234] on span "Apologies for the delayed repsonse, Thank you for your interest in Harmony Forg…" at bounding box center [389, 238] width 461 height 16
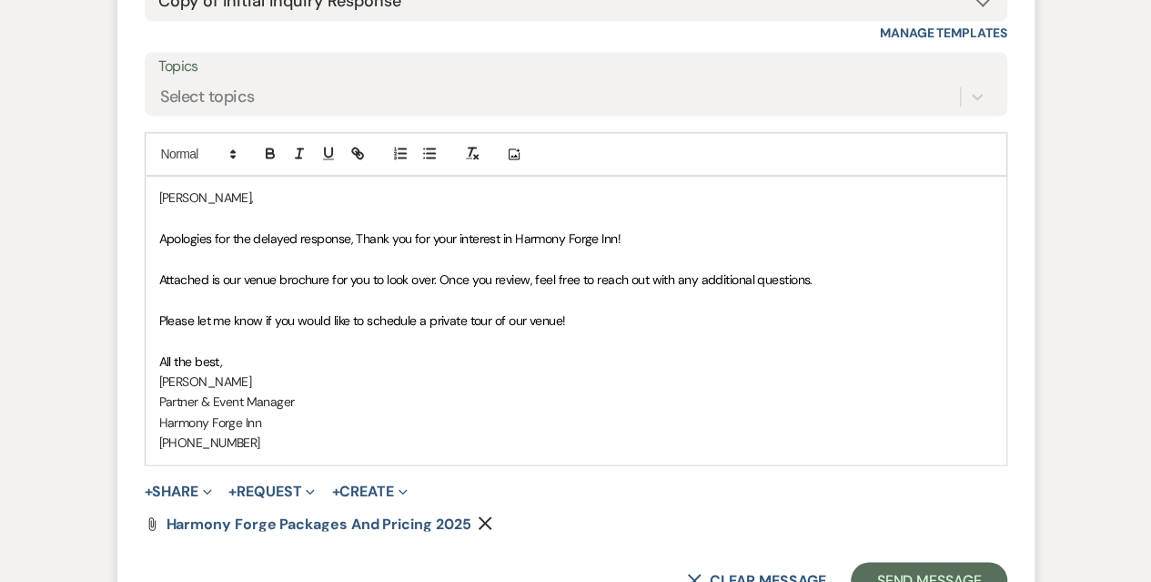
click at [354, 235] on span "Apologies for the delayed response, Thank you for your interest in Harmony Forg…" at bounding box center [389, 238] width 461 height 16
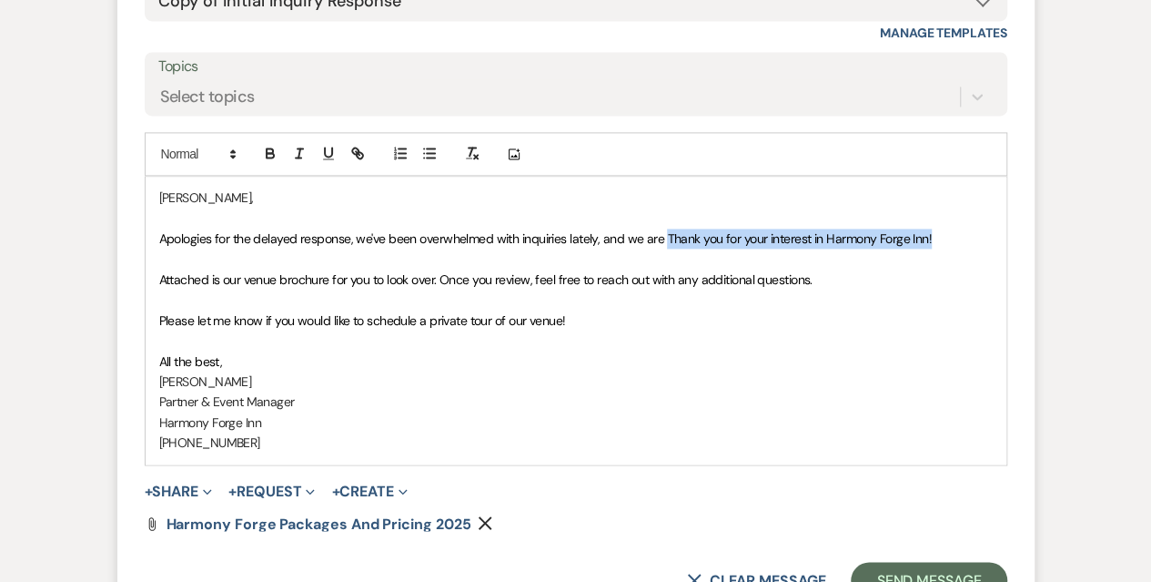
drag, startPoint x: 926, startPoint y: 237, endPoint x: 661, endPoint y: 241, distance: 265.8
click at [661, 241] on p "Apologies for the delayed response, we've been overwhelmed with inquiries latel…" at bounding box center [576, 238] width 834 height 20
click at [157, 234] on div "[PERSON_NAME], Apologies for the delayed response, we've been overwhelmed with …" at bounding box center [576, 320] width 861 height 287
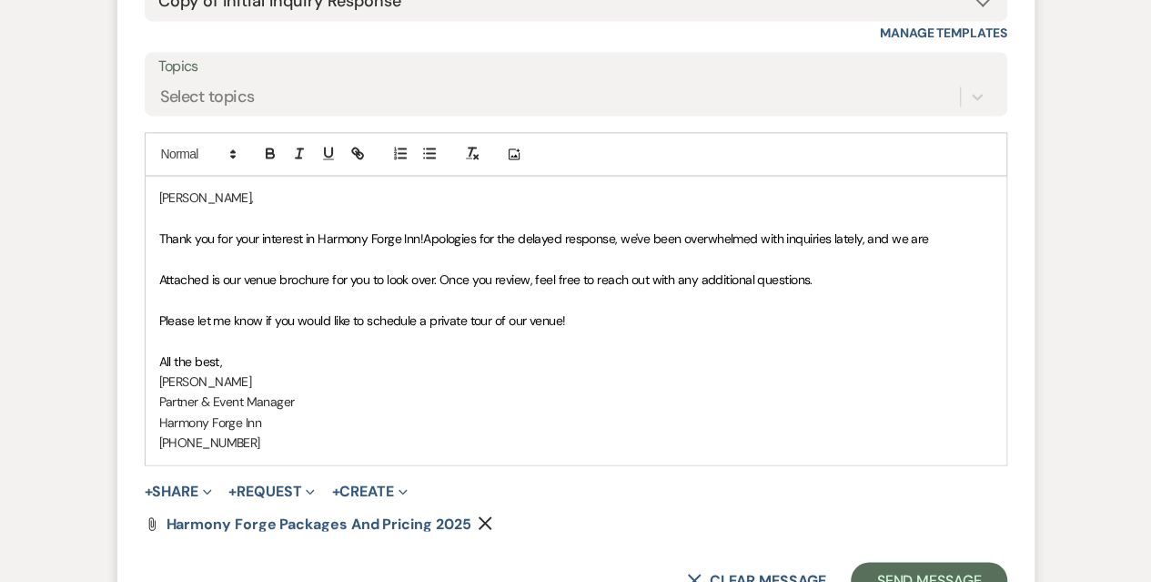
click at [206, 234] on span "Thank you for your interest in Harmony Forge Inn!Apologies for the delayed resp…" at bounding box center [544, 238] width 770 height 16
click at [277, 235] on span "Thank you for your interest in Harmony Forge Inn!Apologies for the delayed resp…" at bounding box center [544, 238] width 770 height 16
click at [339, 237] on span "Thank you for your interest in Harmony Forge Inn!Apologies for the delayed resp…" at bounding box center [544, 238] width 770 height 16
click at [425, 237] on span "Thank you for your interest in Harmony Forge Inn!Apologies for the delayed resp…" at bounding box center [544, 238] width 770 height 16
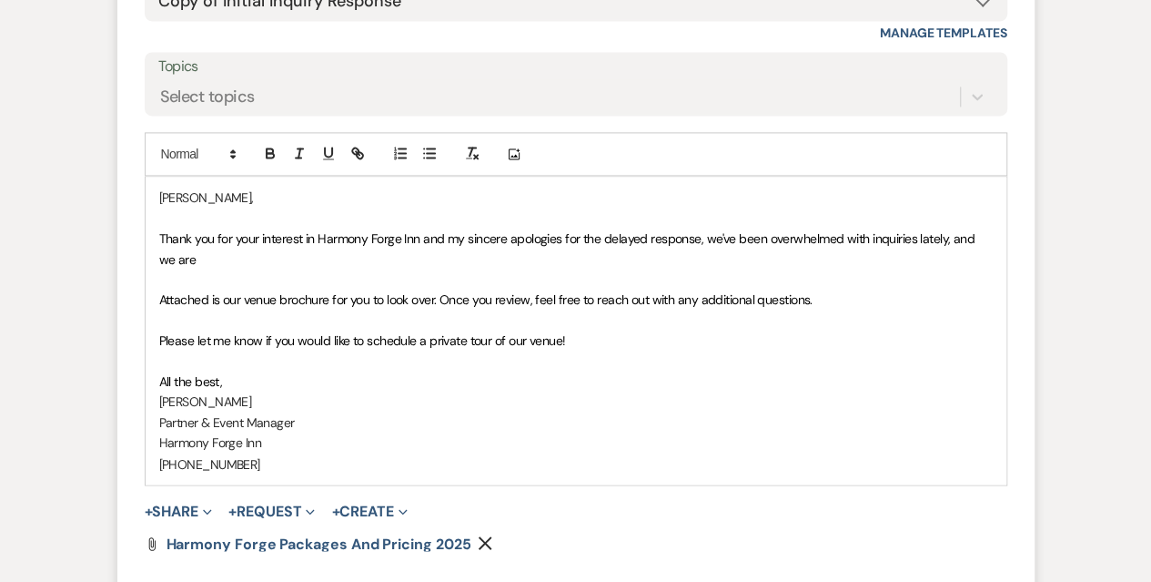
click at [703, 235] on span "Thank you for your interest in Harmony Forge Inn and my sincere apologies for t…" at bounding box center [568, 248] width 819 height 36
click at [222, 259] on p "Thank you for your interest in Harmony Forge Inn and my sincere apologies for t…" at bounding box center [576, 248] width 834 height 41
click at [946, 238] on span "Thank you for your interest in Harmony Forge Inn and my sincere apologies for t…" at bounding box center [568, 248] width 819 height 36
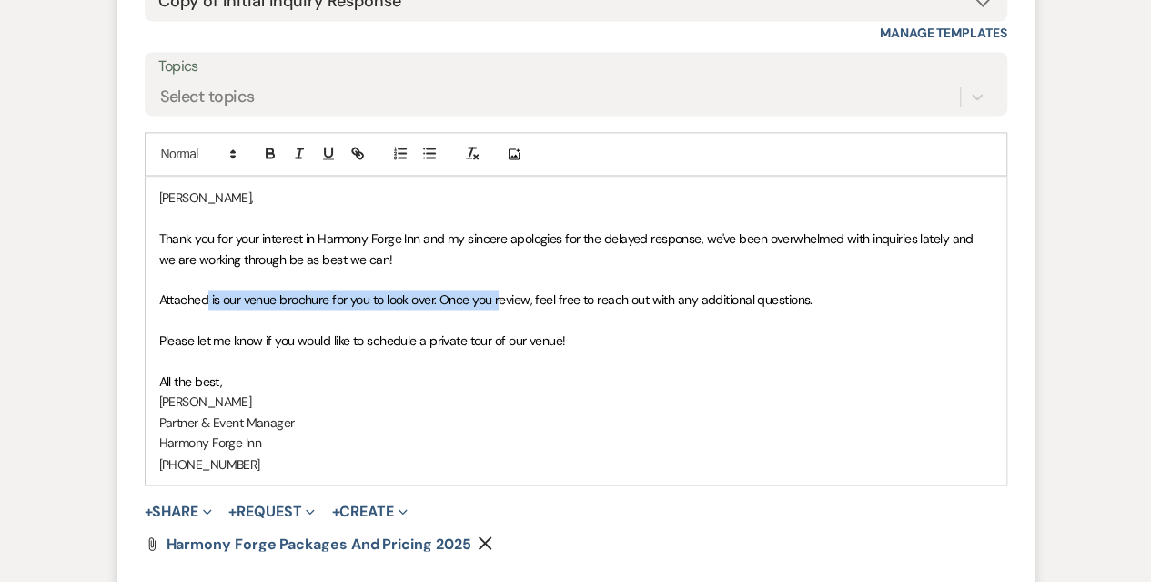
drag, startPoint x: 209, startPoint y: 296, endPoint x: 500, endPoint y: 295, distance: 290.3
click at [500, 295] on span "Attached is our venue brochure for you to look over. Once you review, feel free…" at bounding box center [485, 299] width 653 height 16
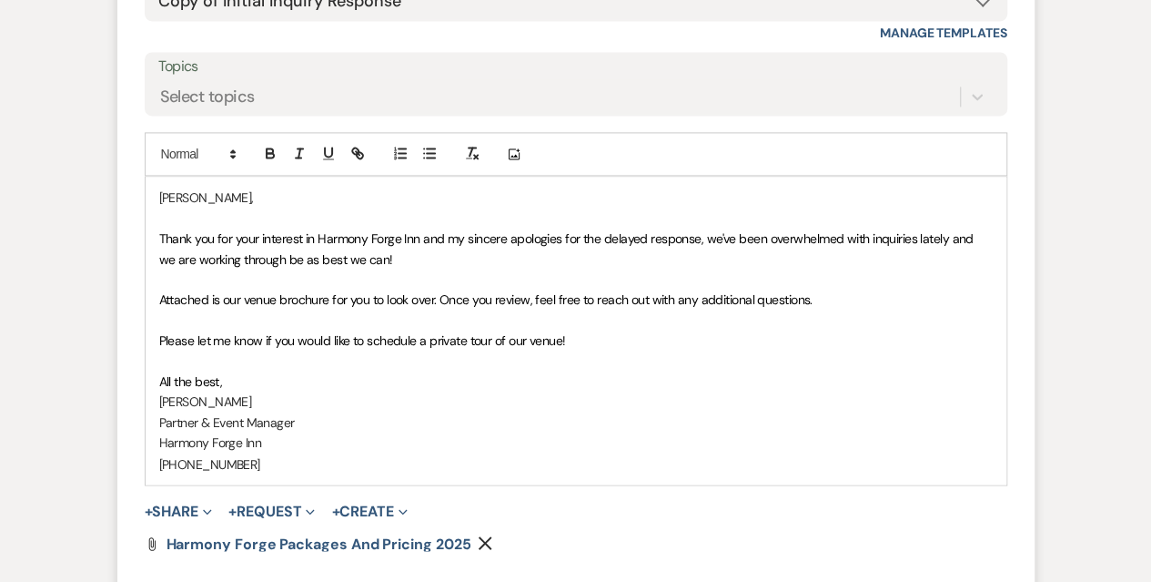
click at [597, 306] on span "Attached is our venue brochure for you to look over. Once you review, feel free…" at bounding box center [485, 299] width 653 height 16
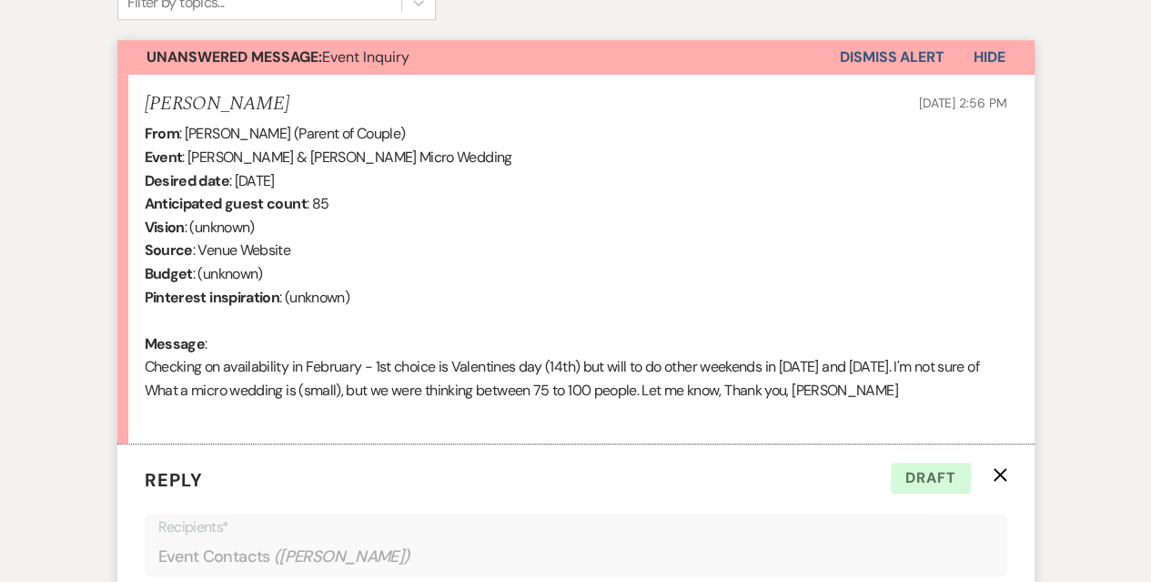
scroll to position [1001, 0]
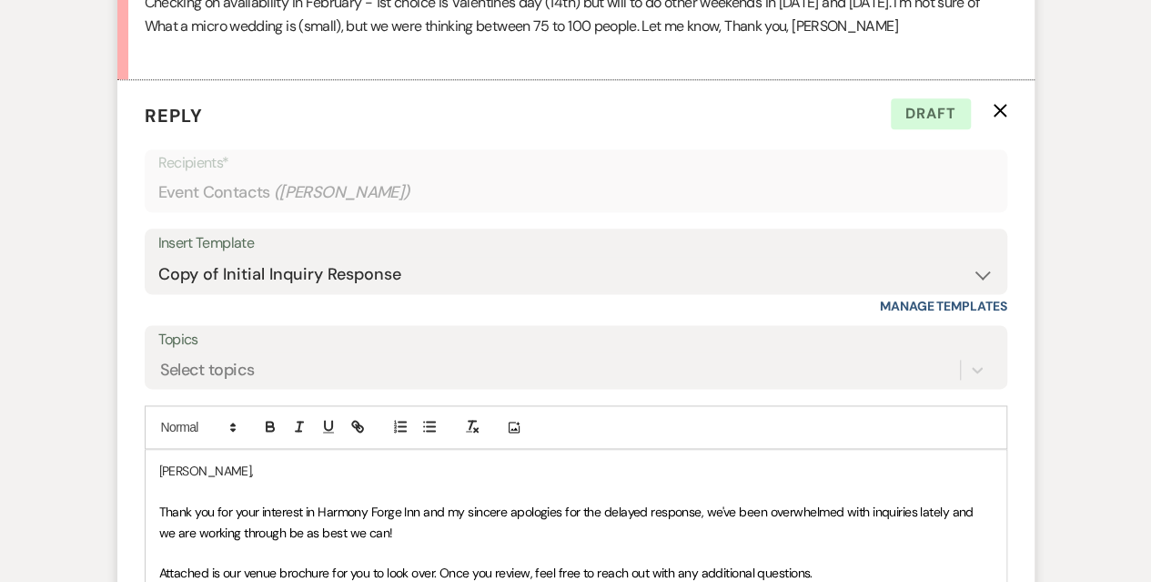
click at [181, 467] on p "[PERSON_NAME]," at bounding box center [576, 470] width 834 height 20
drag, startPoint x: 187, startPoint y: 468, endPoint x: 157, endPoint y: 469, distance: 30.0
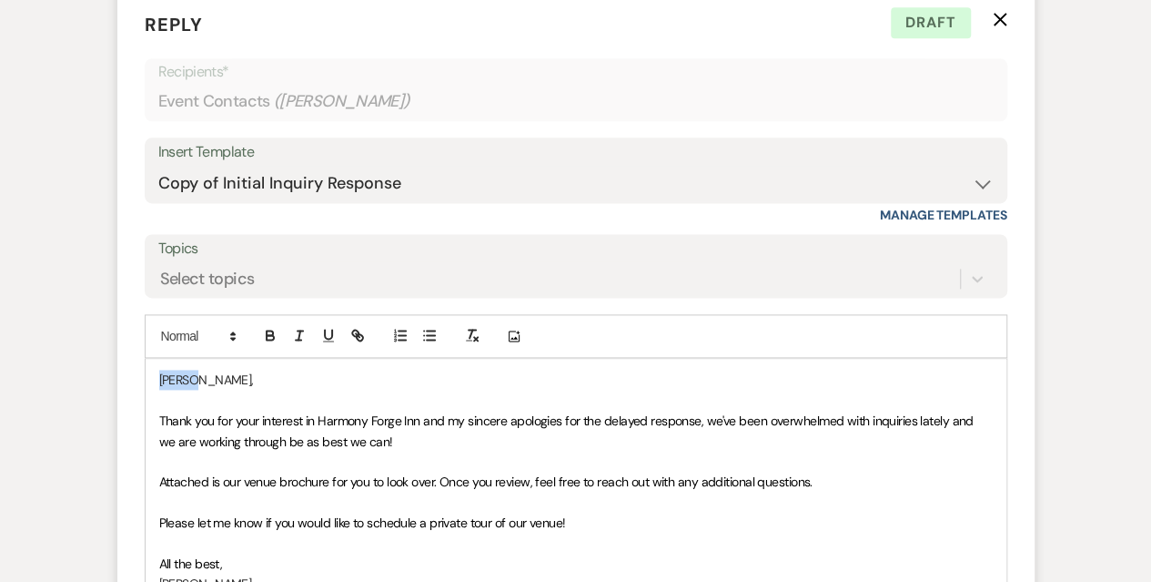
scroll to position [1365, 0]
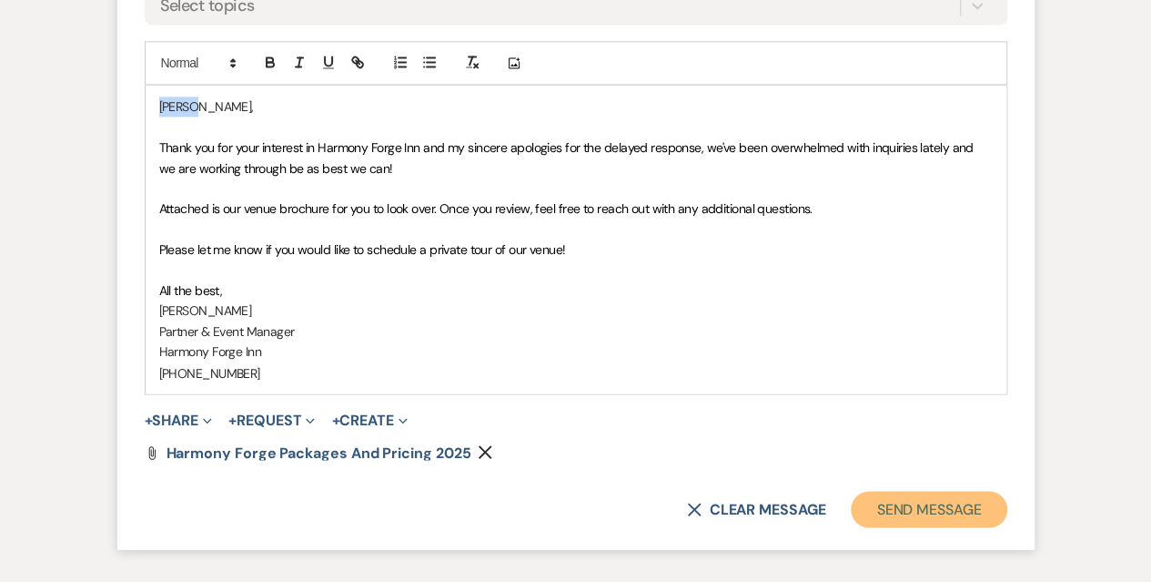
click at [938, 500] on button "Send Message" at bounding box center [929, 509] width 156 height 36
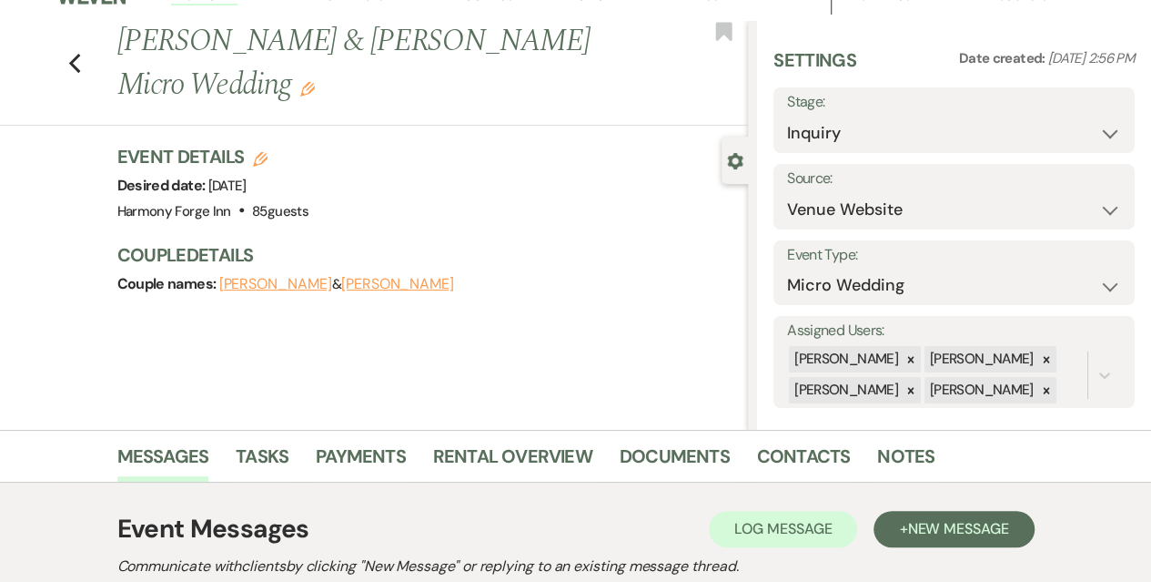
scroll to position [0, 0]
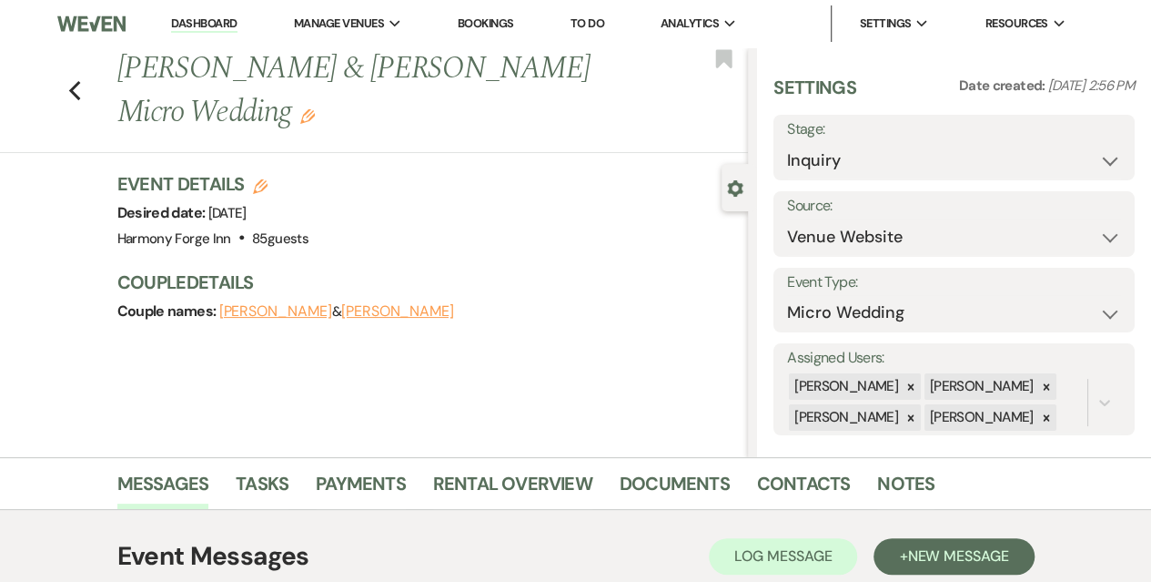
click at [184, 15] on link "Dashboard" at bounding box center [204, 23] width 66 height 17
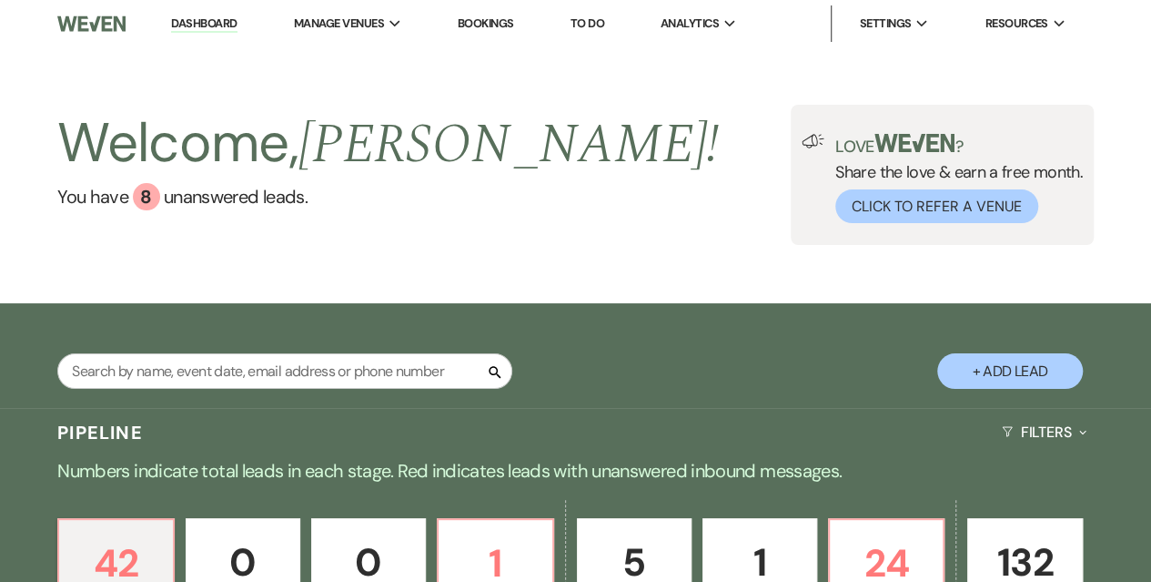
click at [200, 18] on link "Dashboard" at bounding box center [204, 23] width 66 height 17
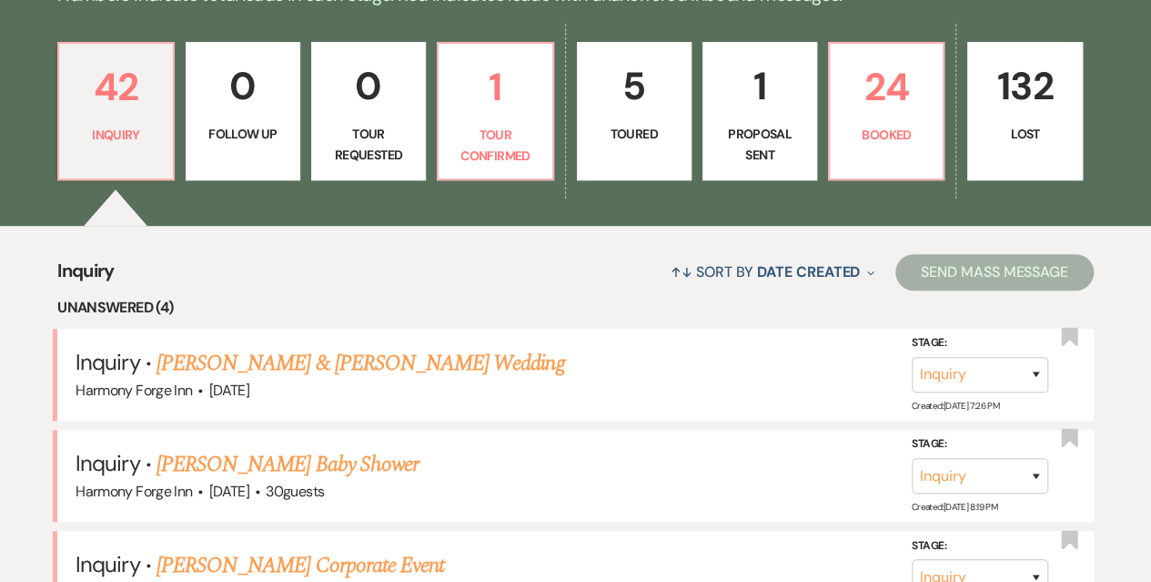
scroll to position [546, 0]
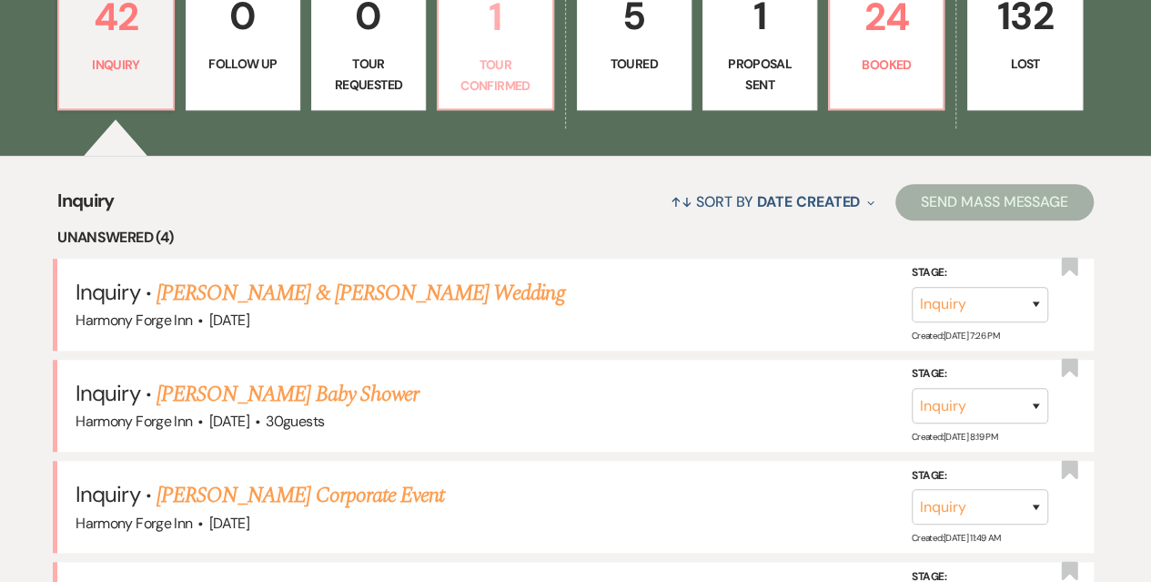
click at [502, 86] on p "Tour Confirmed" at bounding box center [495, 75] width 91 height 41
select select "4"
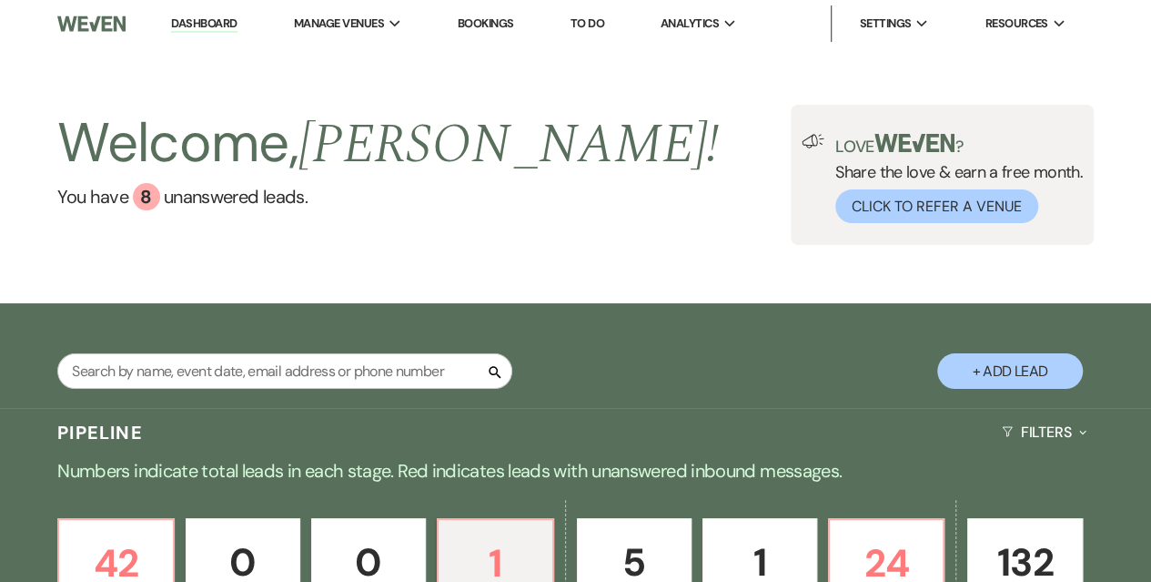
click at [1012, 368] on button "+ Add Lead" at bounding box center [1010, 370] width 146 height 35
select select "786"
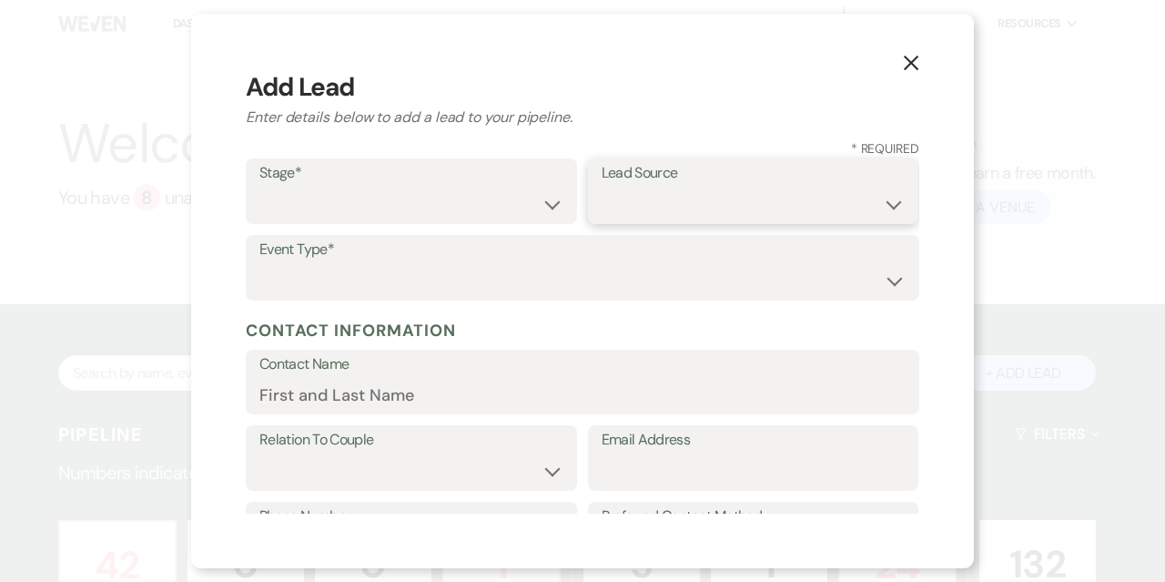
click at [675, 206] on select "Weven Venue Website Instagram Facebook Pinterest Google The Knot Wedding Wire H…" at bounding box center [754, 204] width 304 height 35
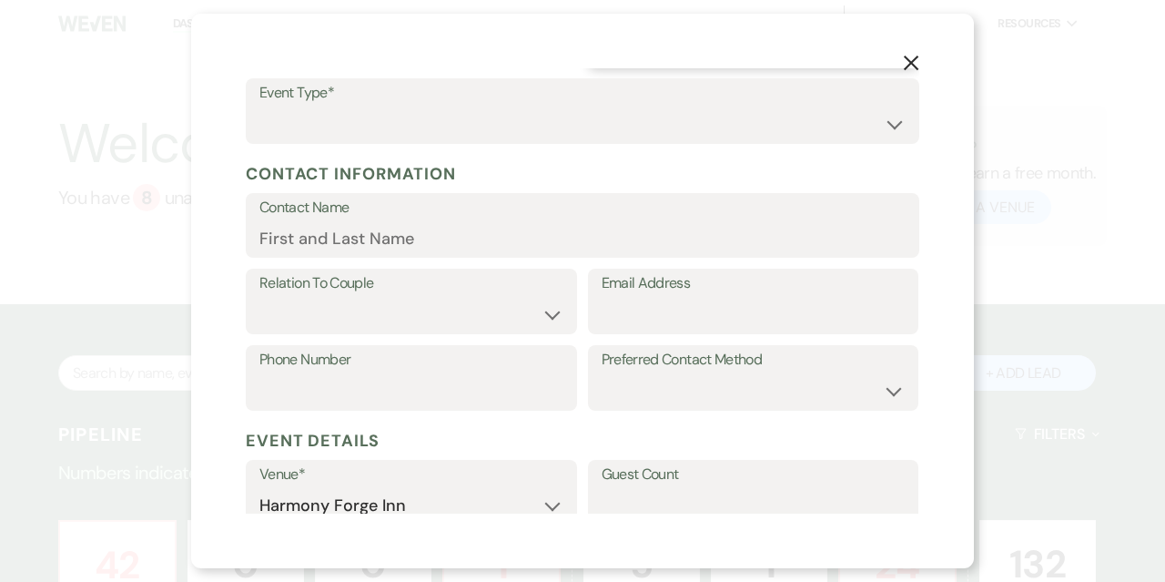
scroll to position [182, 0]
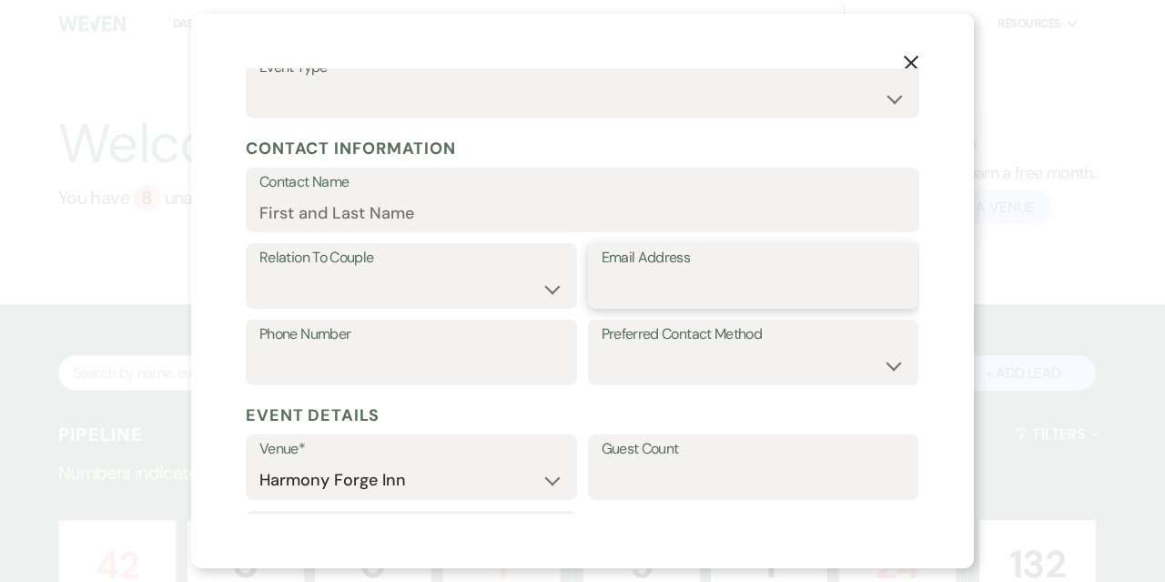
click at [637, 296] on input "Email Address" at bounding box center [754, 288] width 304 height 35
paste input "[EMAIL_ADDRESS][DOMAIN_NAME]"
type input "[EMAIL_ADDRESS][DOMAIN_NAME]"
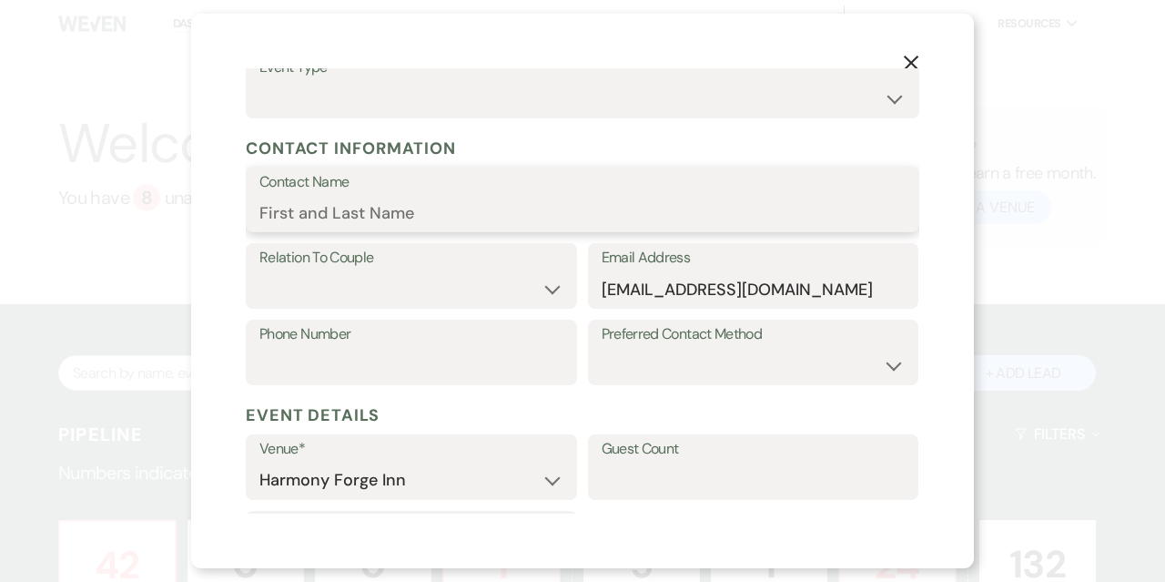
click at [327, 196] on input "Contact Name" at bounding box center [582, 212] width 646 height 35
type input "[PERSON_NAME]"
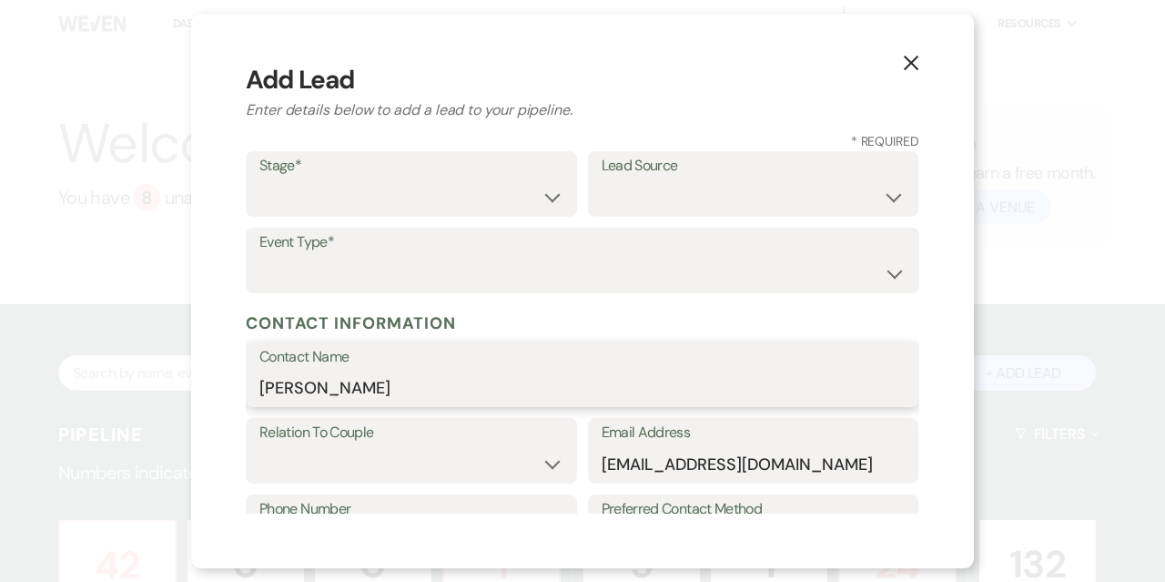
scroll to position [0, 0]
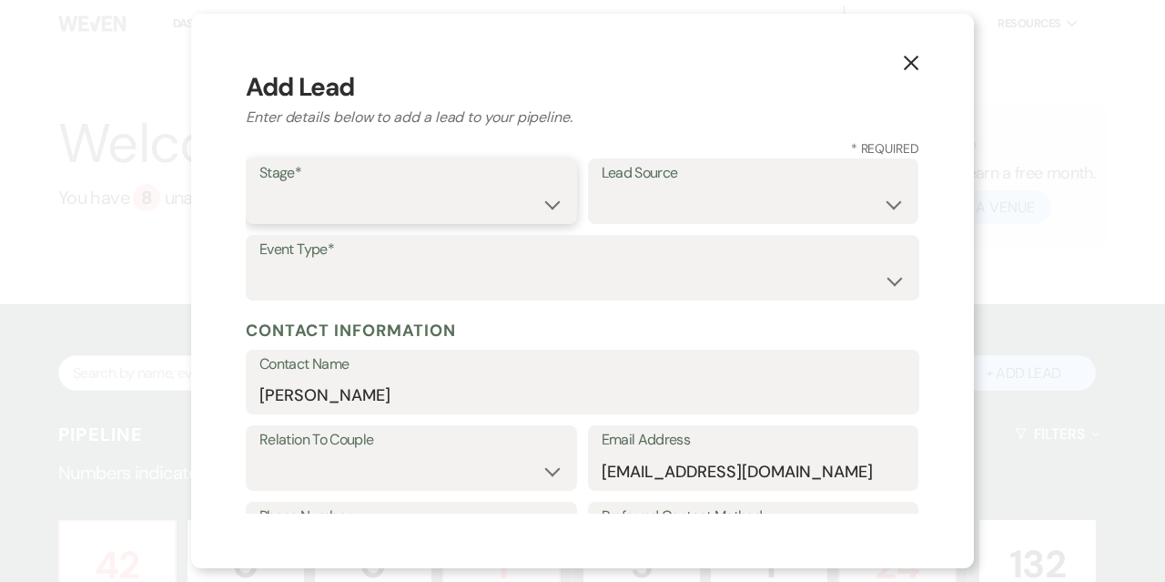
click at [332, 195] on select "Inquiry Follow Up Tour Requested Tour Confirmed Toured Proposal Sent Booked Lost" at bounding box center [411, 204] width 304 height 35
select select "1"
click at [259, 187] on select "Inquiry Follow Up Tour Requested Tour Confirmed Toured Proposal Sent Booked Lost" at bounding box center [411, 204] width 304 height 35
click at [666, 212] on select "Weven Venue Website Instagram Facebook Pinterest Google The Knot Wedding Wire H…" at bounding box center [754, 204] width 304 height 35
select select "5"
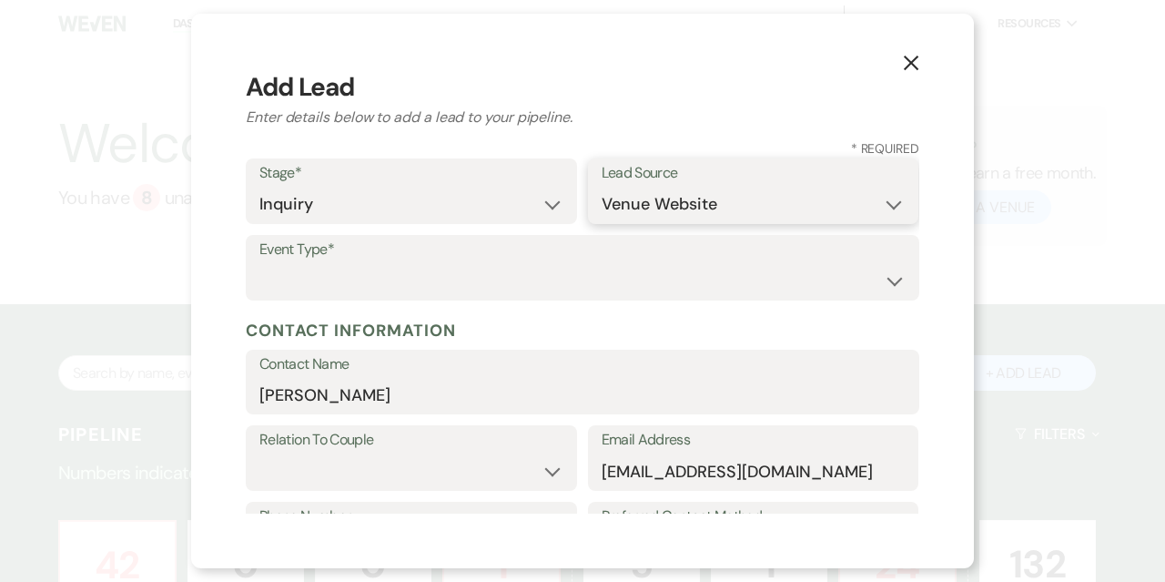
click at [602, 187] on select "Weven Venue Website Instagram Facebook Pinterest Google The Knot Wedding Wire H…" at bounding box center [754, 204] width 304 height 35
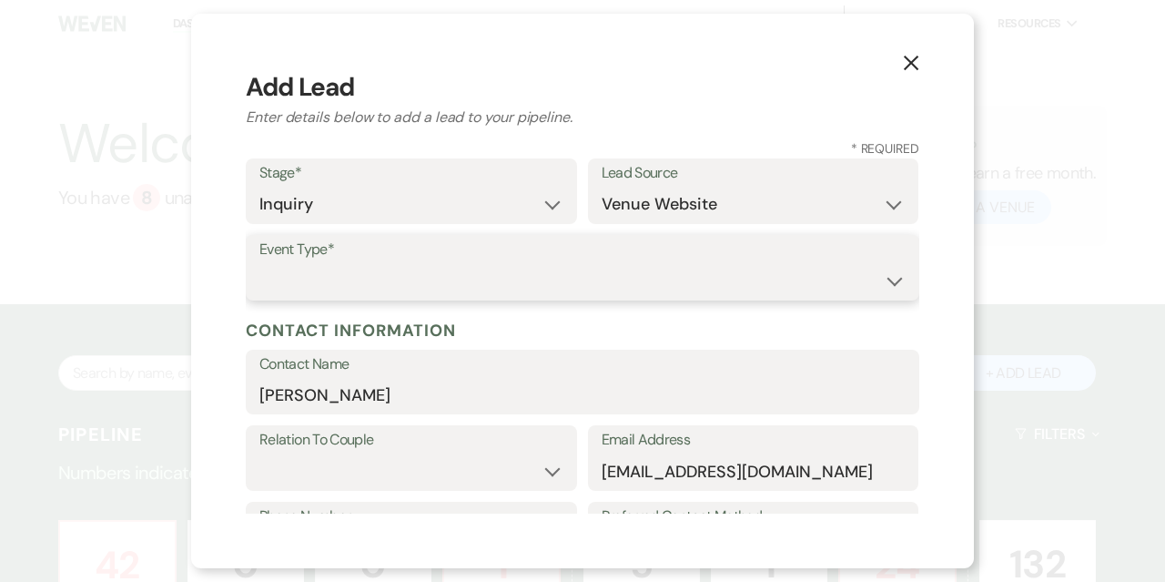
click at [388, 288] on select "Wedding Anniversary Party Baby Shower Bachelorette / Bachelor Party Birthday Pa…" at bounding box center [582, 280] width 646 height 35
select select "1"
click at [259, 263] on select "Wedding Anniversary Party Baby Shower Bachelorette / Bachelor Party Birthday Pa…" at bounding box center [582, 280] width 646 height 35
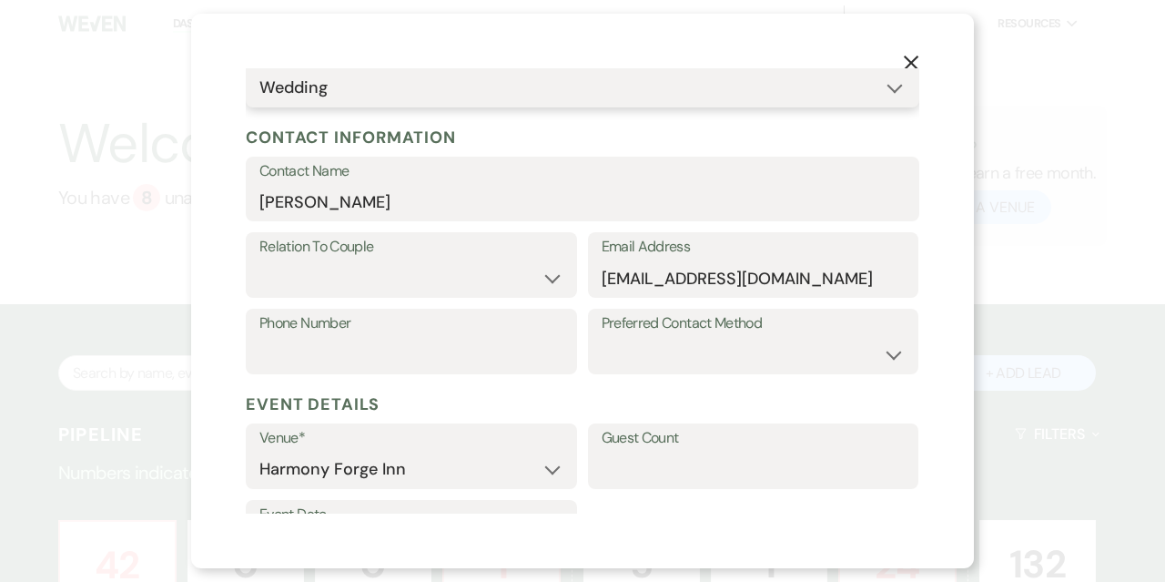
scroll to position [173, 0]
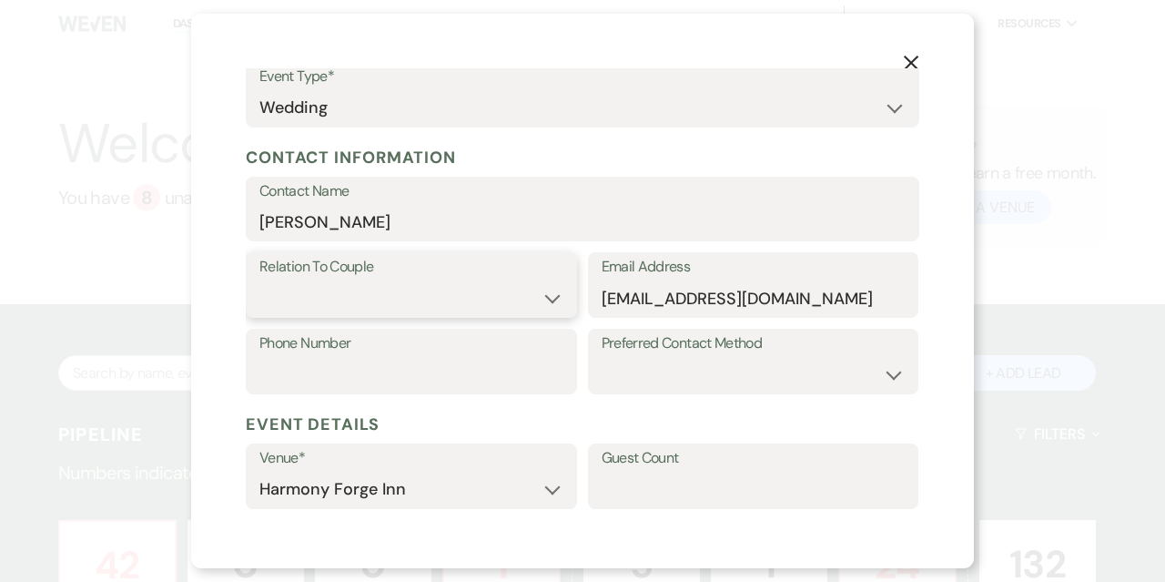
click at [470, 305] on select "Couple Planner Parent of Couple Family Member Friend Other" at bounding box center [411, 297] width 304 height 35
select select "6"
click at [259, 280] on select "Couple Planner Parent of Couple Family Member Friend Other" at bounding box center [411, 297] width 304 height 35
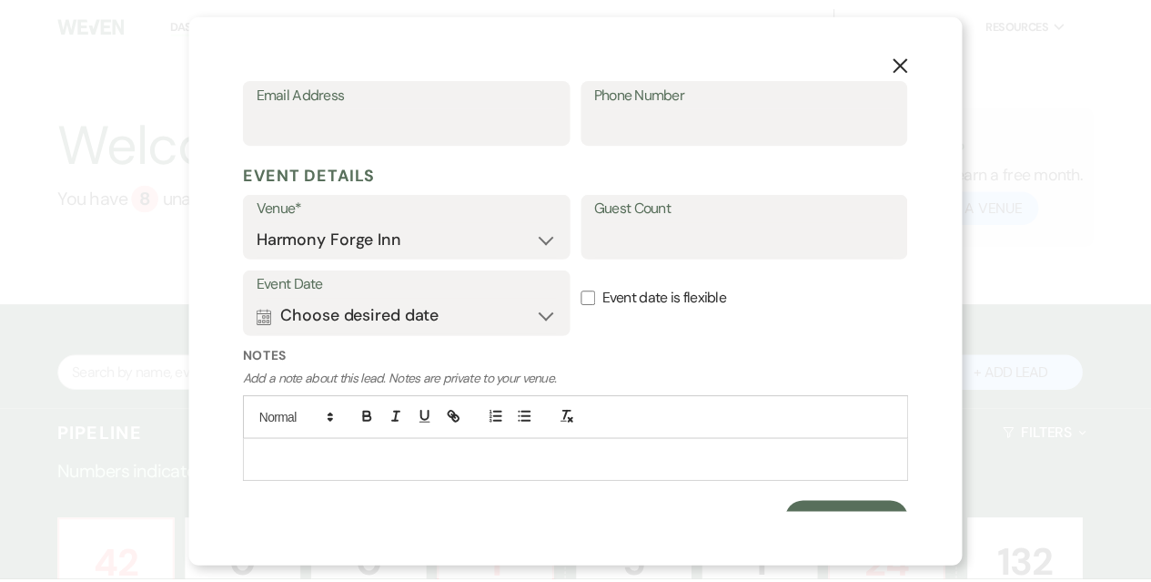
scroll to position [855, 0]
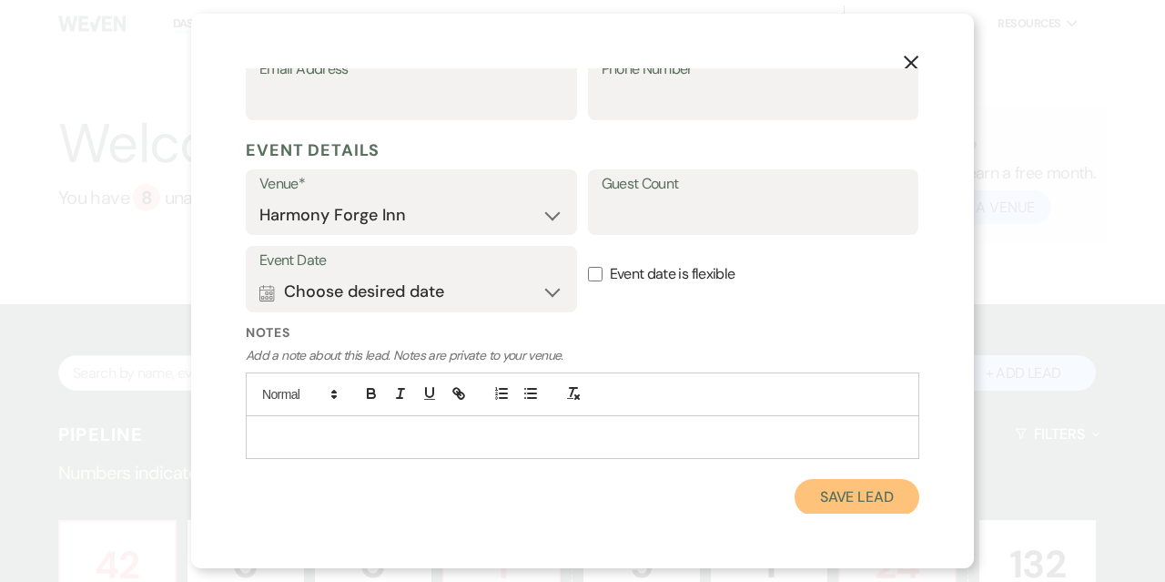
click at [828, 504] on button "Save Lead" at bounding box center [856, 497] width 125 height 36
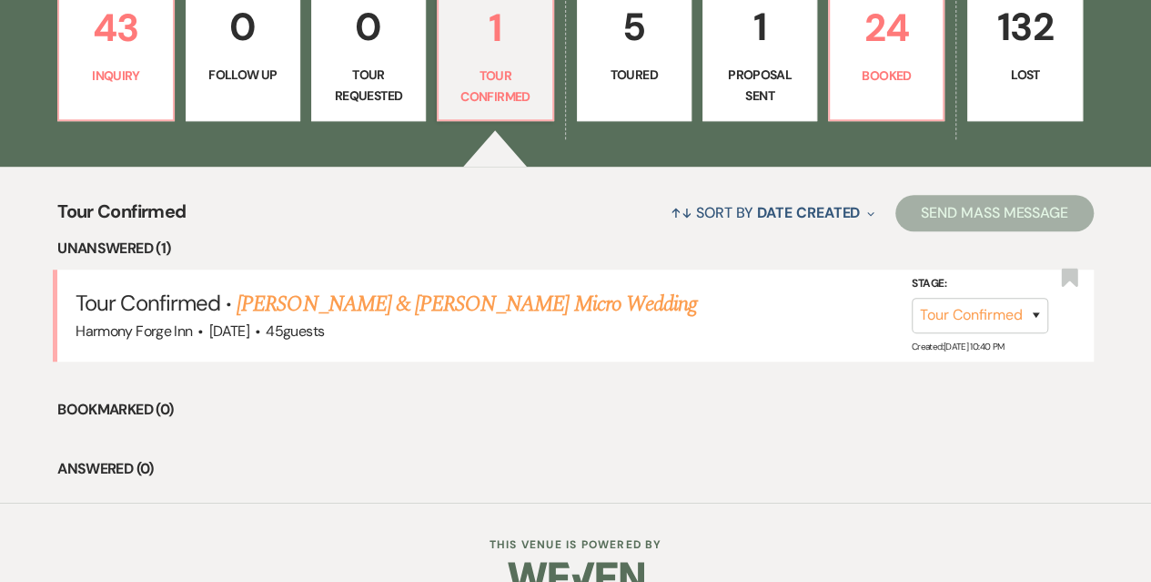
scroll to position [546, 0]
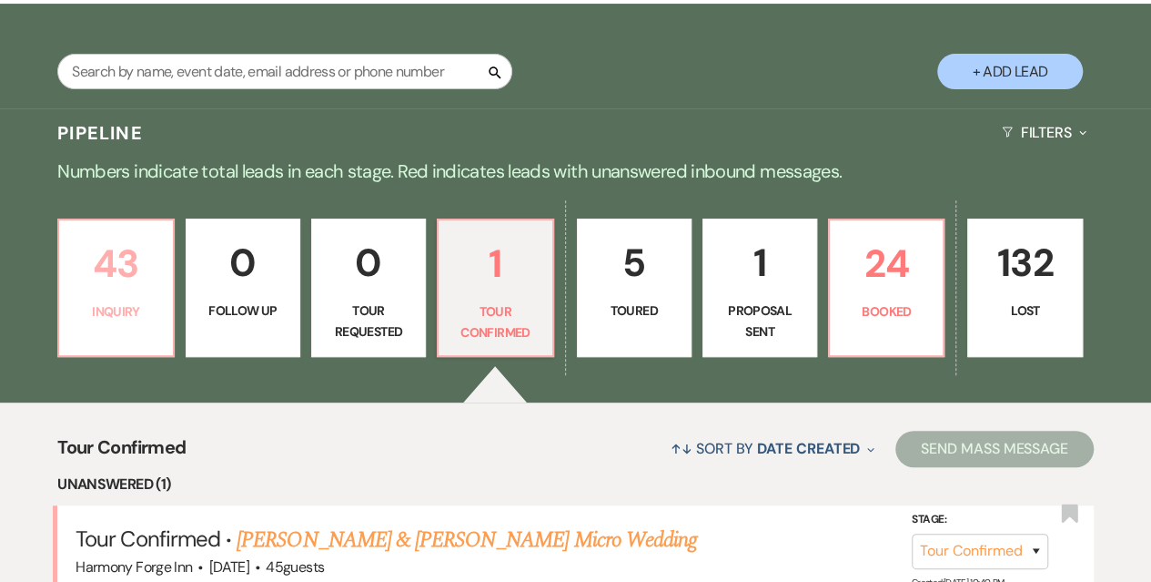
click at [131, 307] on p "Inquiry" at bounding box center [115, 311] width 91 height 20
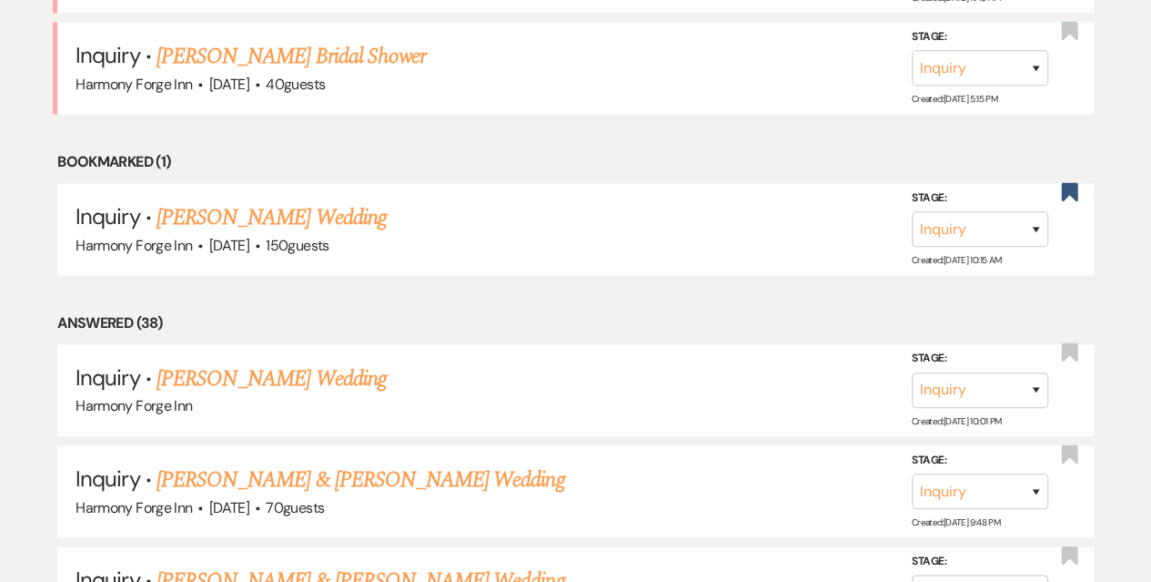
scroll to position [1118, 0]
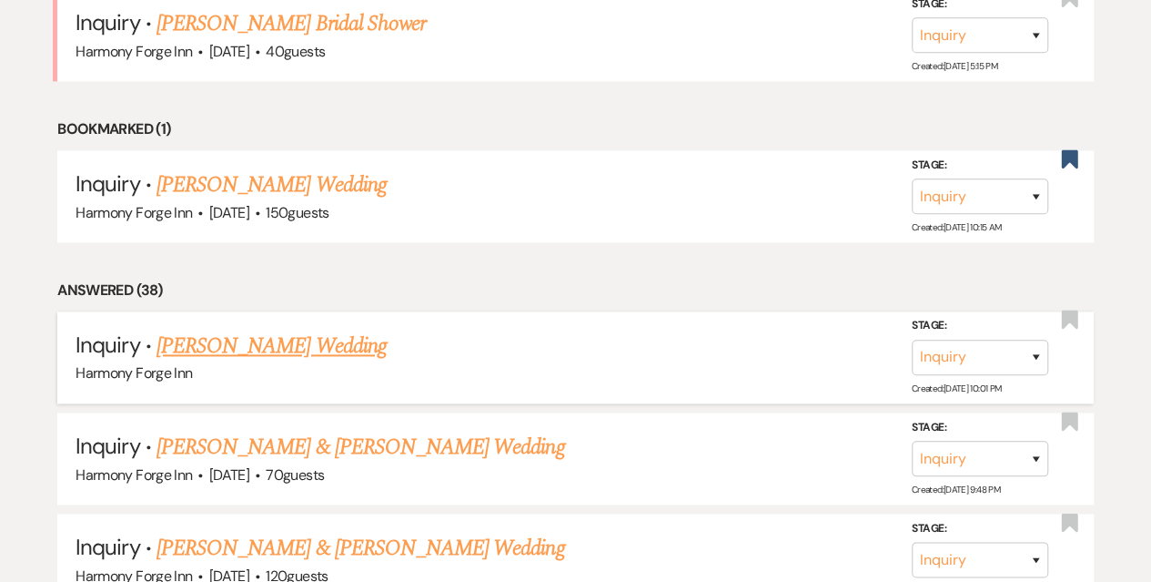
click at [218, 342] on link "[PERSON_NAME] Wedding" at bounding box center [272, 345] width 230 height 33
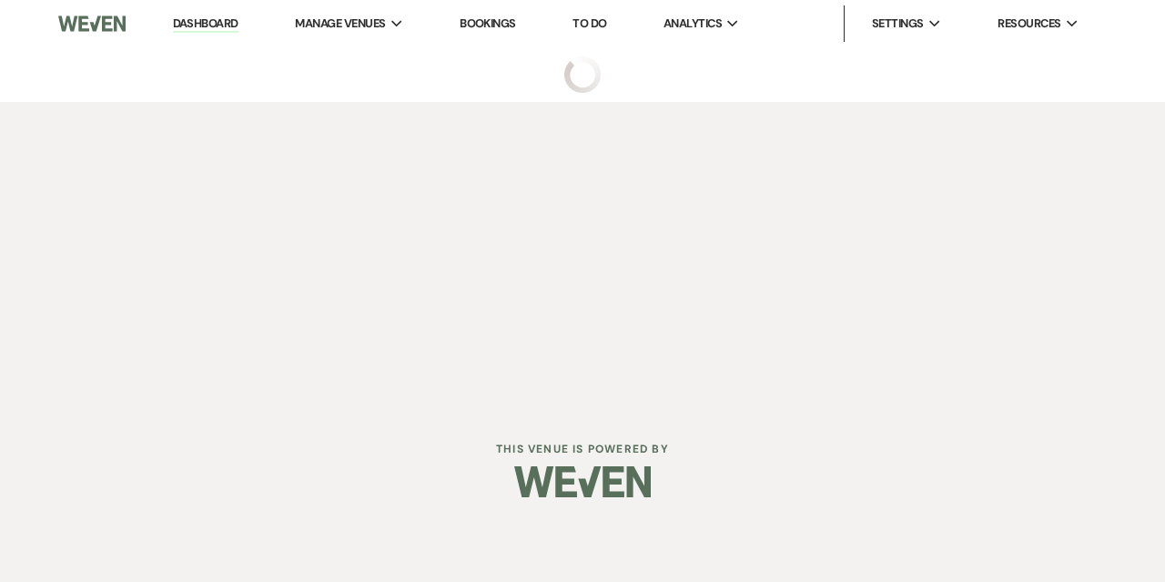
select select "5"
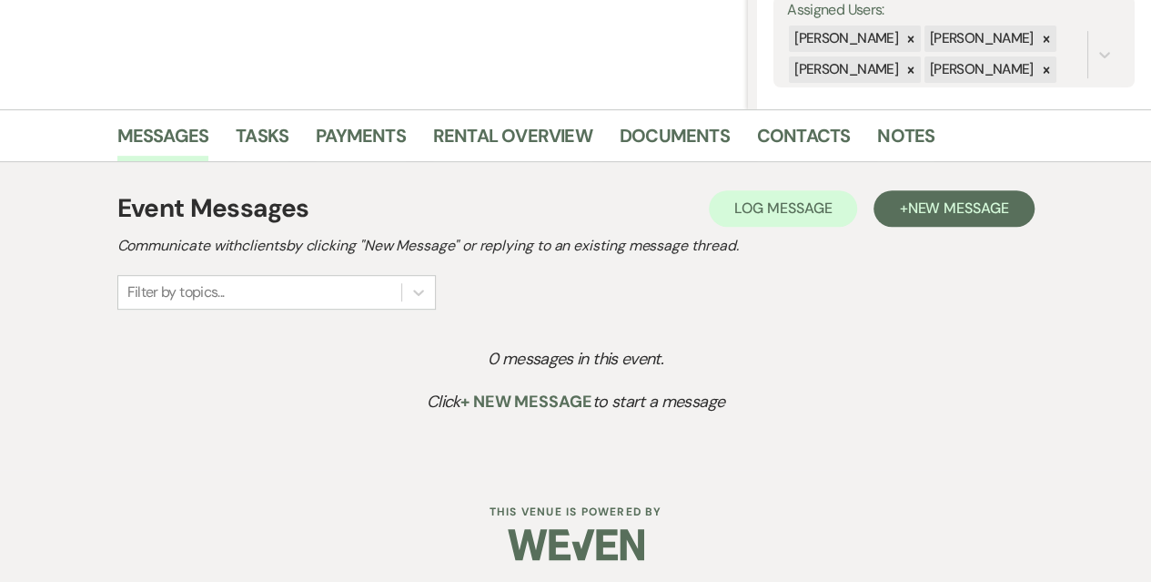
scroll to position [351, 0]
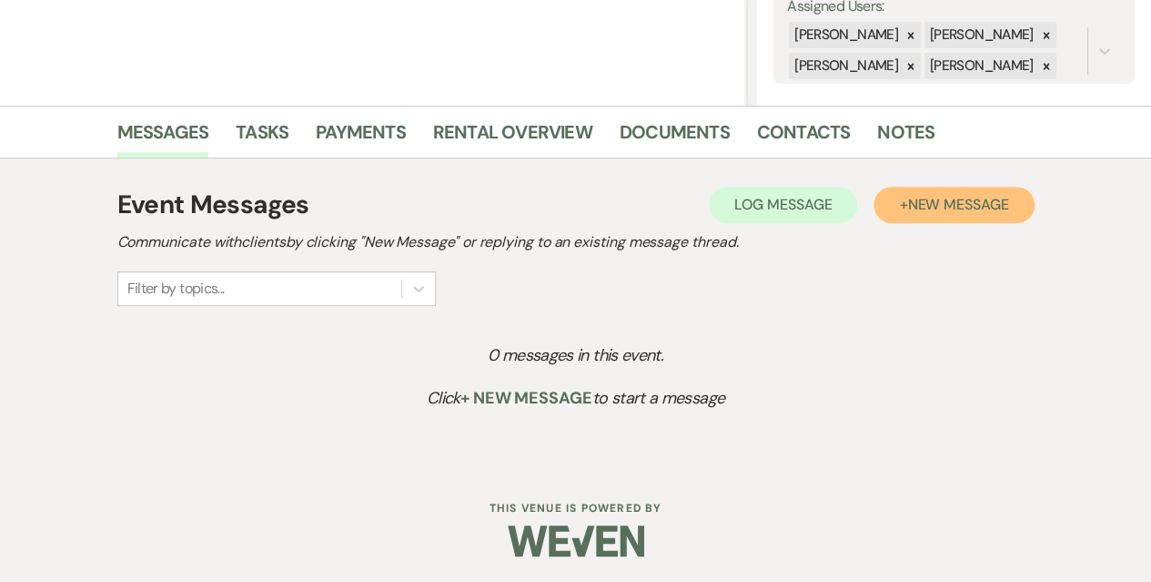
click at [952, 207] on span "New Message" at bounding box center [957, 204] width 101 height 19
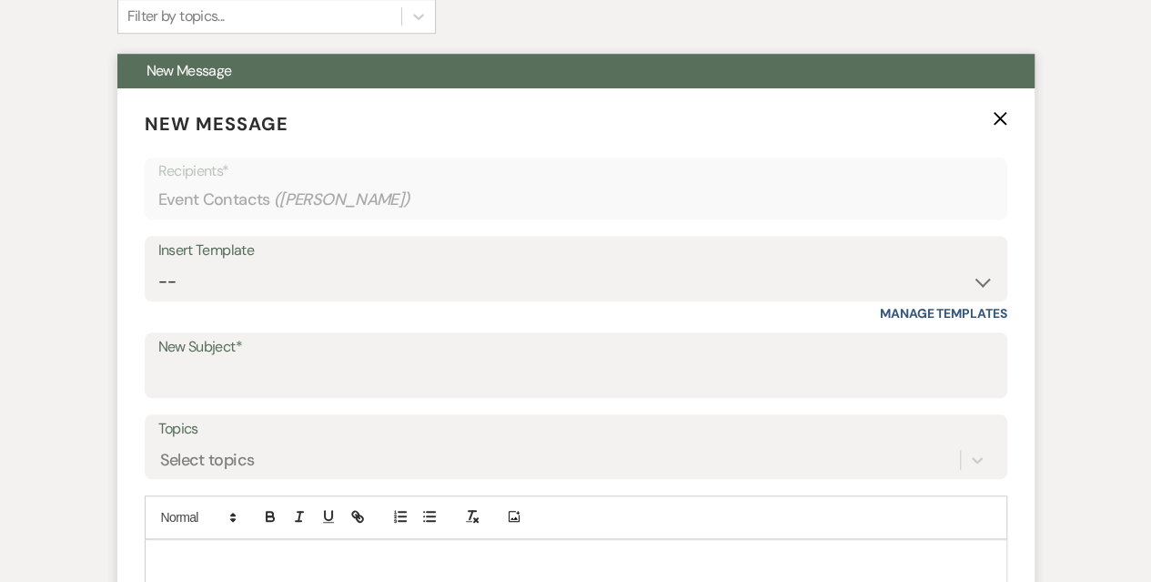
scroll to position [624, 0]
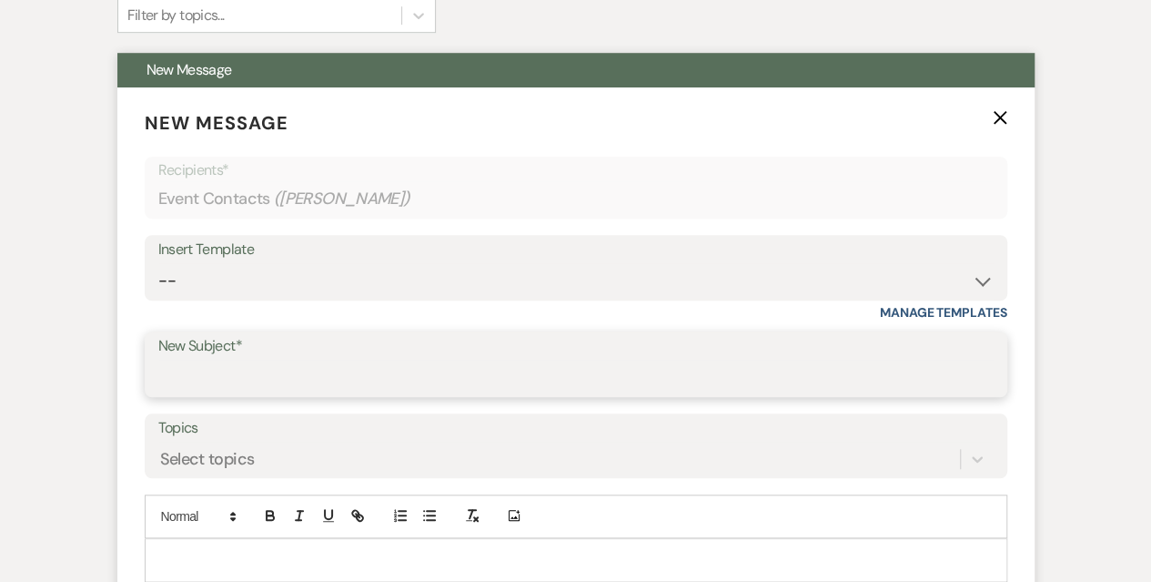
click at [196, 381] on input "New Subject*" at bounding box center [575, 376] width 835 height 35
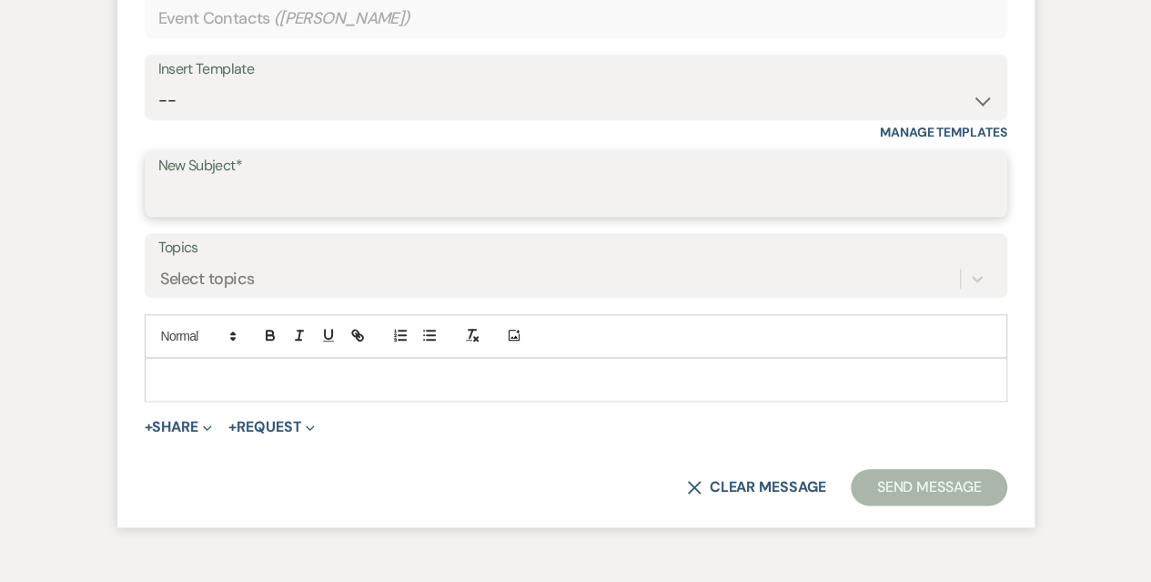
scroll to position [806, 0]
paste input "Wedding package"
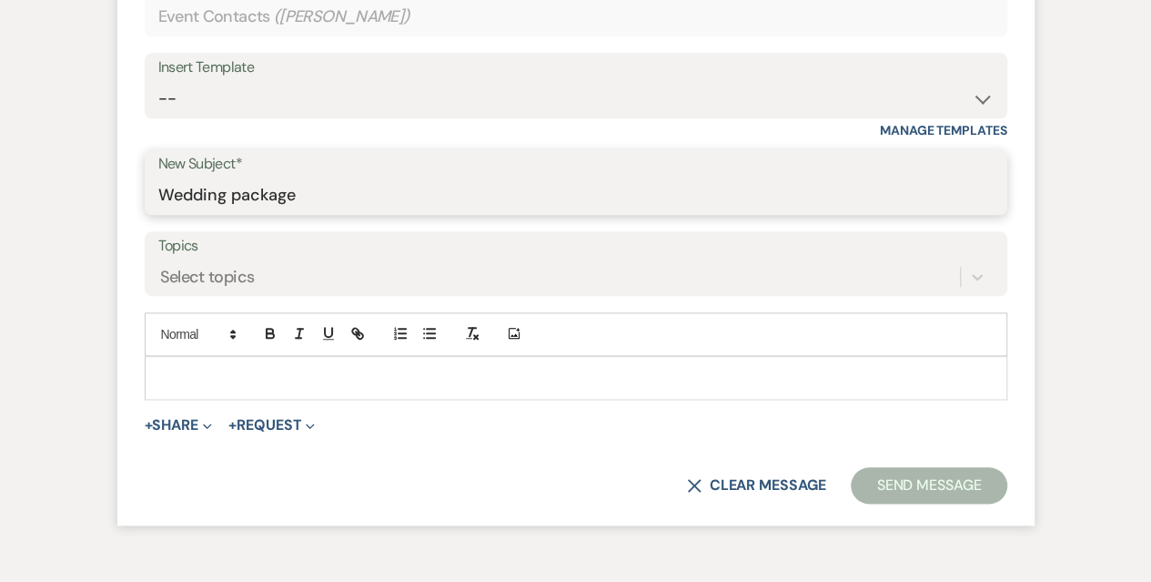
type input "Wedding package"
click at [211, 370] on p at bounding box center [576, 378] width 834 height 20
click at [254, 248] on label "Topics" at bounding box center [575, 246] width 835 height 26
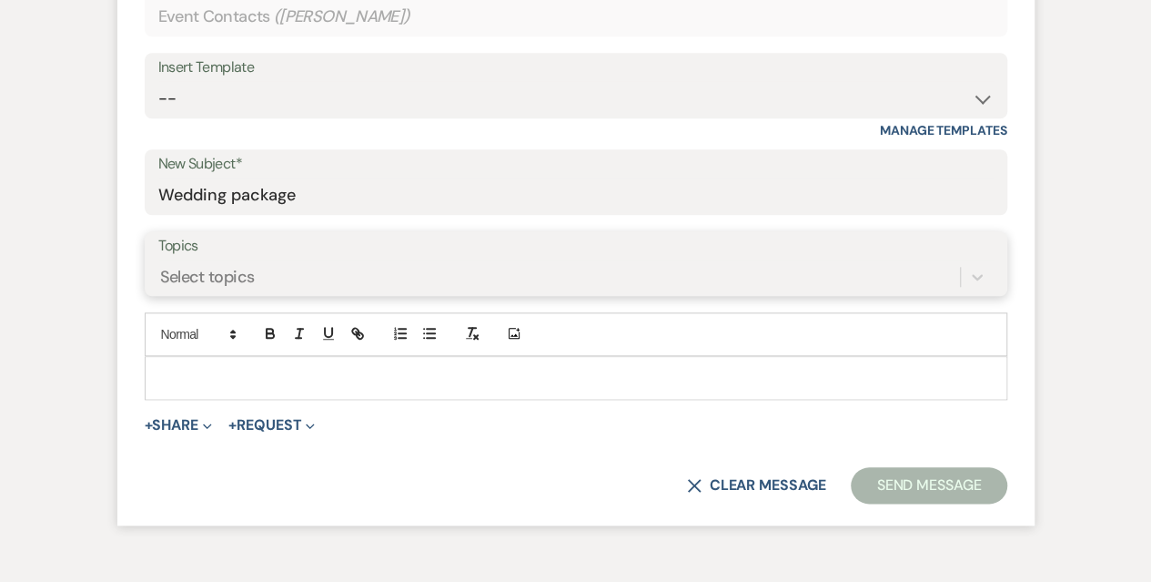
click at [162, 264] on input "Topics" at bounding box center [161, 276] width 2 height 25
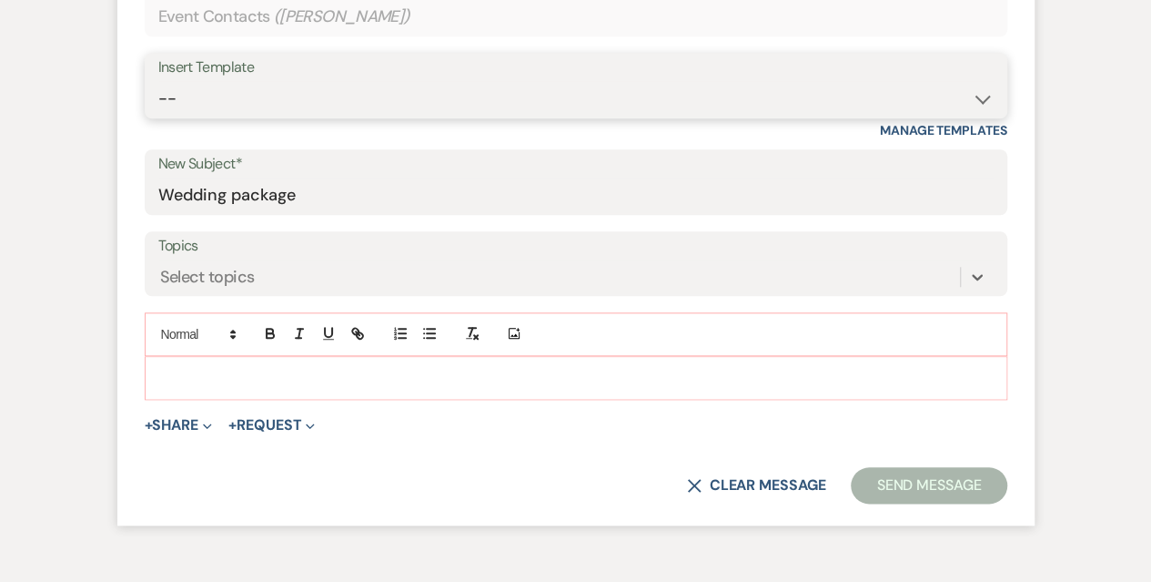
click at [268, 108] on select "-- Weven Planning Portal Introduction (Booked Events) Initial Inquiry Response …" at bounding box center [575, 98] width 835 height 35
select select "5003"
click at [158, 81] on select "-- Weven Planning Portal Introduction (Booked Events) Initial Inquiry Response …" at bounding box center [575, 98] width 835 height 35
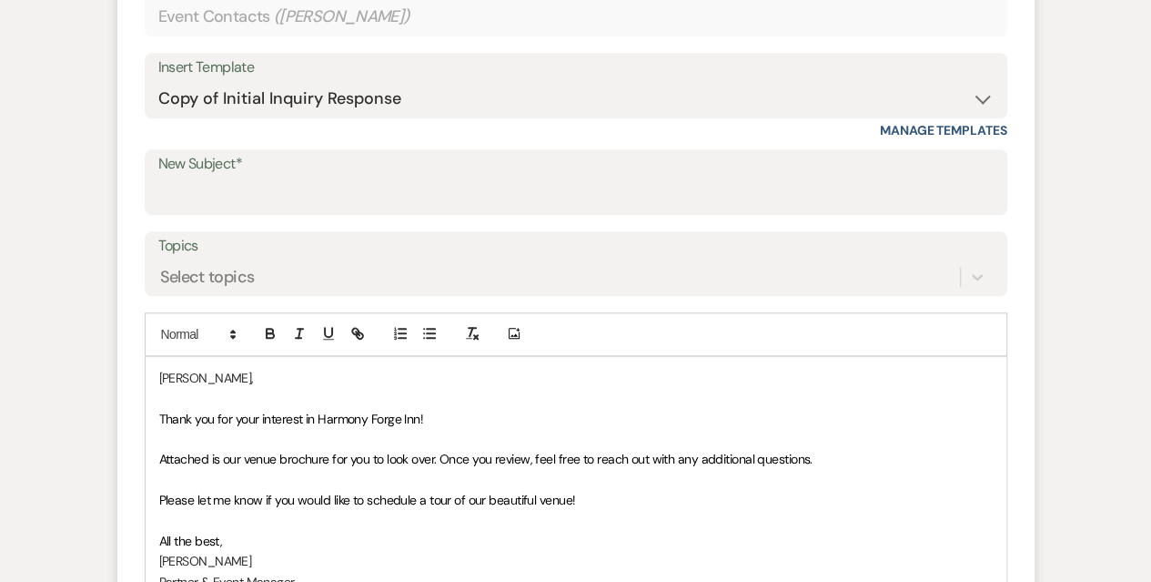
click at [419, 415] on span "Thank you for your interest in Harmony Forge Inn!" at bounding box center [291, 418] width 265 height 16
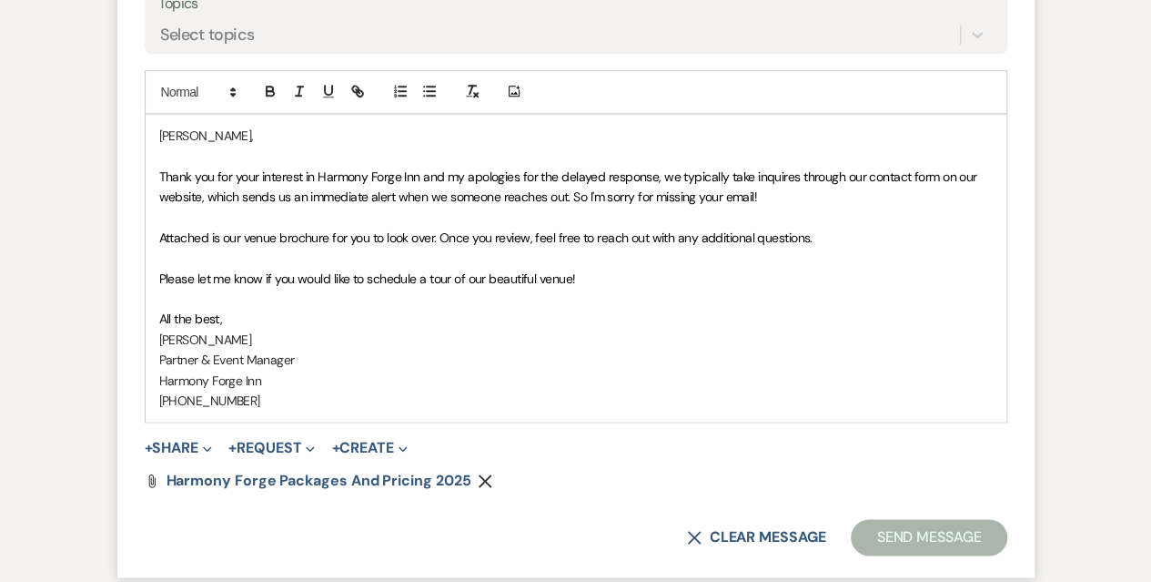
scroll to position [1079, 0]
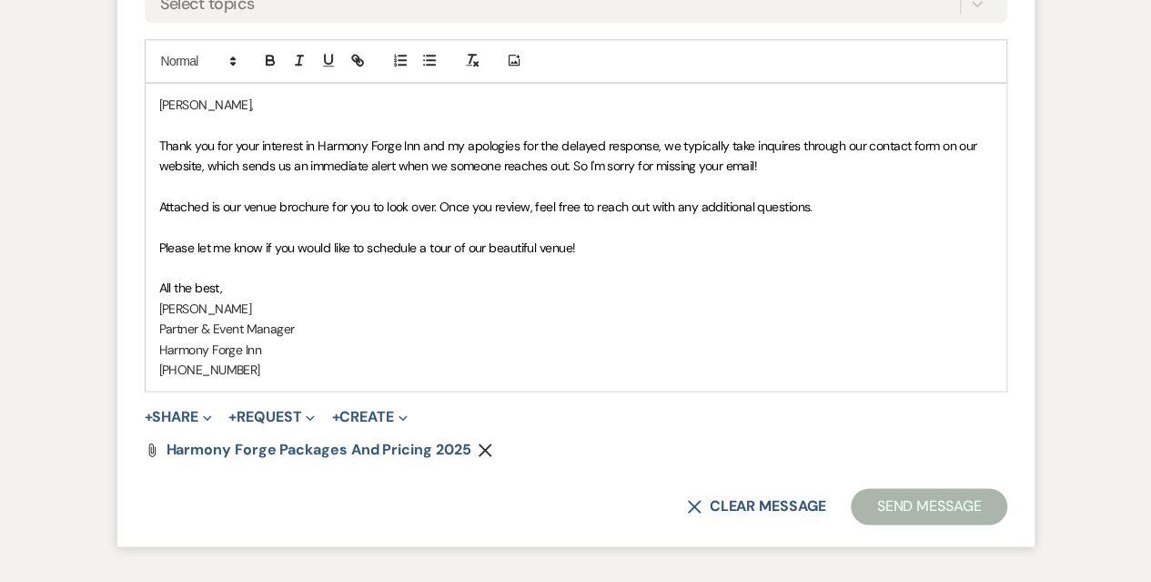
click at [464, 247] on span "Please let me know if you would like to schedule a tour of our beautiful venue!" at bounding box center [367, 247] width 417 height 16
click at [419, 247] on span "Please let me know if you would like to schedule a tour of our beautiful venue!" at bounding box center [367, 247] width 417 height 16
click at [424, 245] on span "Please let me know if you would like to schedule a tour of our beautiful venue!" at bounding box center [367, 247] width 417 height 16
drag, startPoint x: 578, startPoint y: 241, endPoint x: 531, endPoint y: 242, distance: 46.4
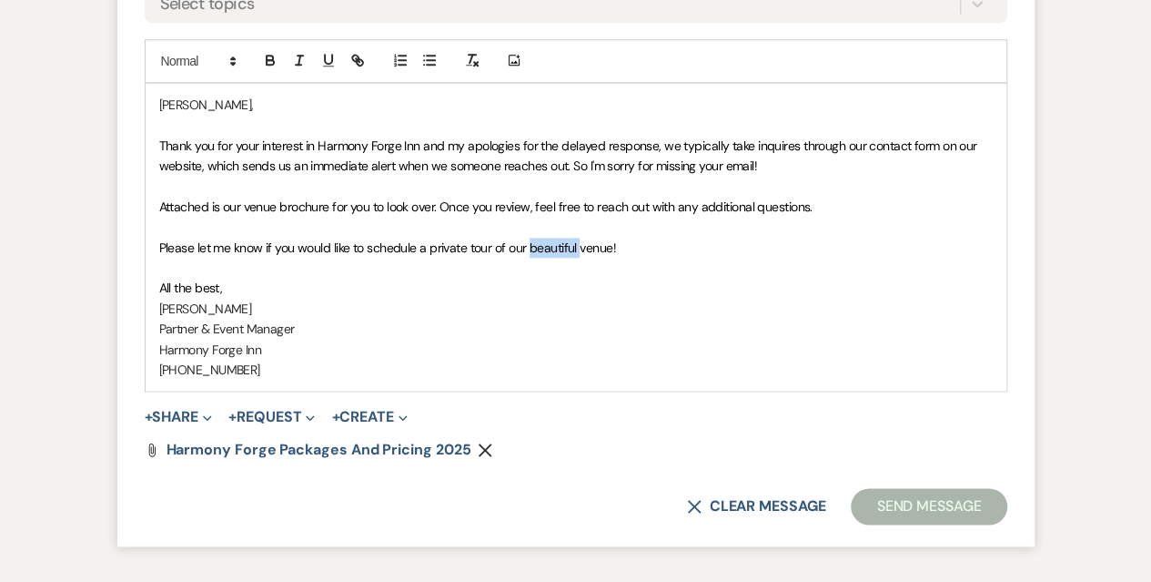
click at [531, 242] on span "Please let me know if you would like to schedule a private tour of our beautifu…" at bounding box center [387, 247] width 457 height 16
click at [731, 314] on p "[PERSON_NAME]" at bounding box center [576, 308] width 834 height 20
click at [703, 422] on div "+ Share Expand Doc Upload Documents Add Photo Images Pref Vendors Preferred ven…" at bounding box center [576, 417] width 863 height 22
click at [897, 503] on button "Send Message" at bounding box center [929, 506] width 156 height 36
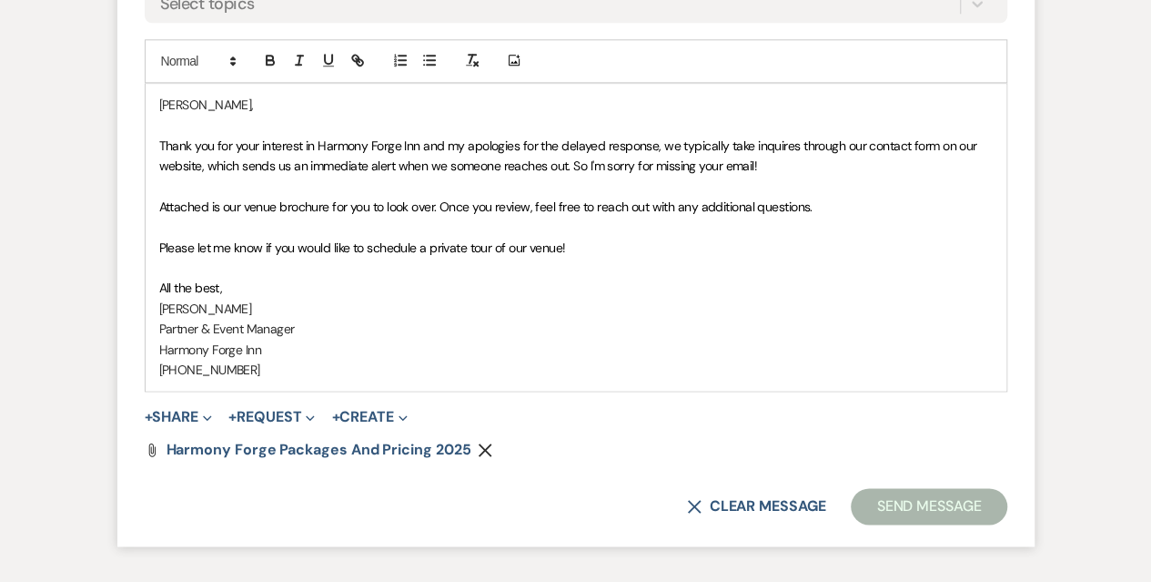
click at [897, 503] on button "Send Message" at bounding box center [929, 506] width 156 height 36
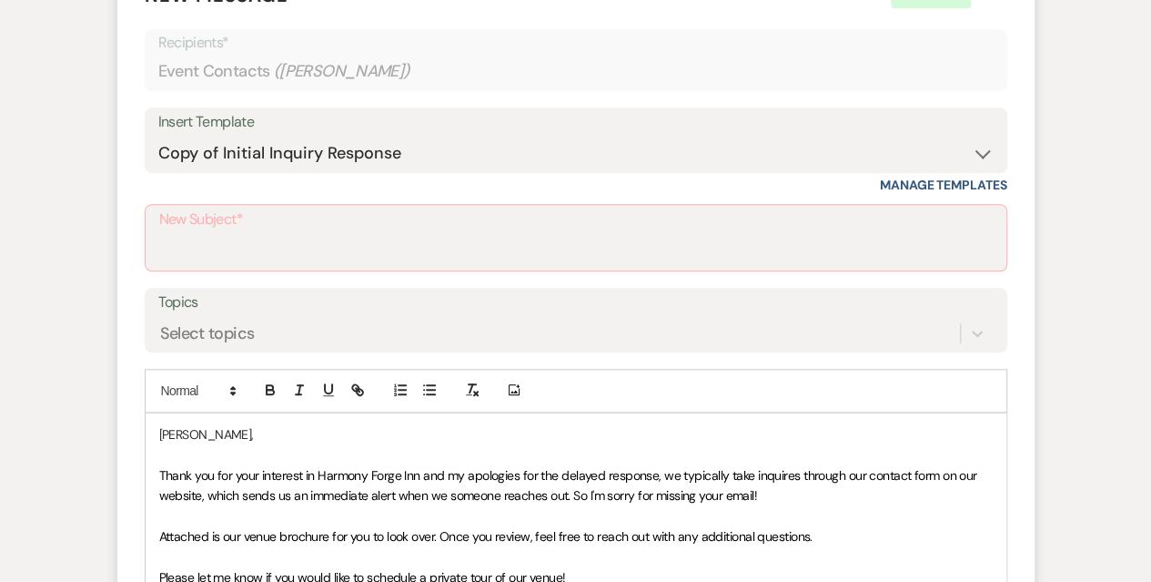
scroll to position [717, 0]
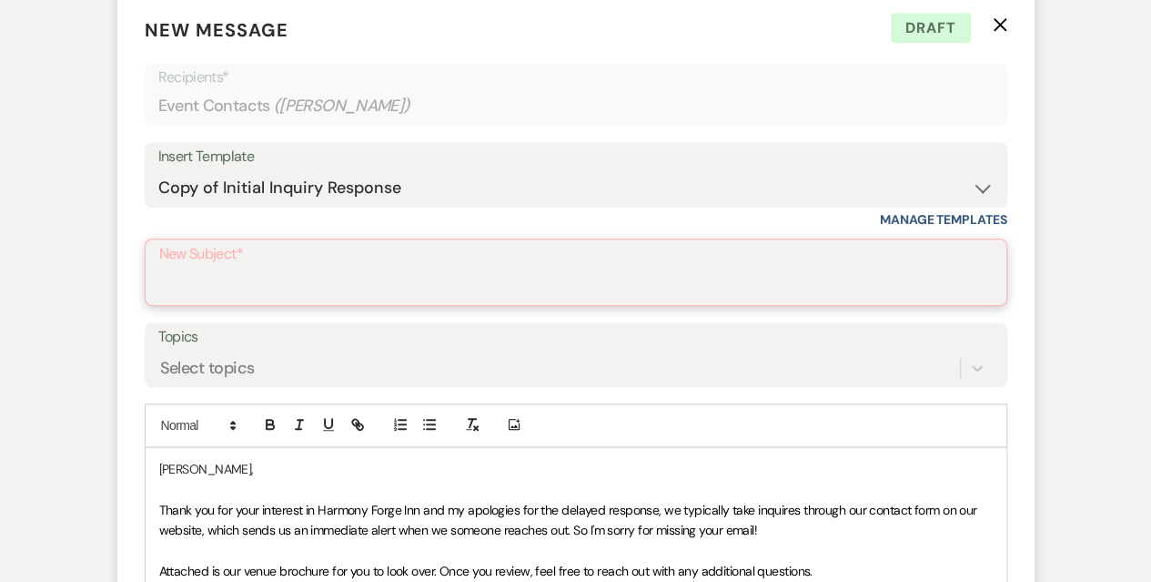
click at [223, 269] on input "New Subject*" at bounding box center [576, 285] width 834 height 35
paste input "Wedding package"
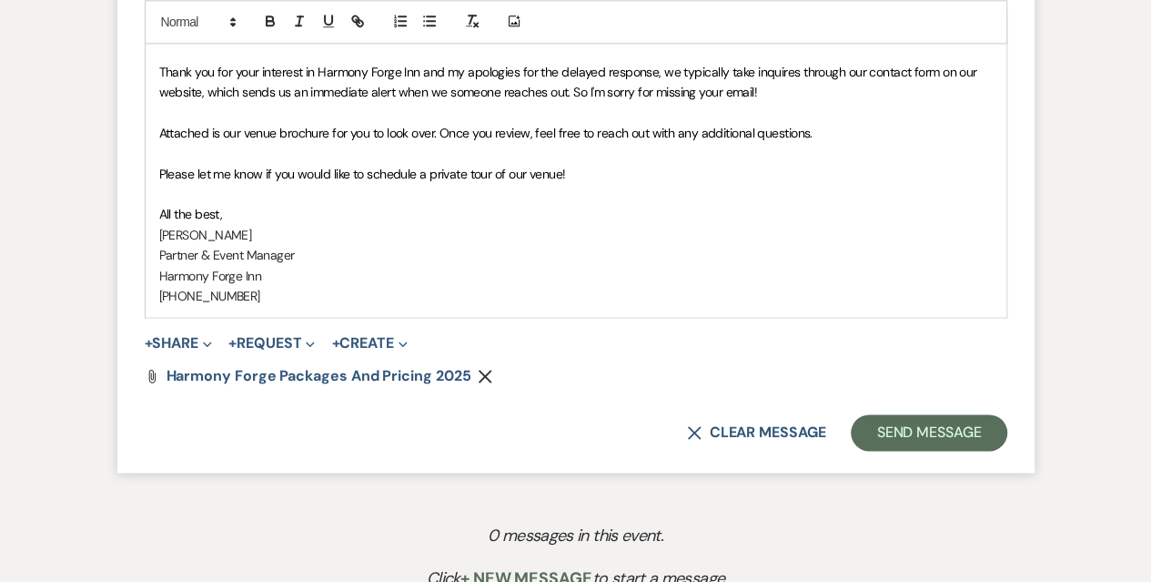
scroll to position [1172, 0]
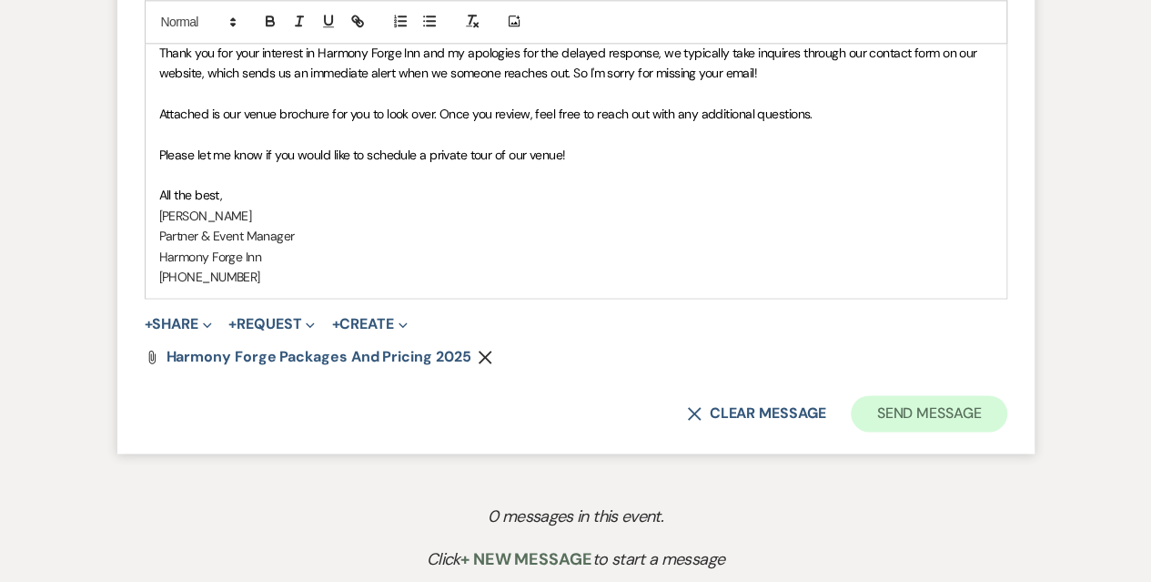
type input "Wedding package"
click at [937, 409] on button "Send Message" at bounding box center [929, 413] width 156 height 36
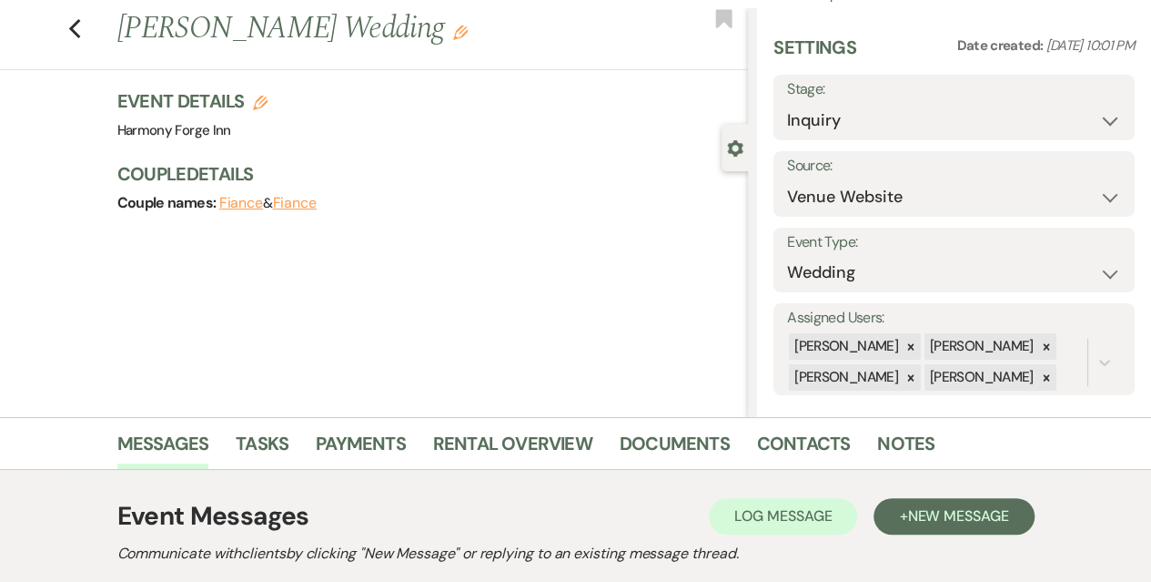
scroll to position [0, 0]
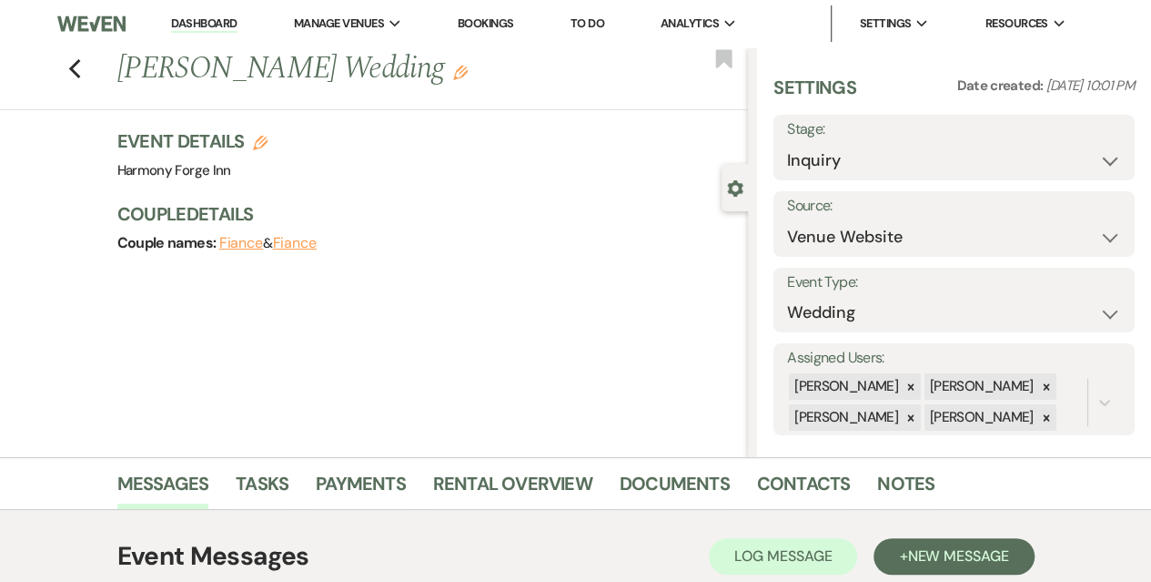
click at [202, 17] on link "Dashboard" at bounding box center [204, 23] width 66 height 17
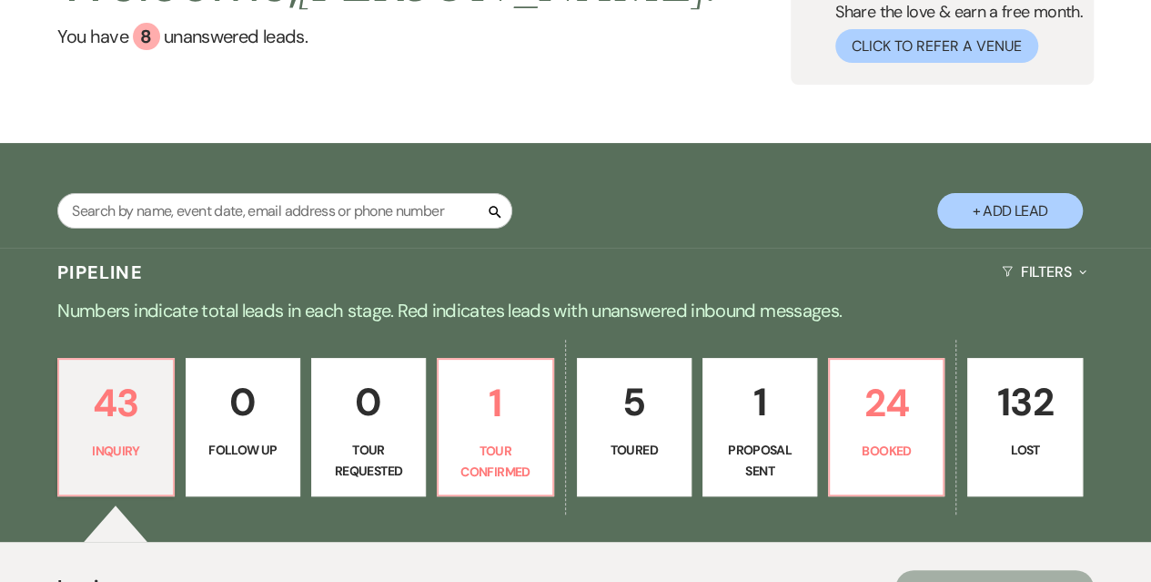
scroll to position [364, 0]
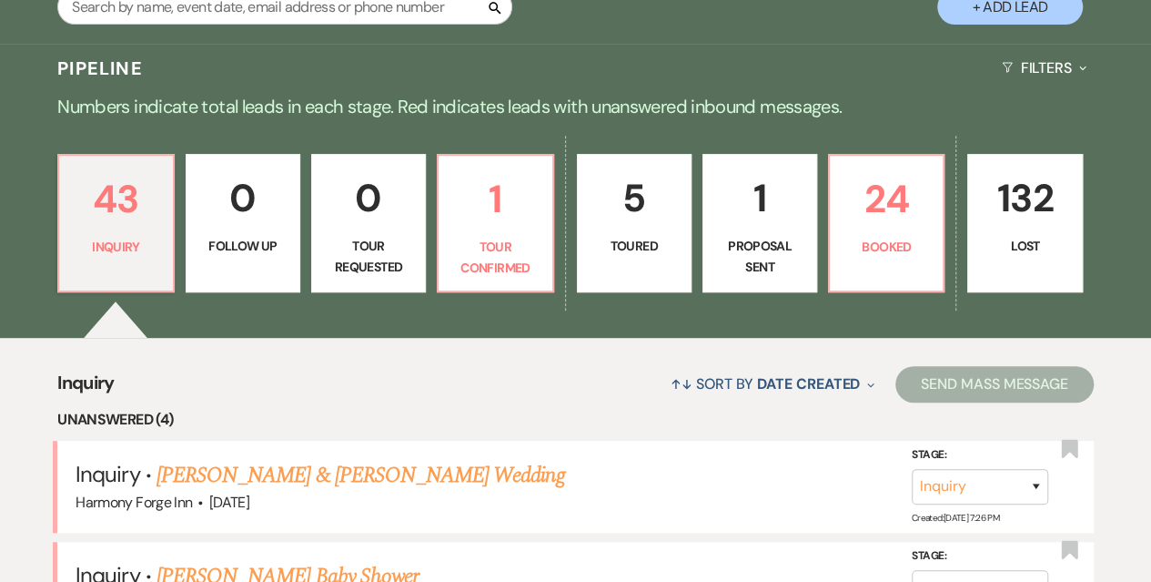
click at [1074, 114] on p "Numbers indicate total leads in each stage. Red indicates leads with unanswered…" at bounding box center [575, 106] width 1151 height 29
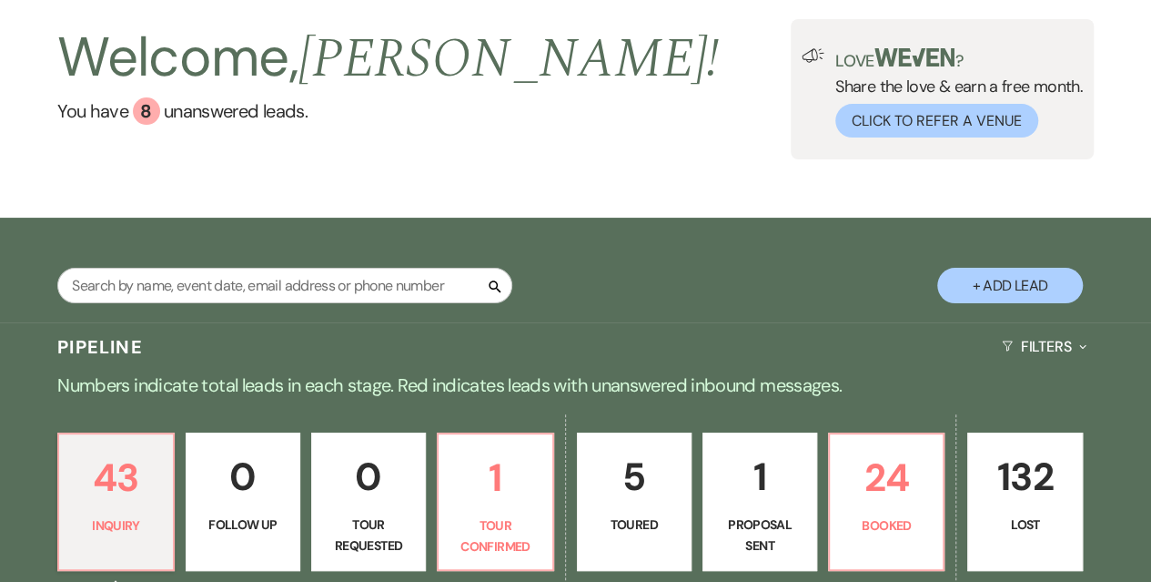
scroll to position [0, 0]
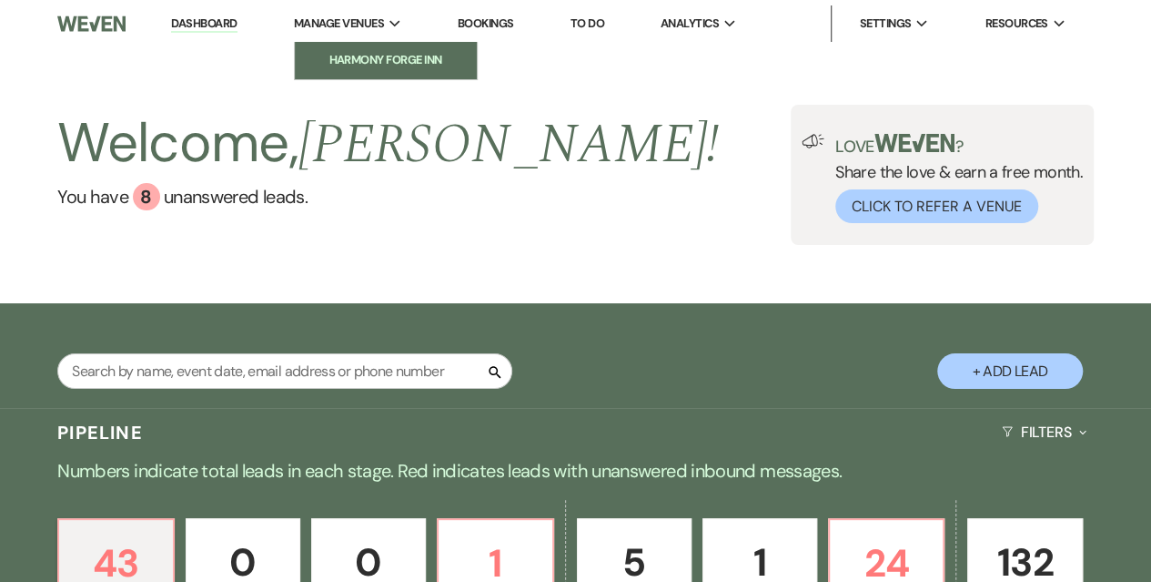
click at [359, 49] on link "Harmony Forge Inn" at bounding box center [386, 60] width 182 height 36
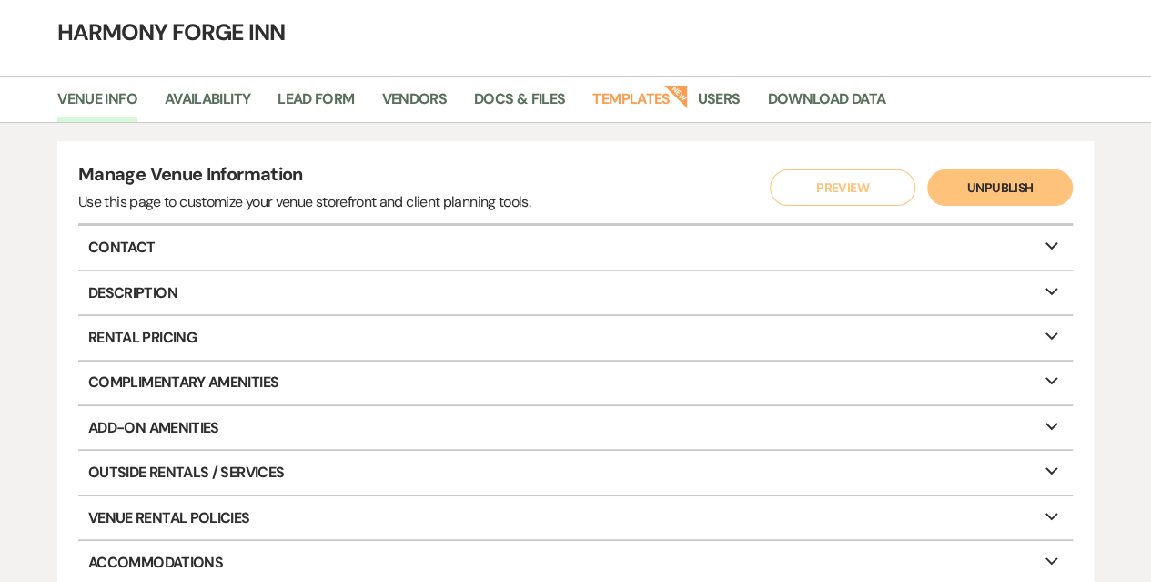
scroll to position [91, 0]
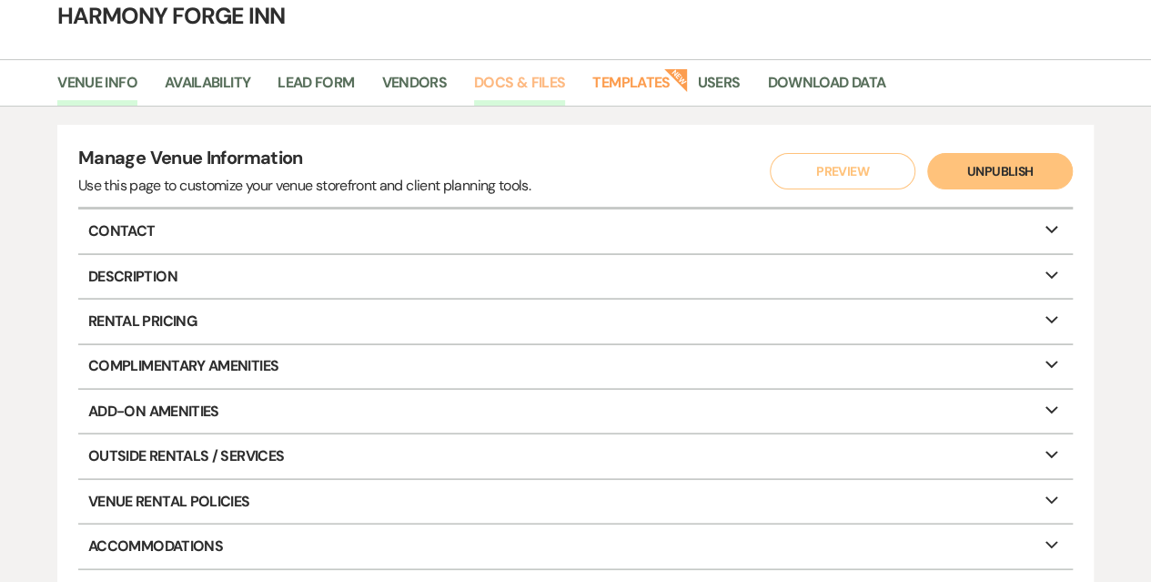
click at [541, 85] on link "Docs & Files" at bounding box center [519, 88] width 91 height 35
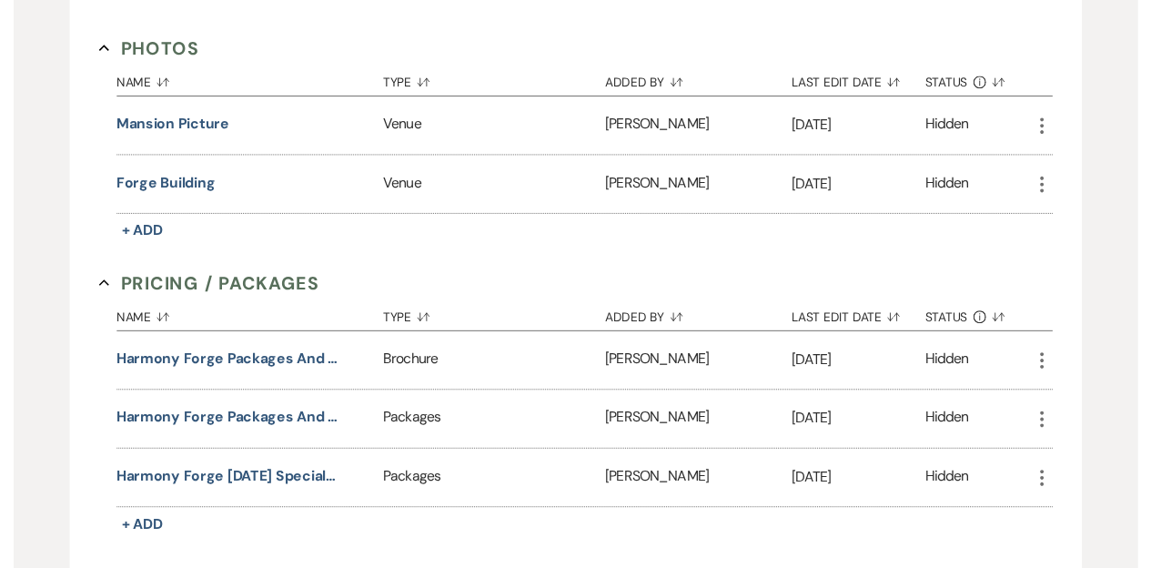
scroll to position [1638, 0]
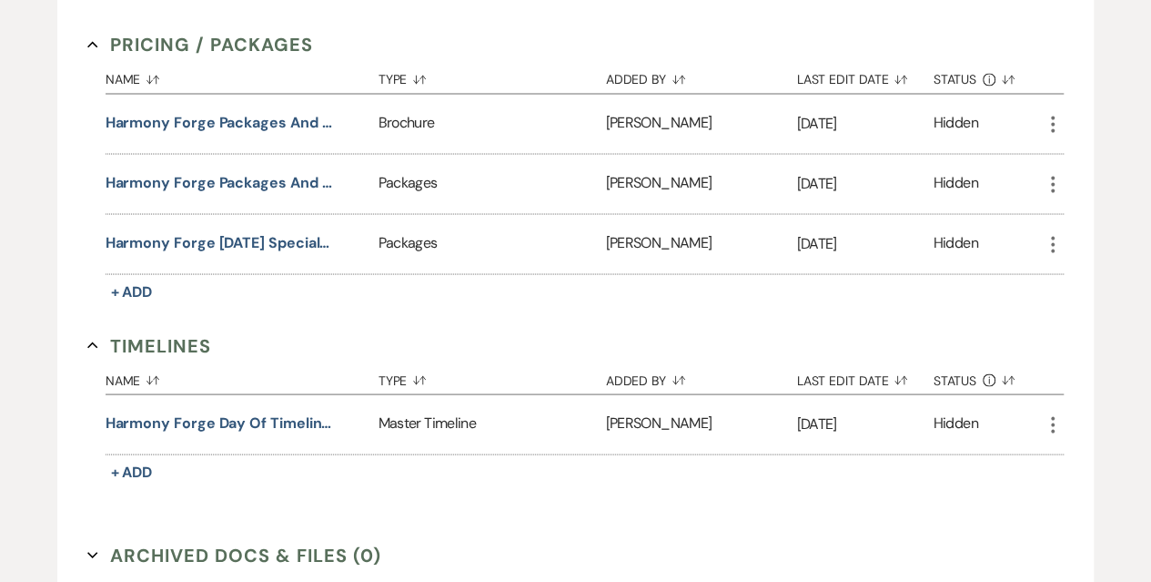
click at [1056, 113] on icon "More" at bounding box center [1053, 124] width 22 height 22
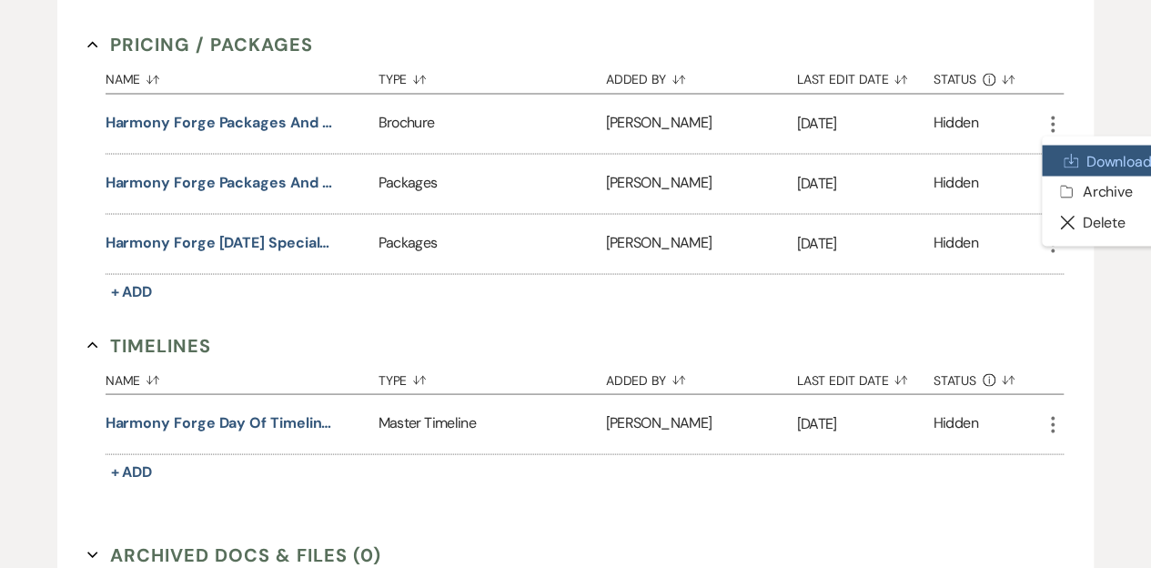
click at [1118, 149] on link "Download Download" at bounding box center [1104, 160] width 124 height 31
